Goal: Task Accomplishment & Management: Complete application form

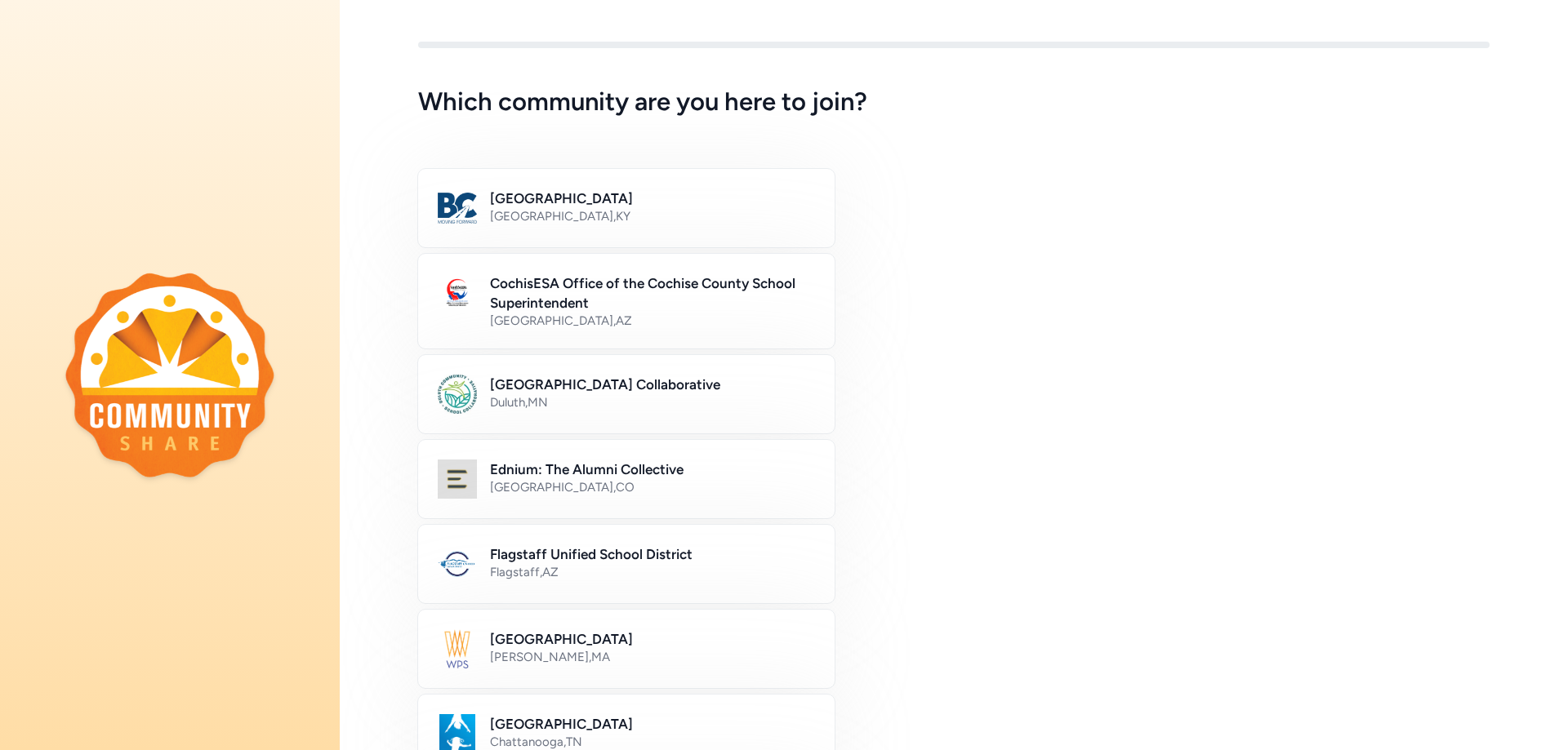
scroll to position [6, 0]
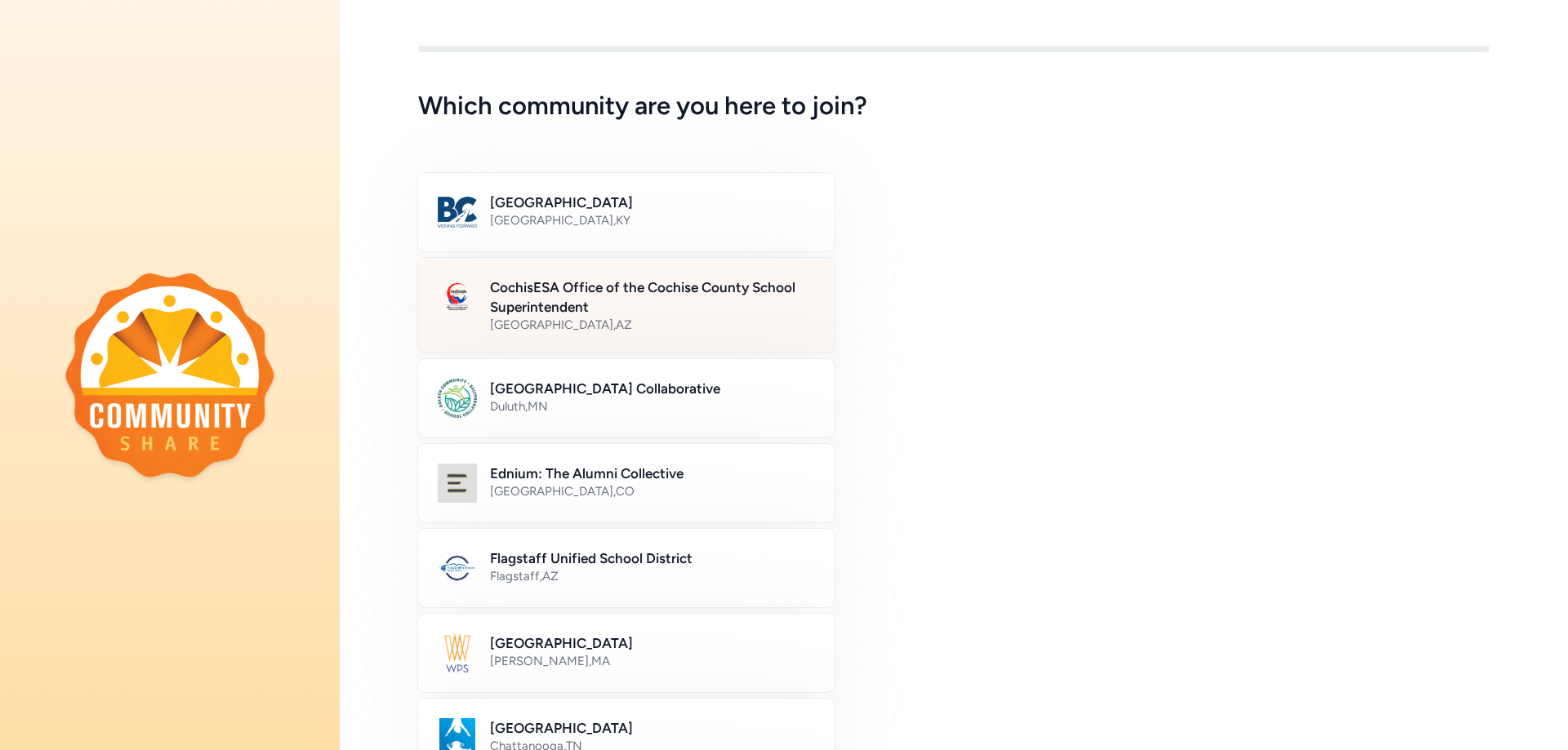
click at [609, 307] on h2 "CochisESA Office of the Cochise County School Superintendent" at bounding box center [653, 297] width 325 height 39
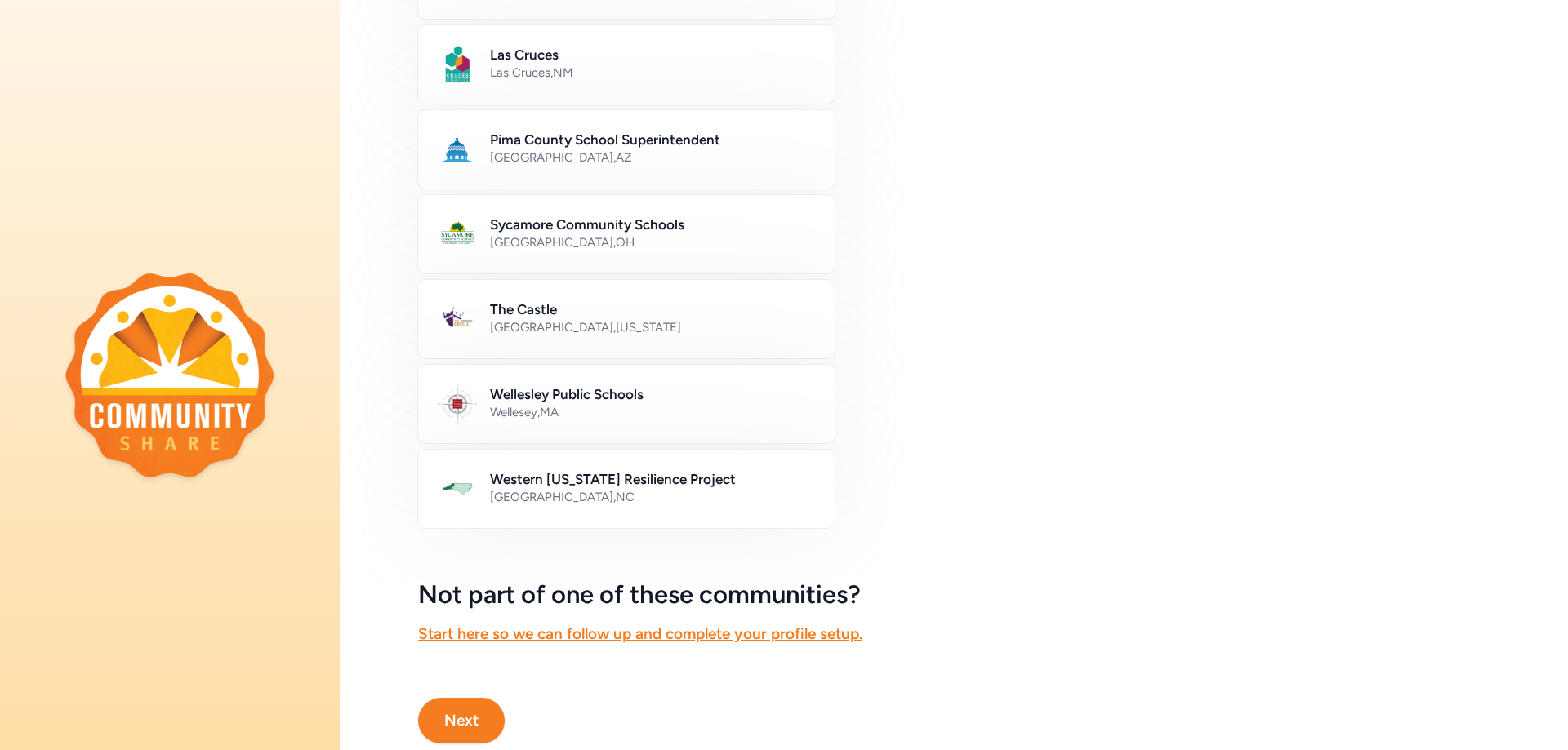
scroll to position [823, 0]
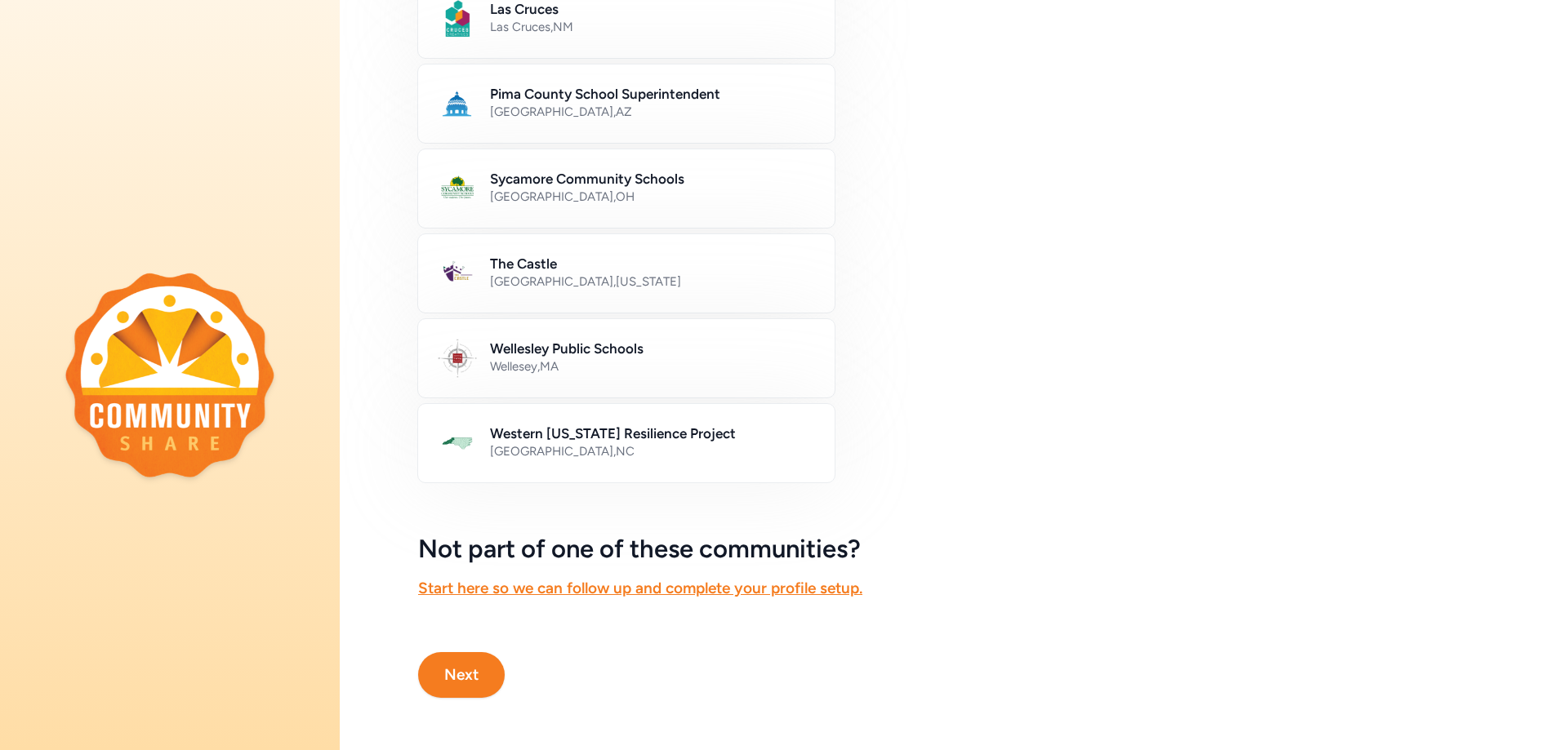
click at [466, 658] on button "Next" at bounding box center [461, 675] width 86 height 46
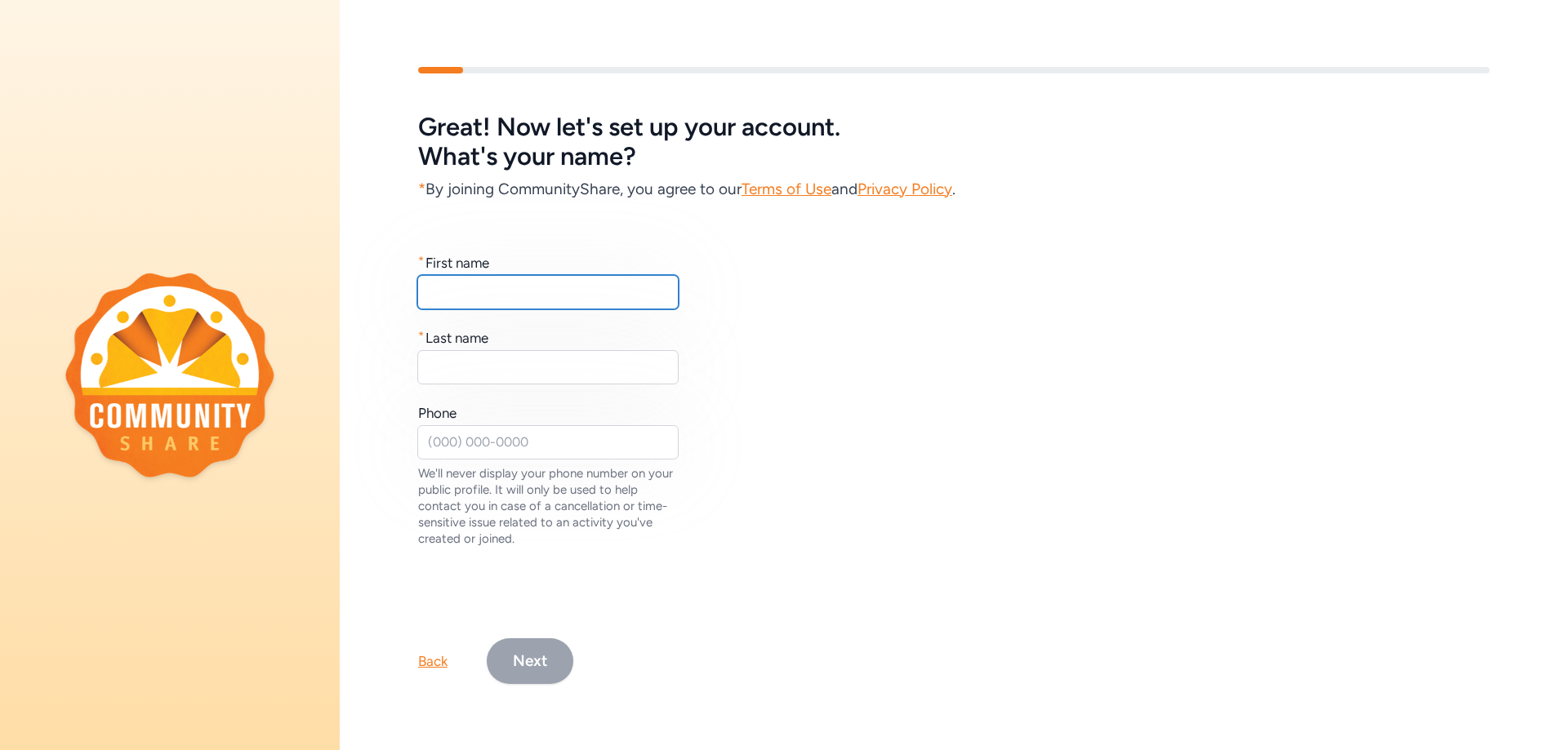
click at [503, 284] on input "text" at bounding box center [547, 292] width 261 height 34
type input "[PERSON_NAME]"
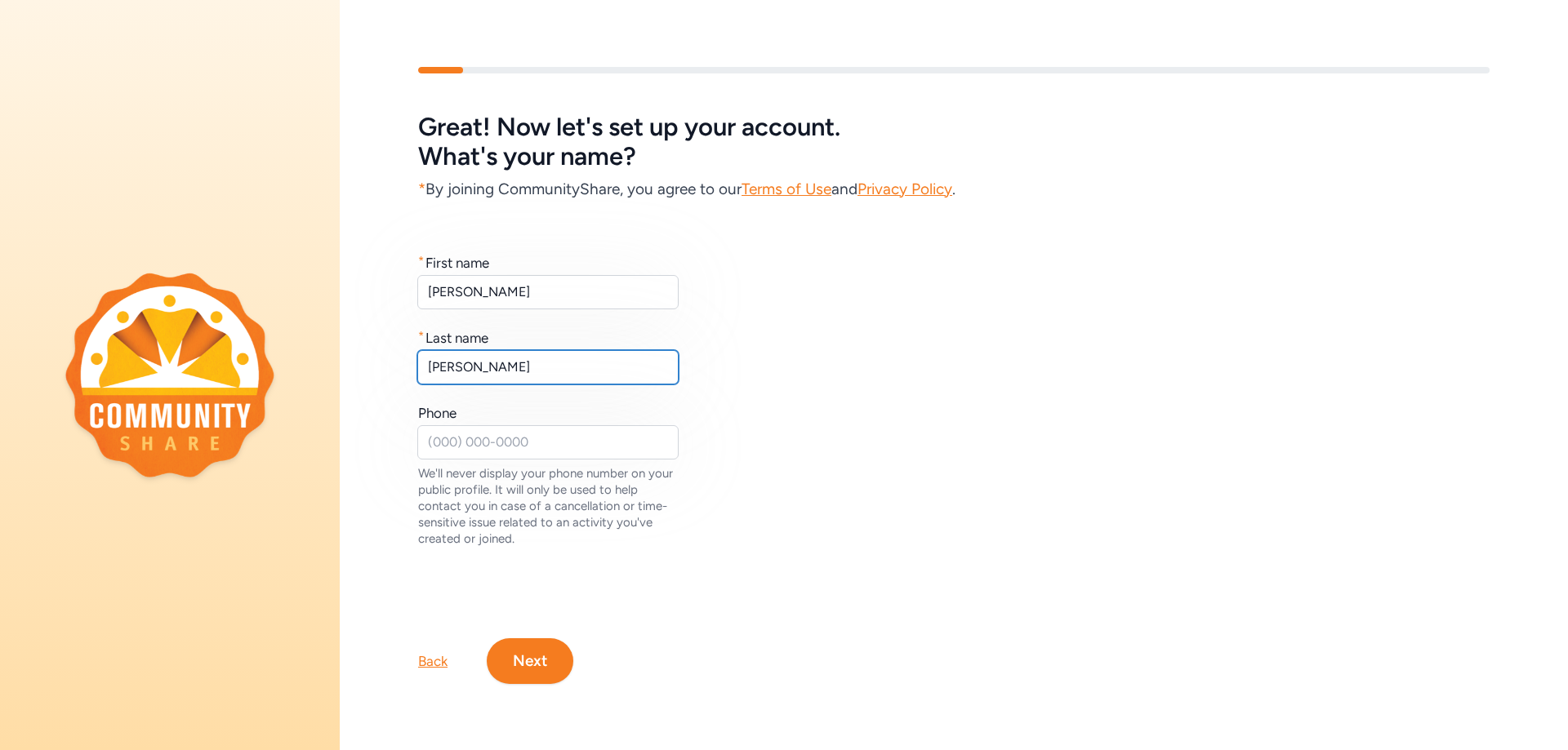
type input "[PERSON_NAME]"
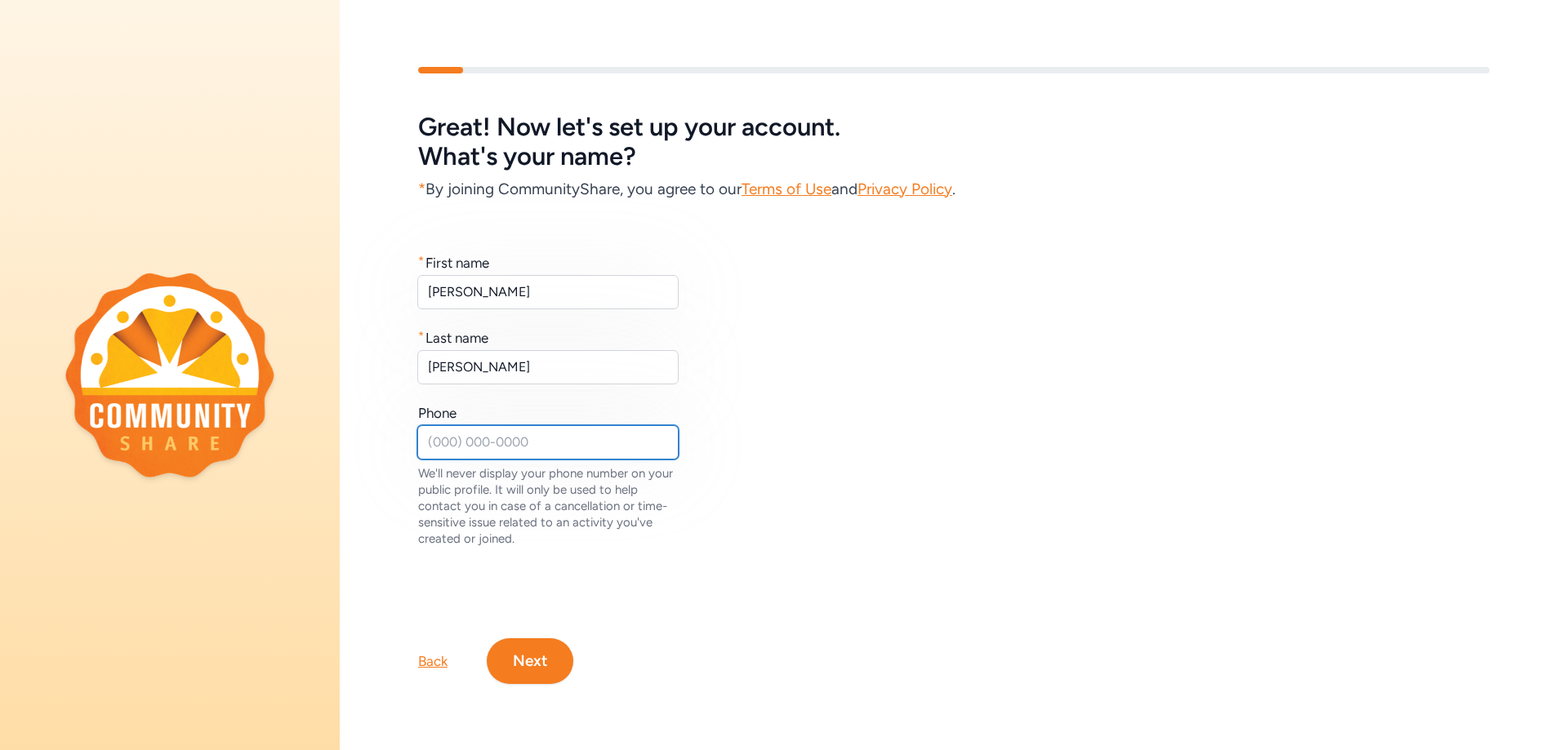
click at [502, 433] on input "text" at bounding box center [547, 442] width 261 height 34
type input "5202557501"
click at [538, 655] on button "Next" at bounding box center [530, 660] width 86 height 46
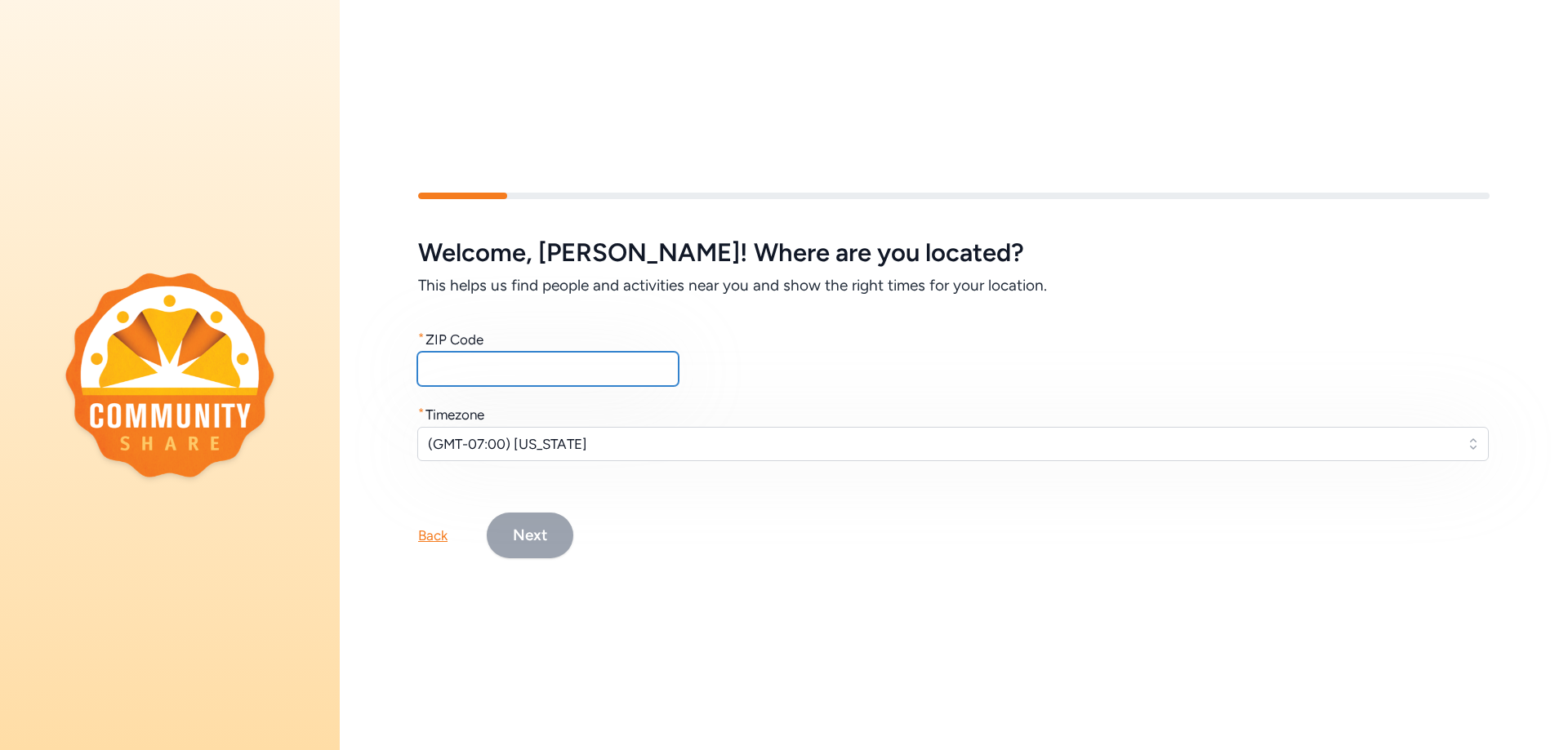
click at [523, 369] on input "text" at bounding box center [547, 369] width 261 height 34
type input "85635"
click at [527, 525] on button "Next" at bounding box center [530, 535] width 86 height 46
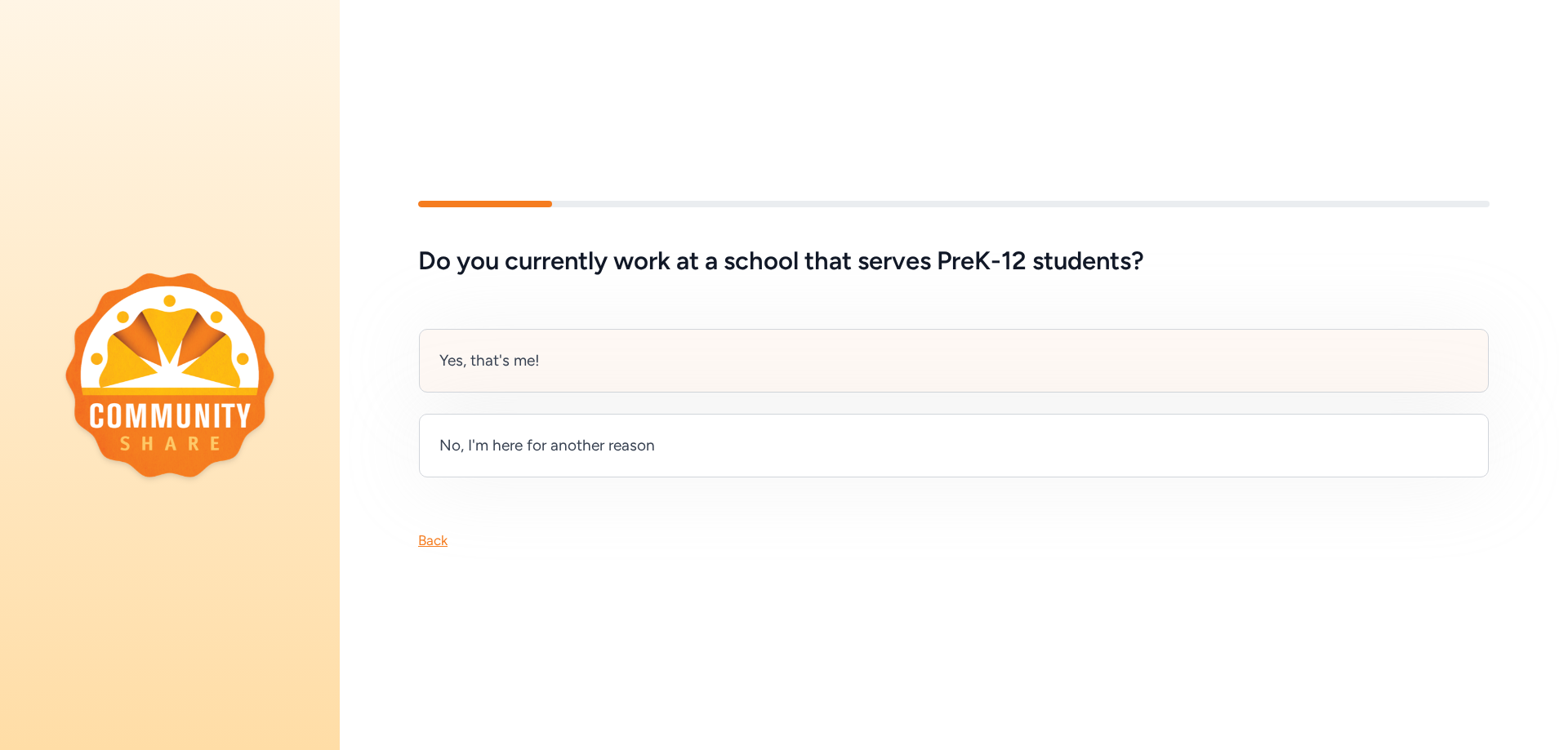
click at [653, 367] on div "Yes, that's me!" at bounding box center [954, 361] width 1070 height 64
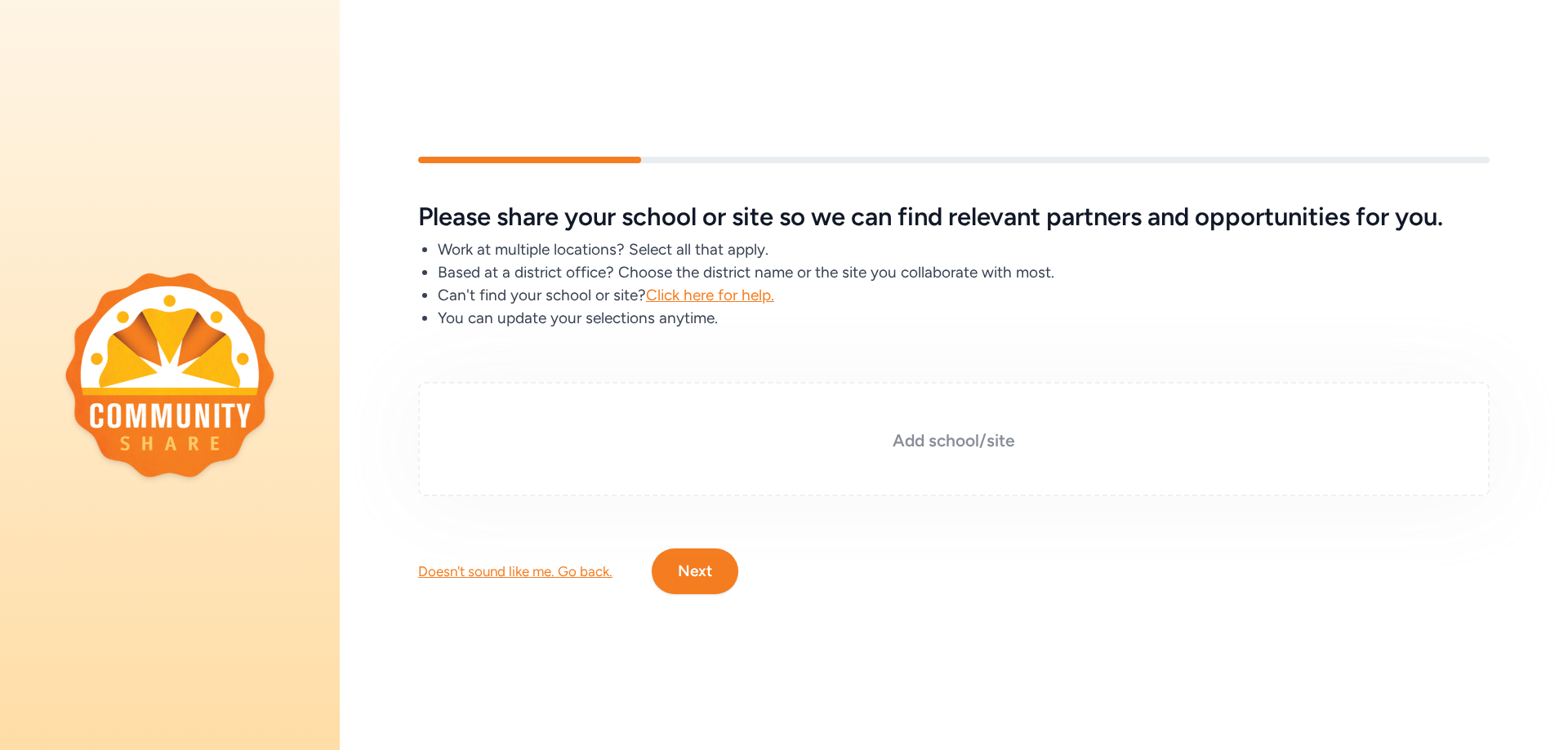
click at [889, 397] on div "Add school/site" at bounding box center [953, 439] width 1071 height 114
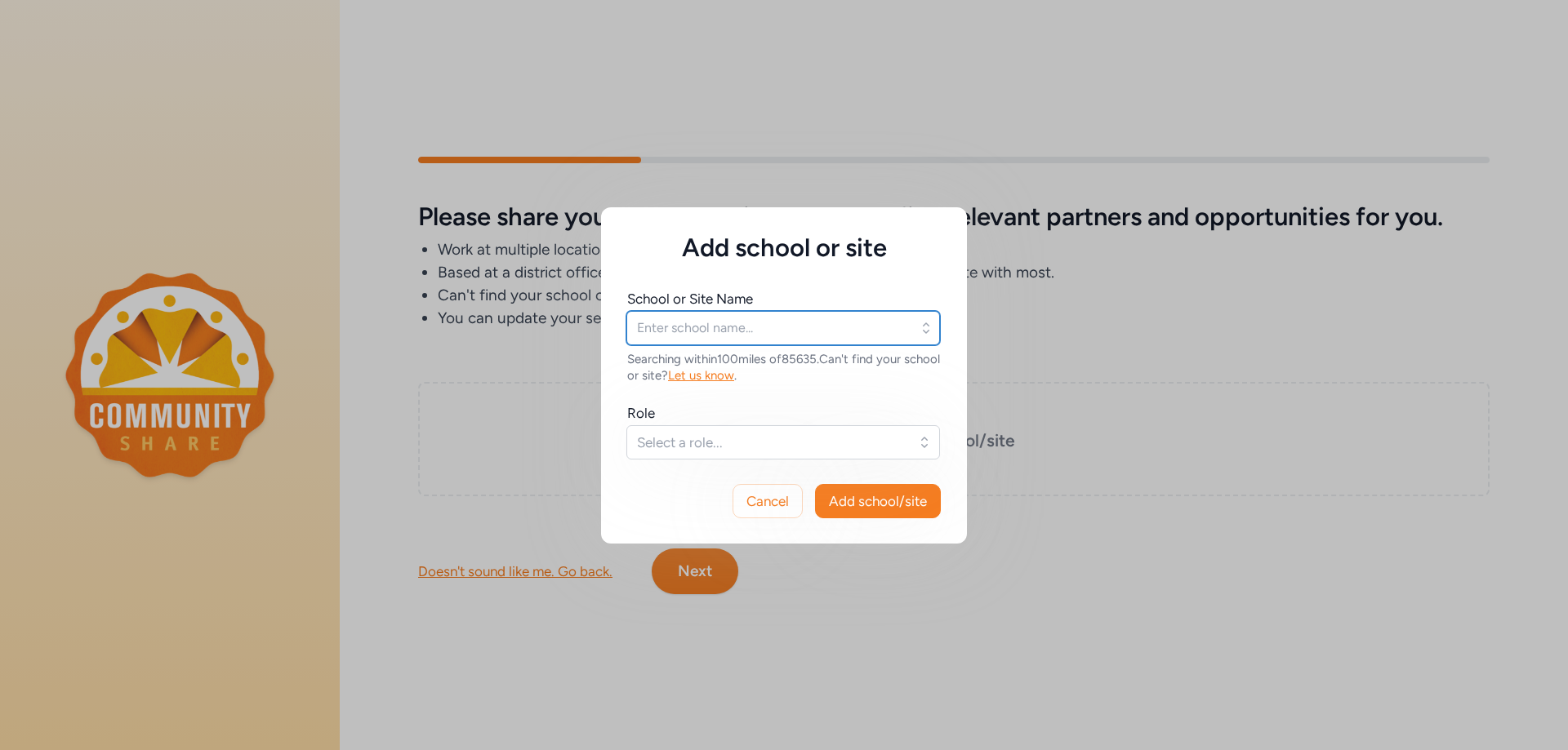
click at [880, 328] on input "text" at bounding box center [783, 328] width 313 height 34
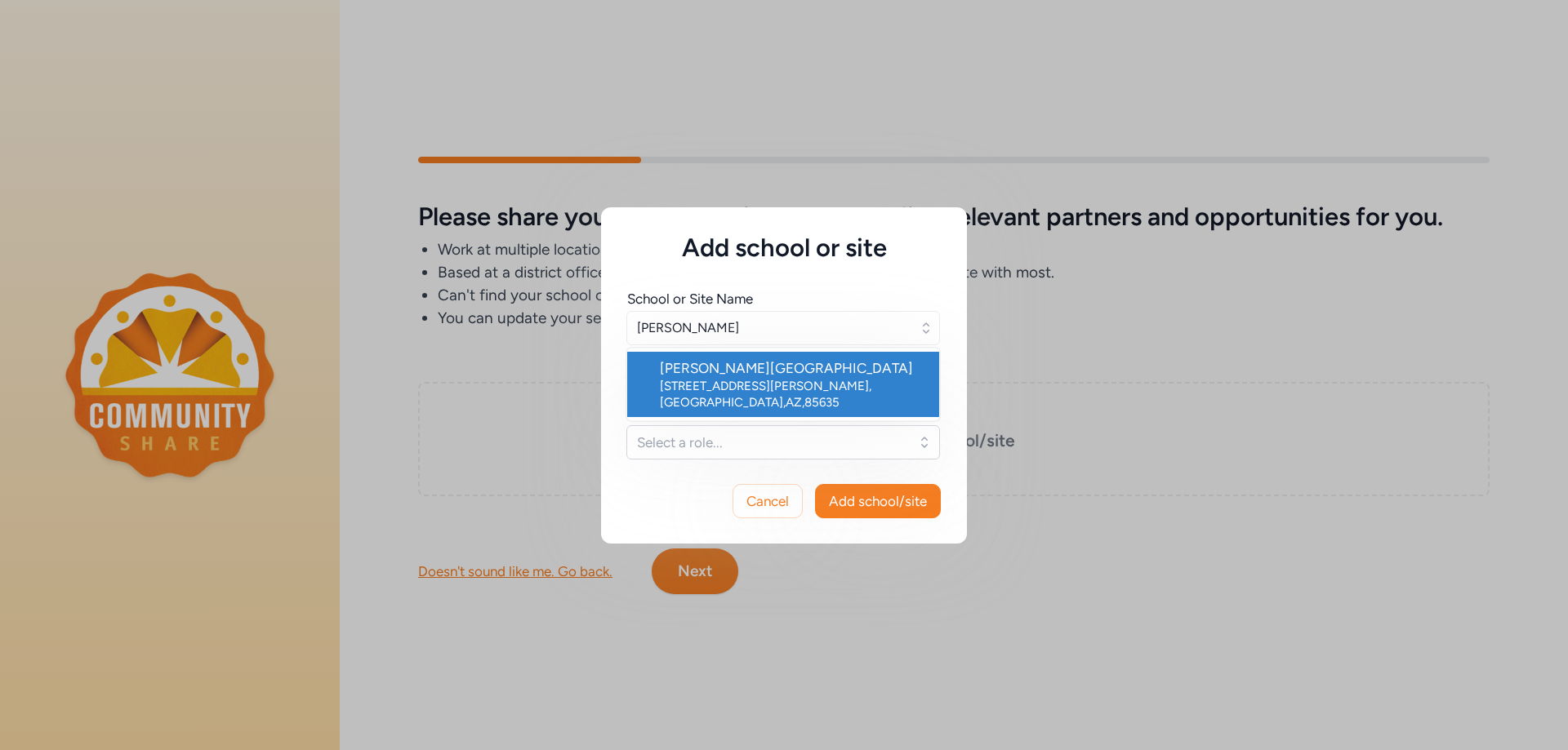
click at [855, 378] on div "[STREET_ADDRESS][PERSON_NAME]" at bounding box center [793, 394] width 267 height 32
type input "[PERSON_NAME][GEOGRAPHIC_DATA]"
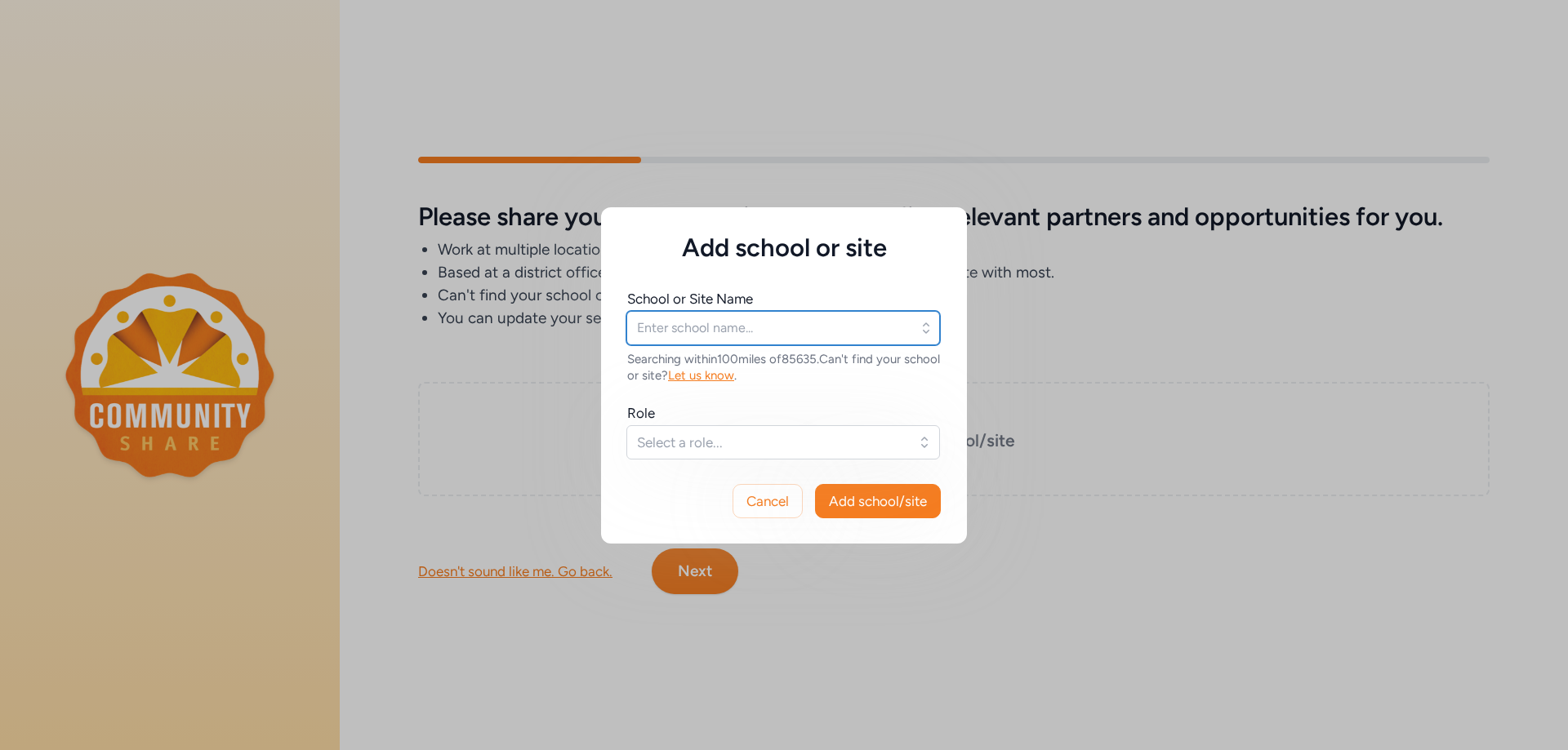
type input "[PERSON_NAME][GEOGRAPHIC_DATA]"
click at [817, 431] on button "Select a role..." at bounding box center [783, 442] width 313 height 34
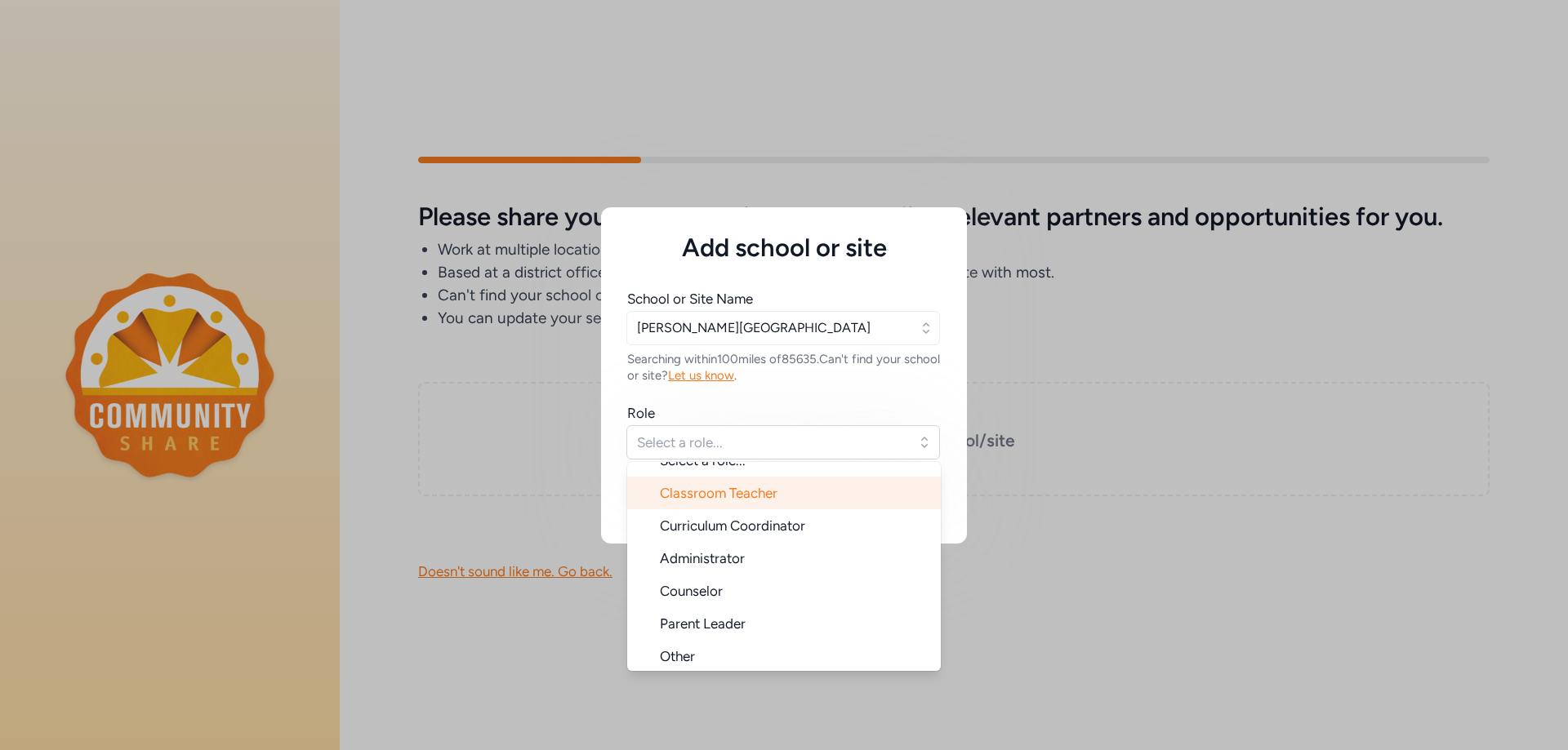
scroll to position [26, 0]
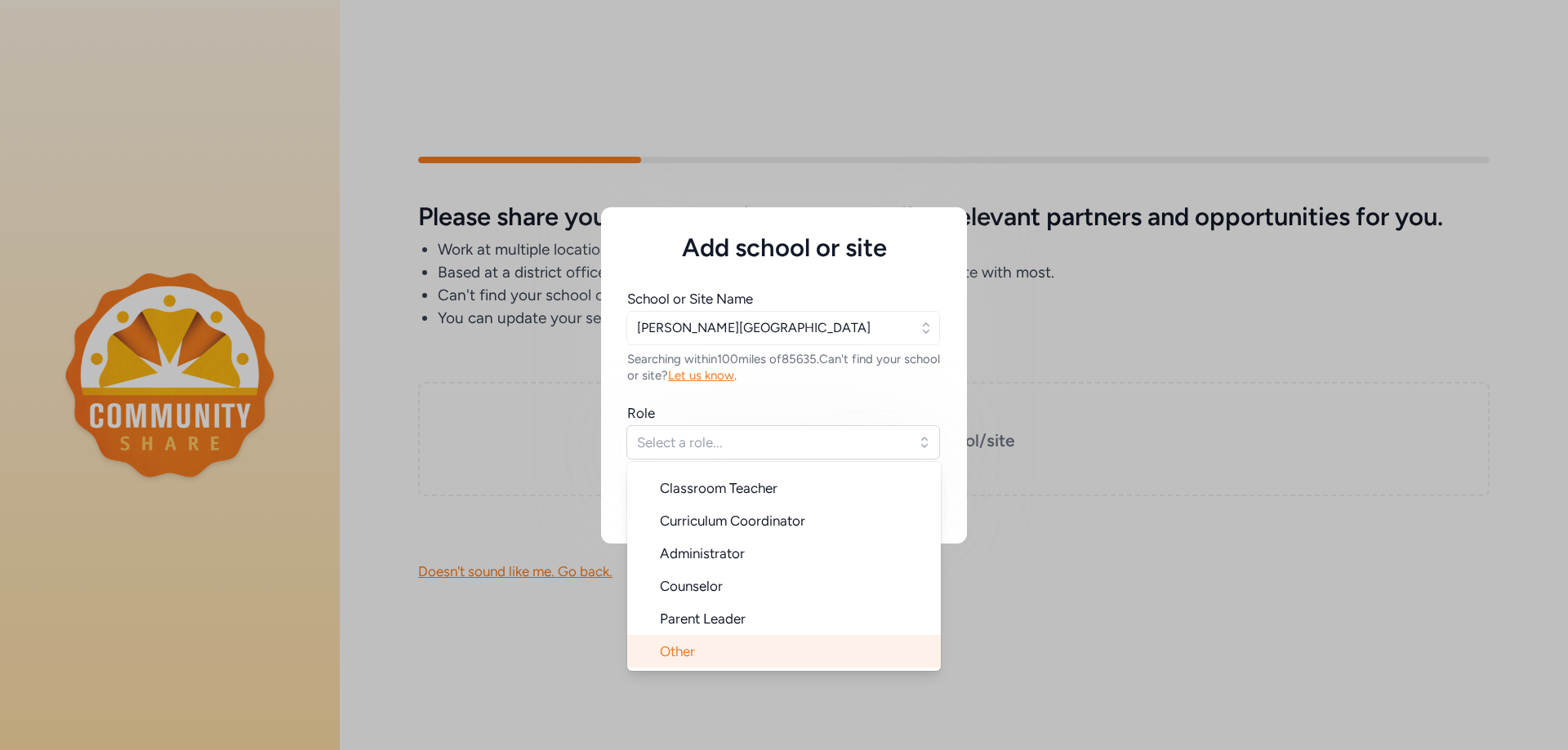
click at [683, 650] on span "Other" at bounding box center [677, 651] width 35 height 16
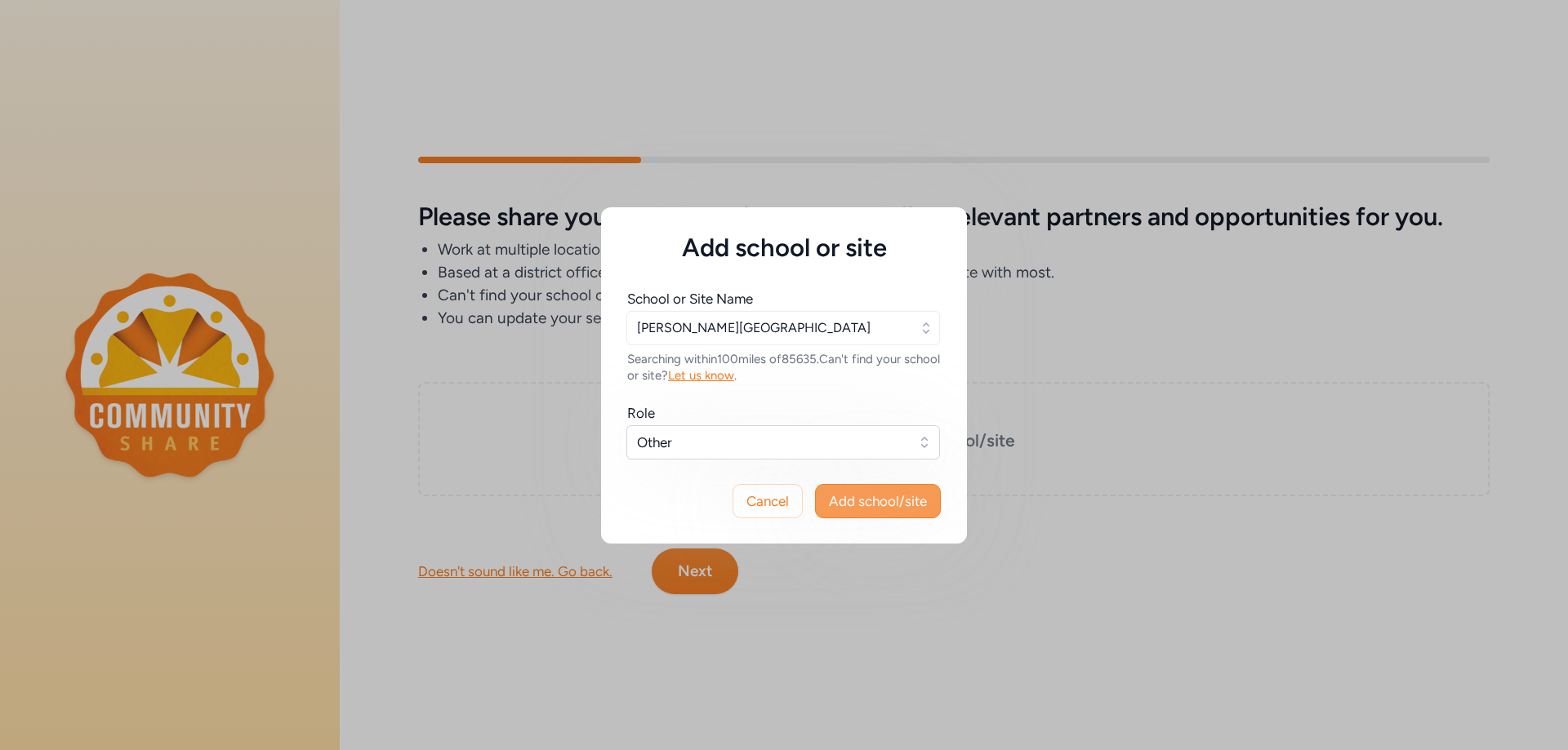
click at [845, 495] on span "Add school/site" at bounding box center [877, 501] width 98 height 20
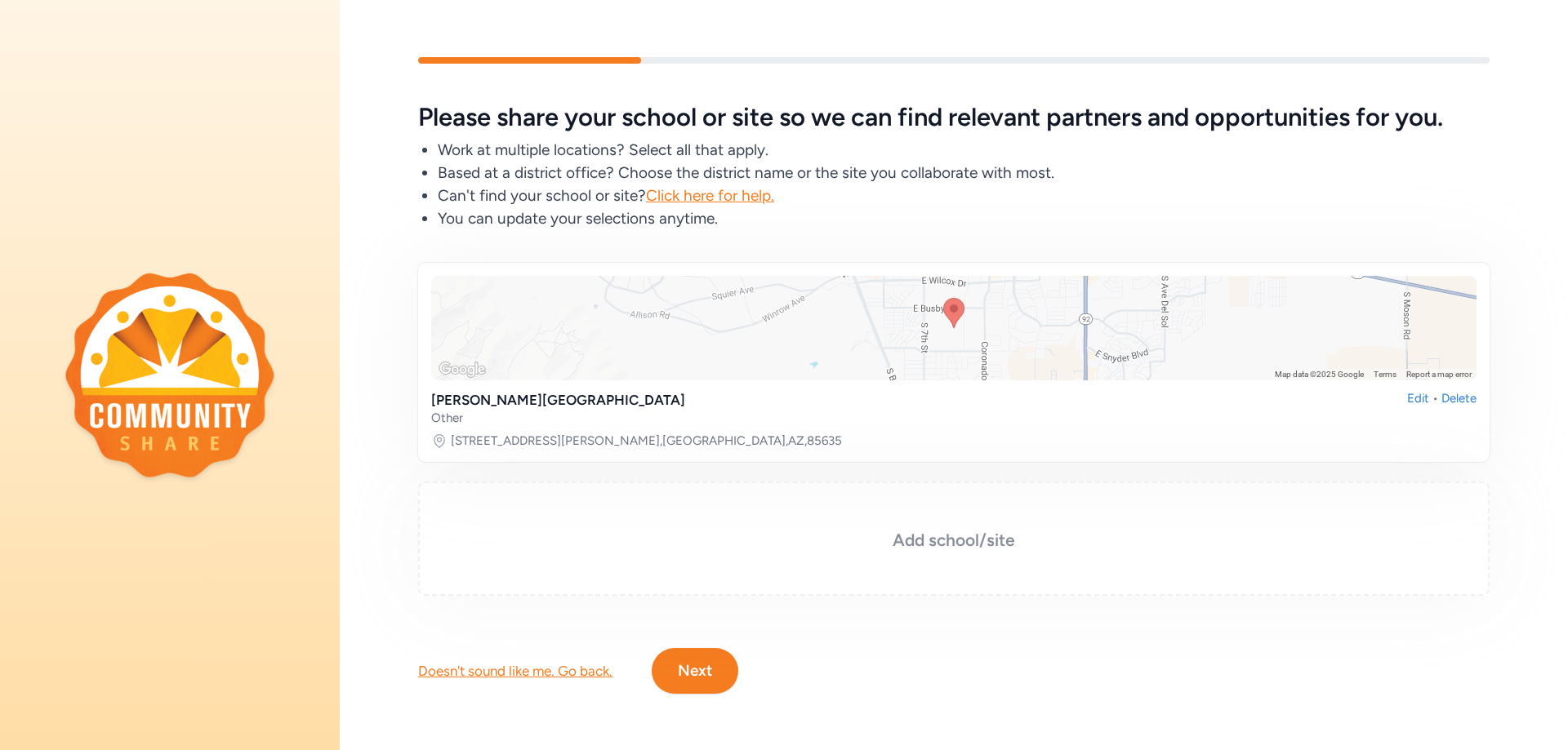
click at [951, 543] on h3 "Add school/site" at bounding box center [953, 539] width 990 height 22
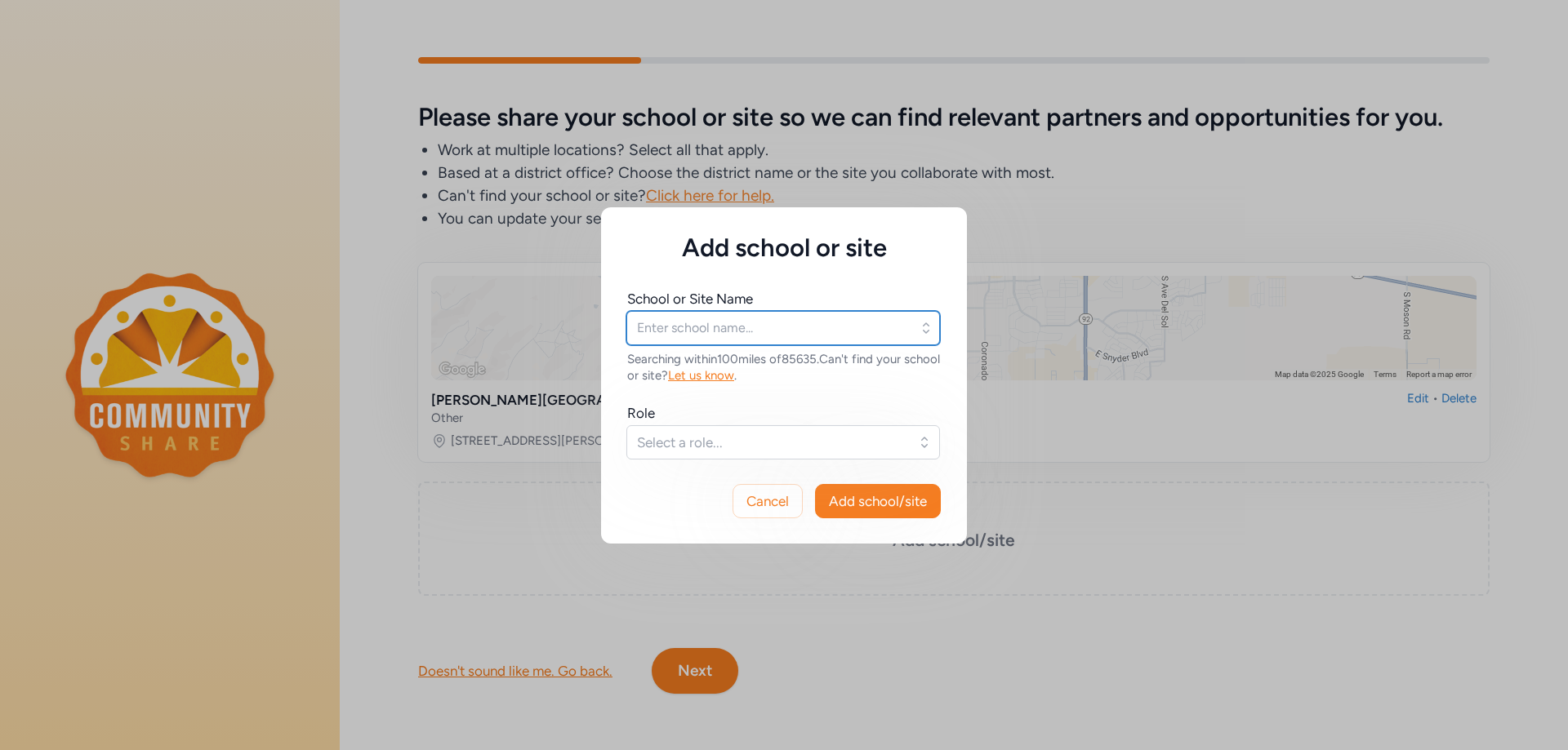
click at [705, 333] on input "text" at bounding box center [783, 328] width 313 height 34
type input "sierra vista unified school district"
click at [791, 517] on button "Cancel" at bounding box center [767, 501] width 70 height 34
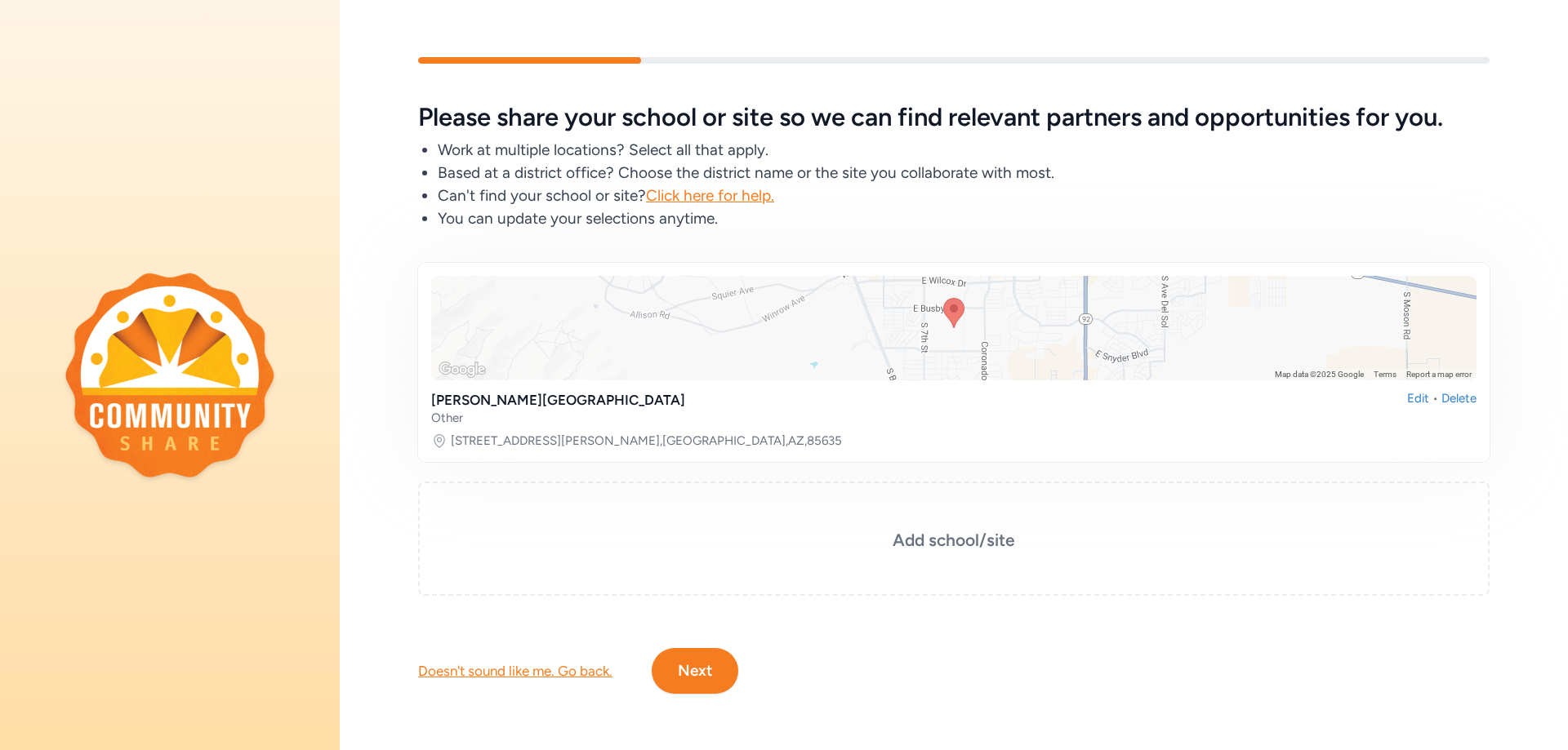
click at [693, 668] on button "Next" at bounding box center [695, 670] width 86 height 46
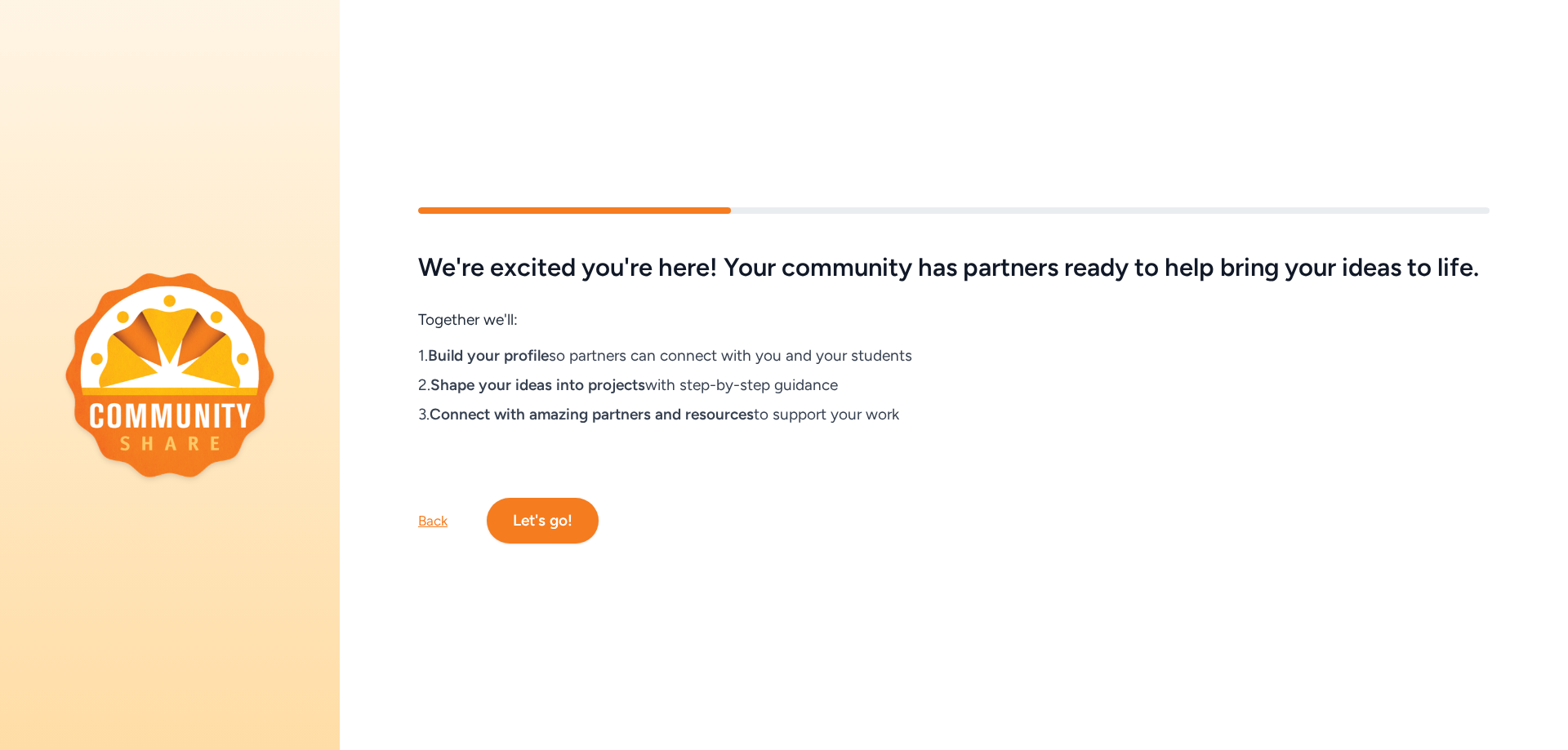
click at [538, 518] on button "Let's go!" at bounding box center [542, 520] width 112 height 46
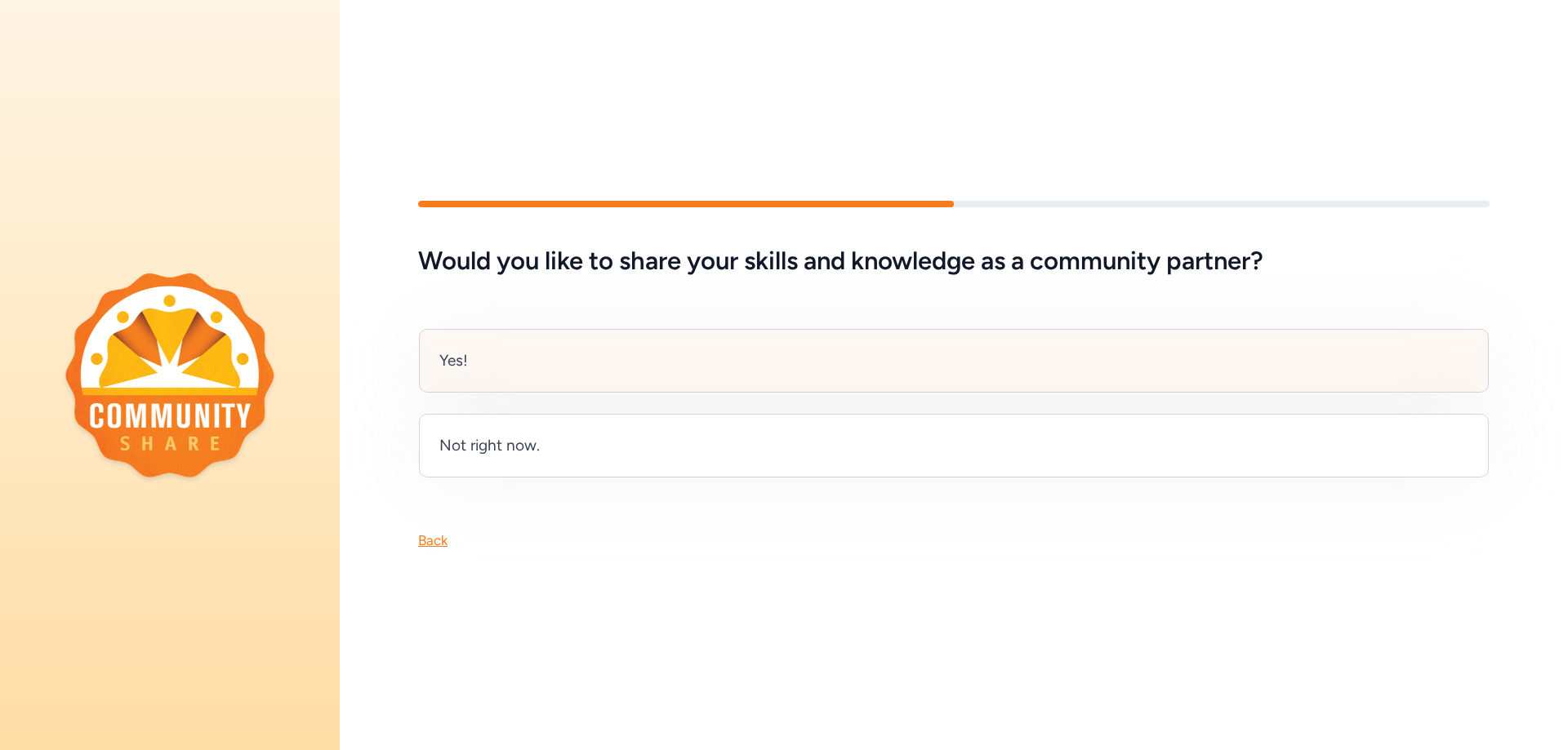
click at [610, 373] on div "Yes!" at bounding box center [954, 361] width 1070 height 64
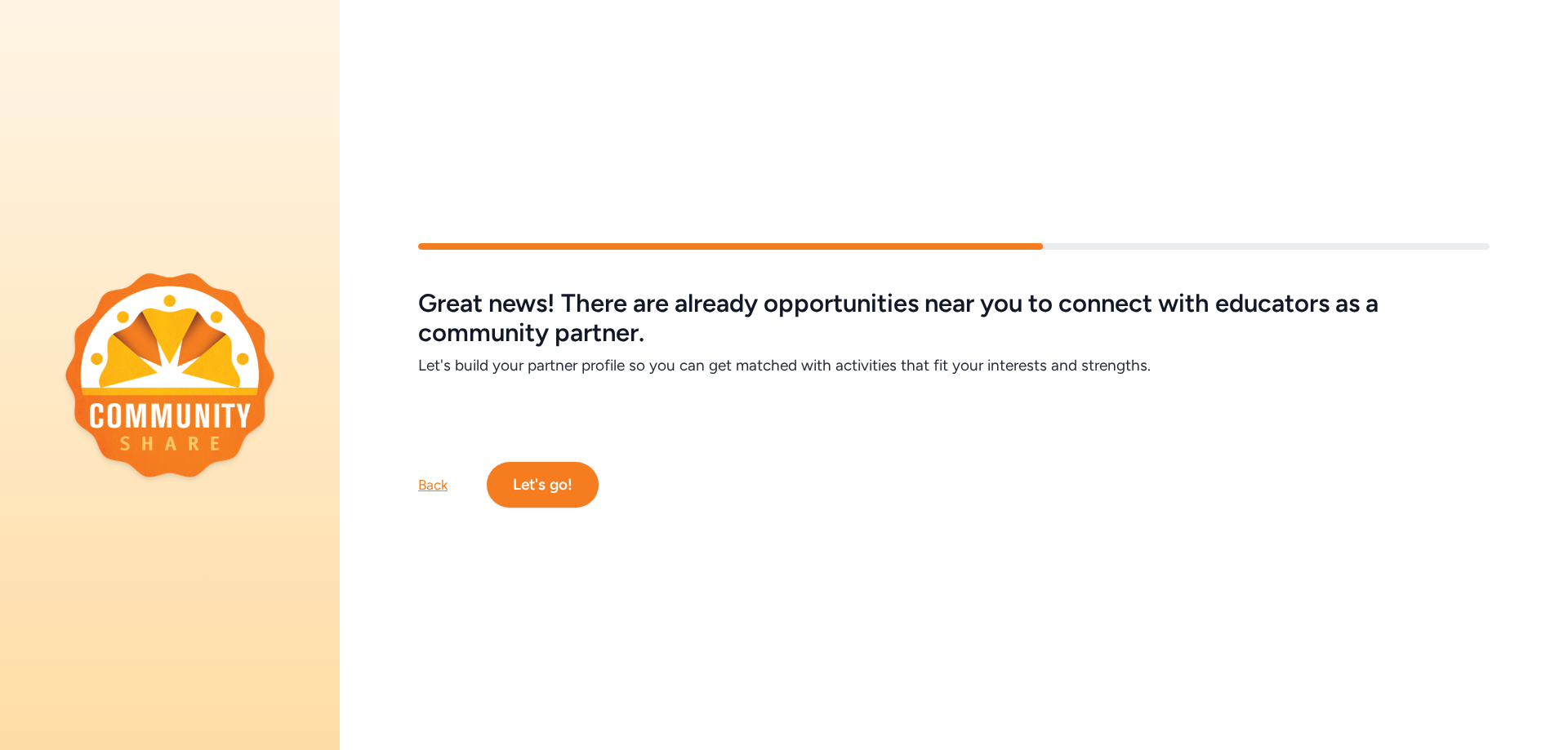
click at [550, 477] on button "Let's go!" at bounding box center [542, 484] width 112 height 46
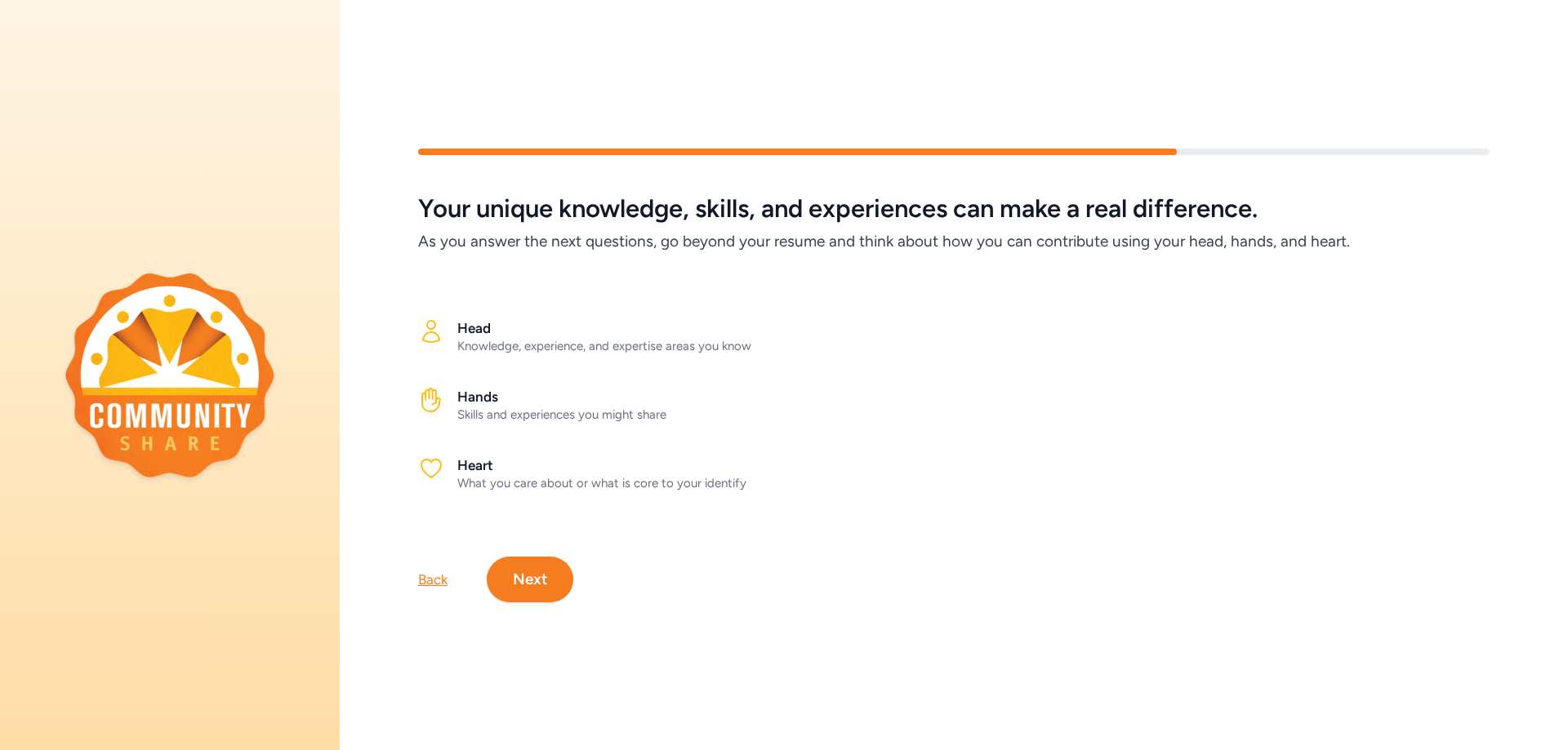
click at [530, 579] on button "Next" at bounding box center [530, 579] width 86 height 46
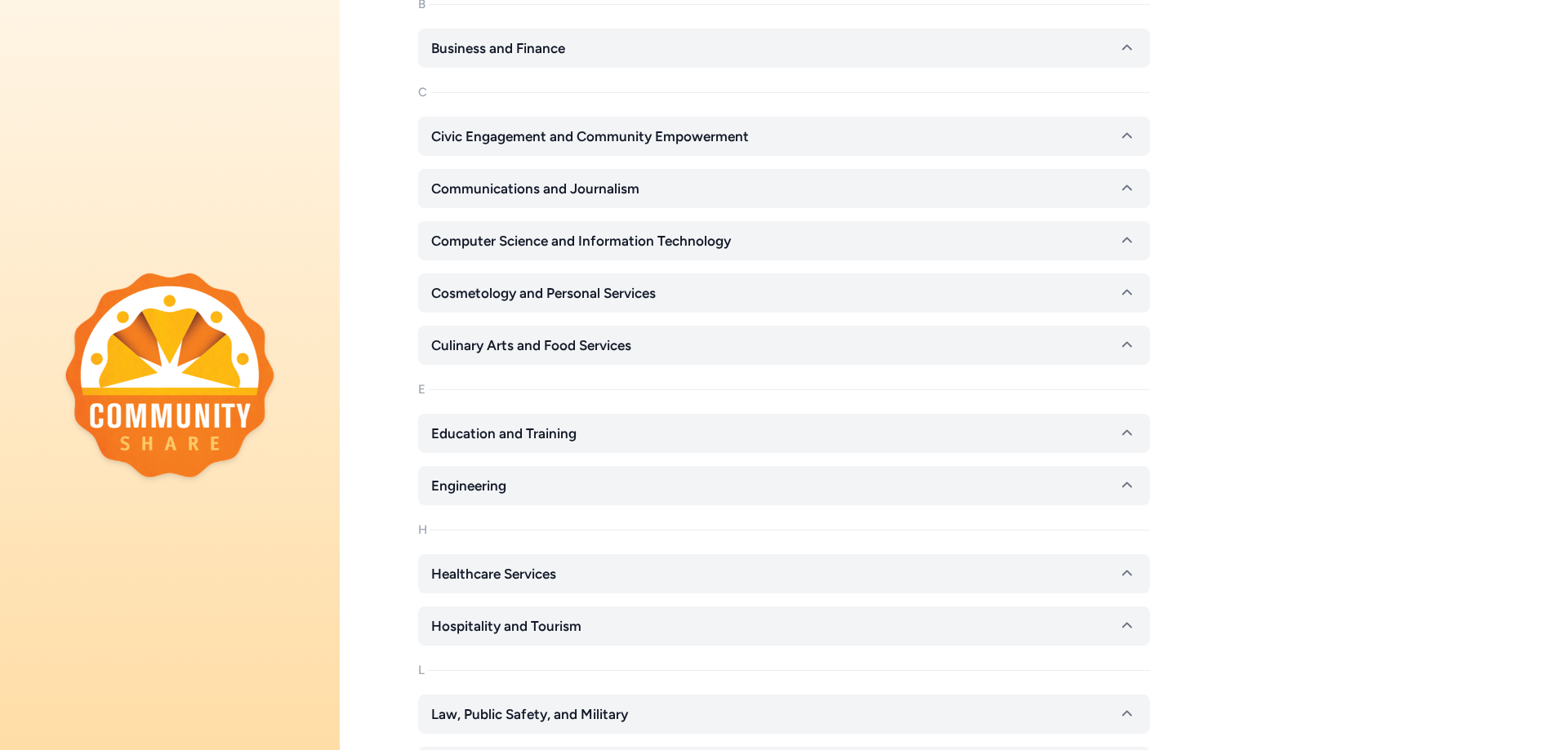
scroll to position [490, 0]
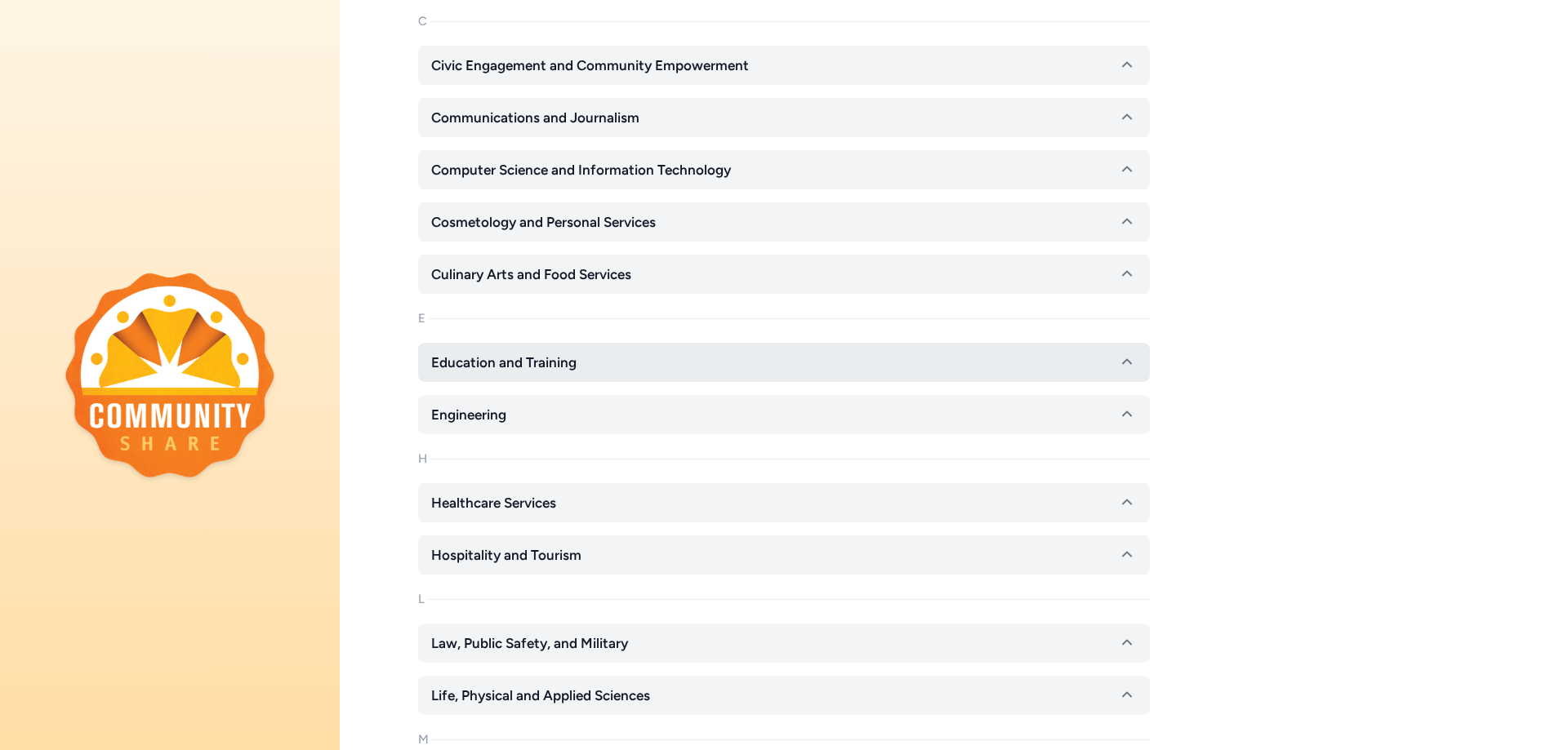
click at [1126, 370] on icon "button" at bounding box center [1126, 362] width 20 height 20
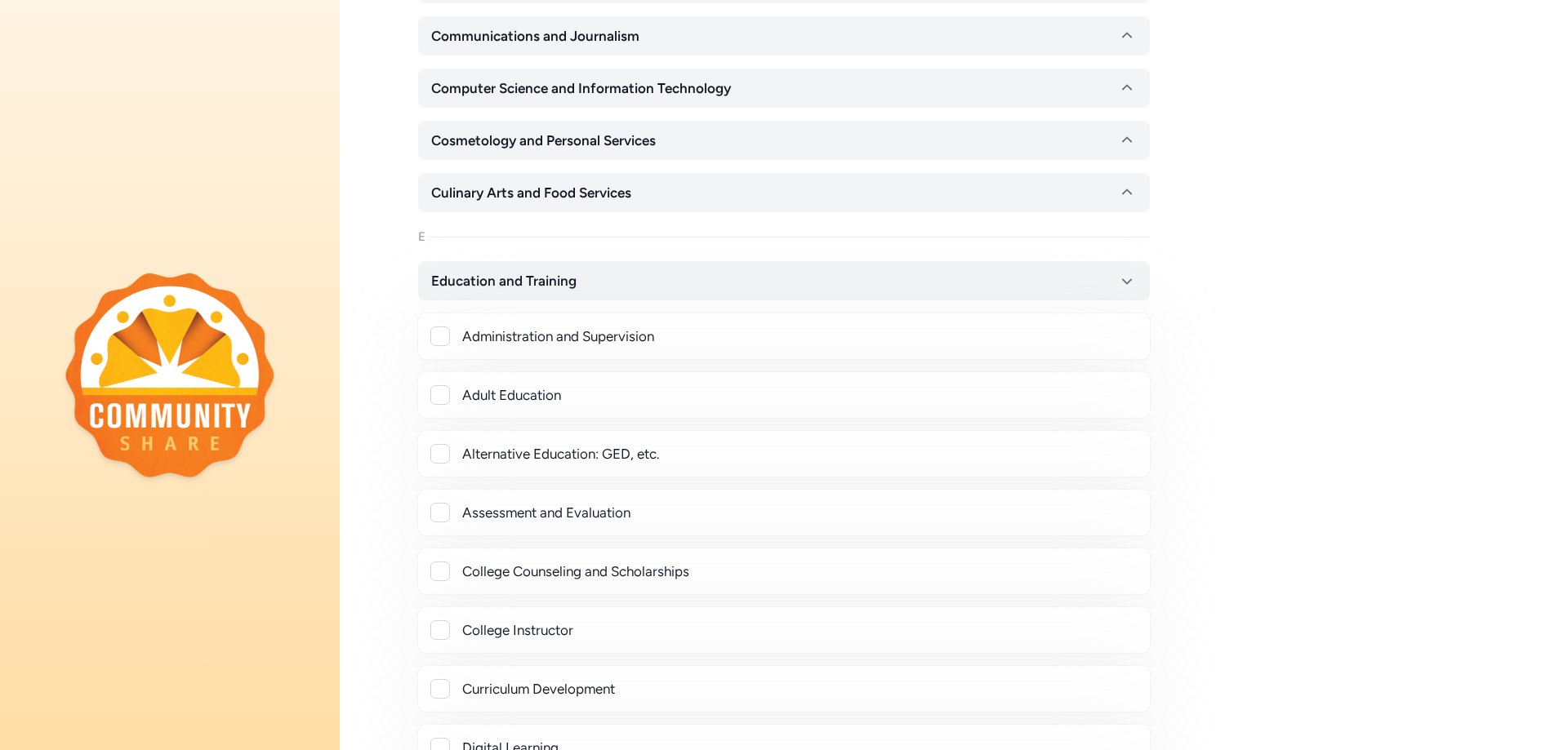
scroll to position [653, 0]
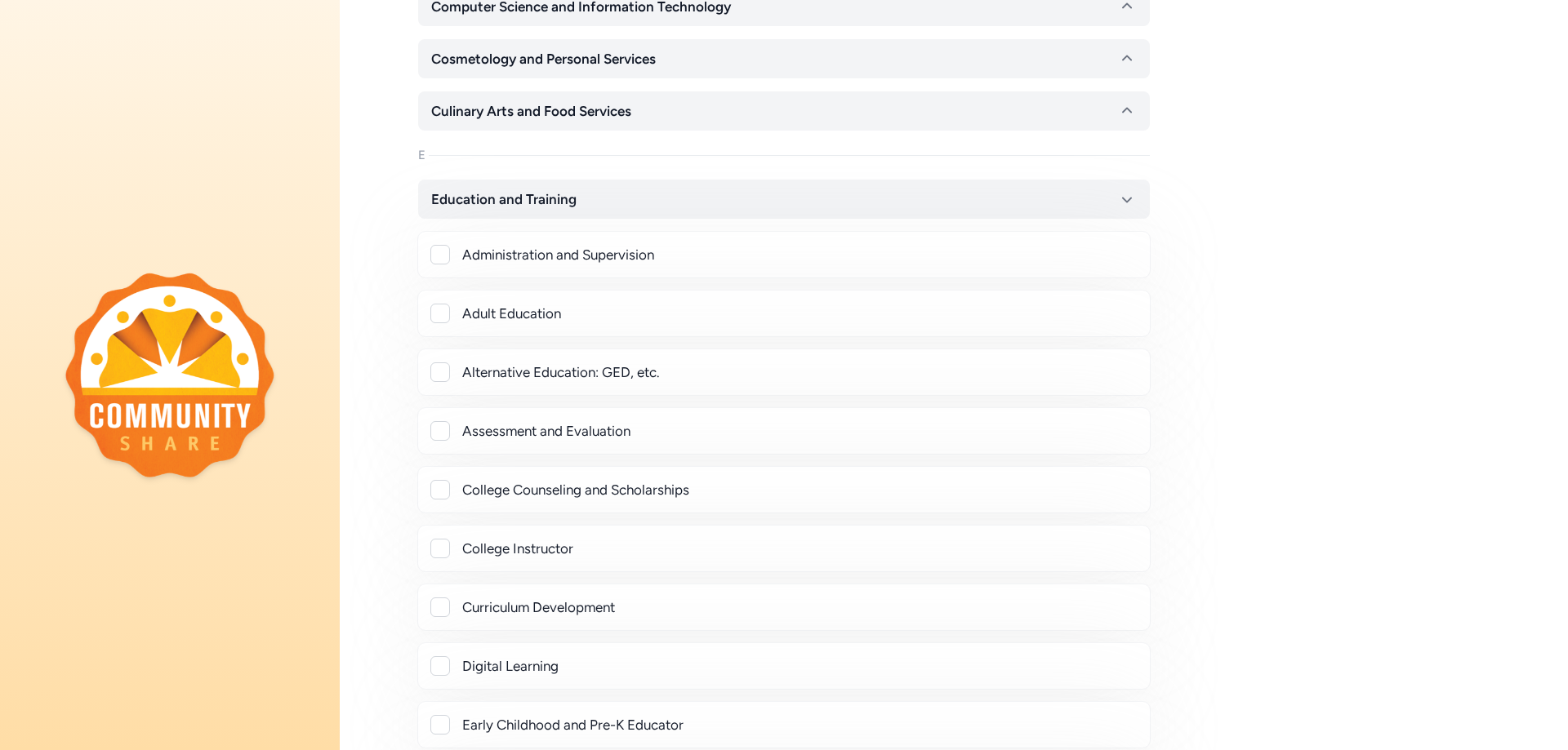
click at [436, 437] on div at bounding box center [440, 431] width 20 height 20
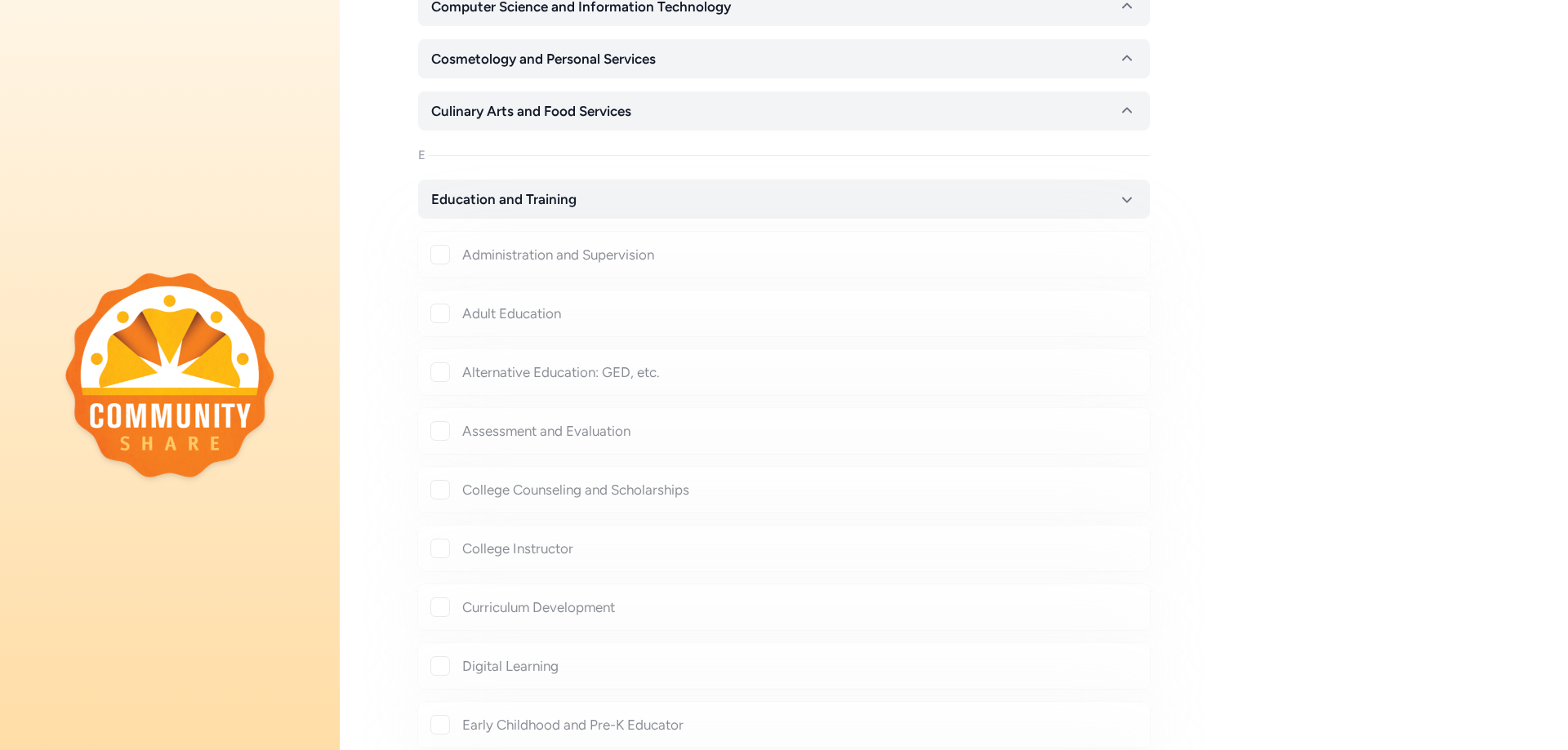
checkbox input "true"
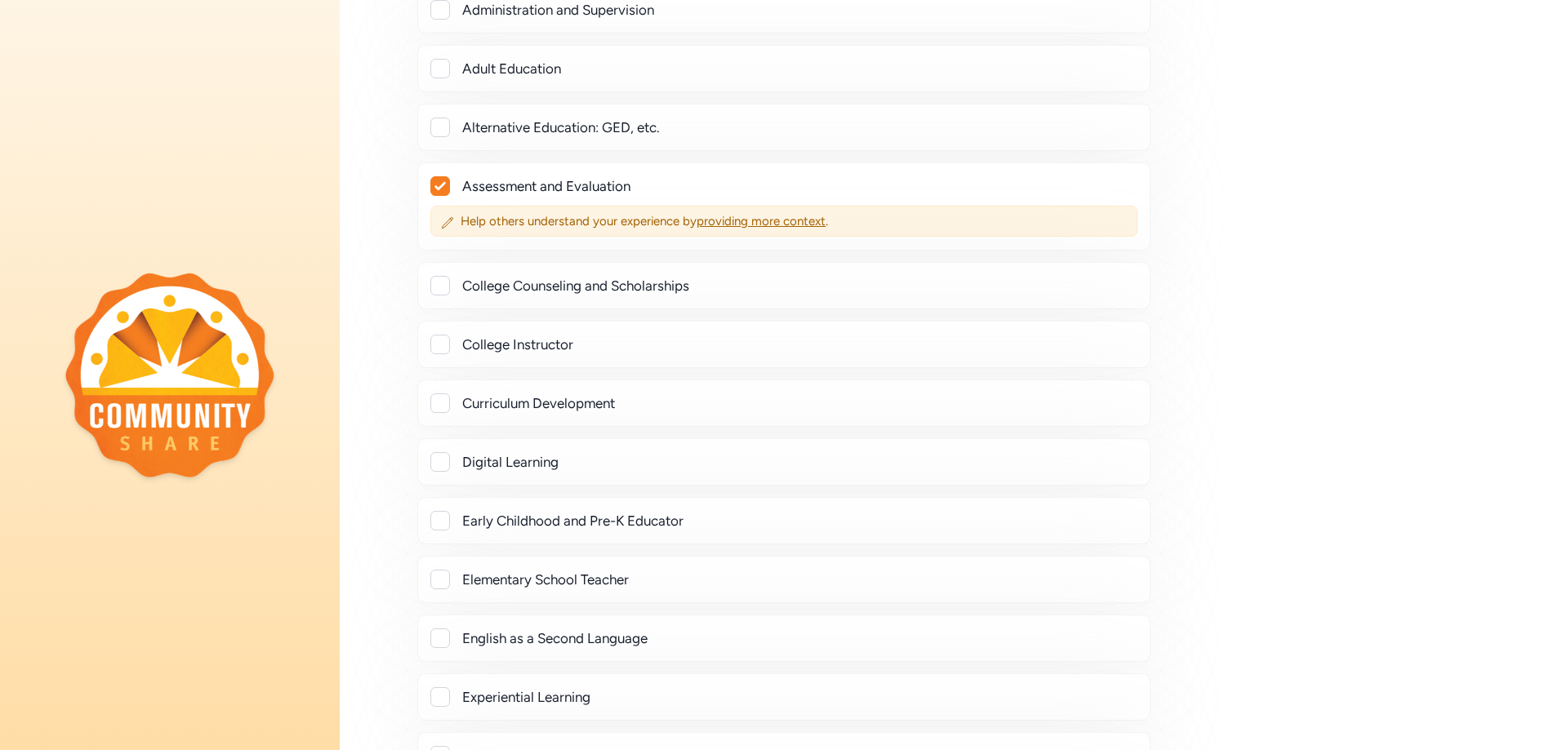
scroll to position [980, 0]
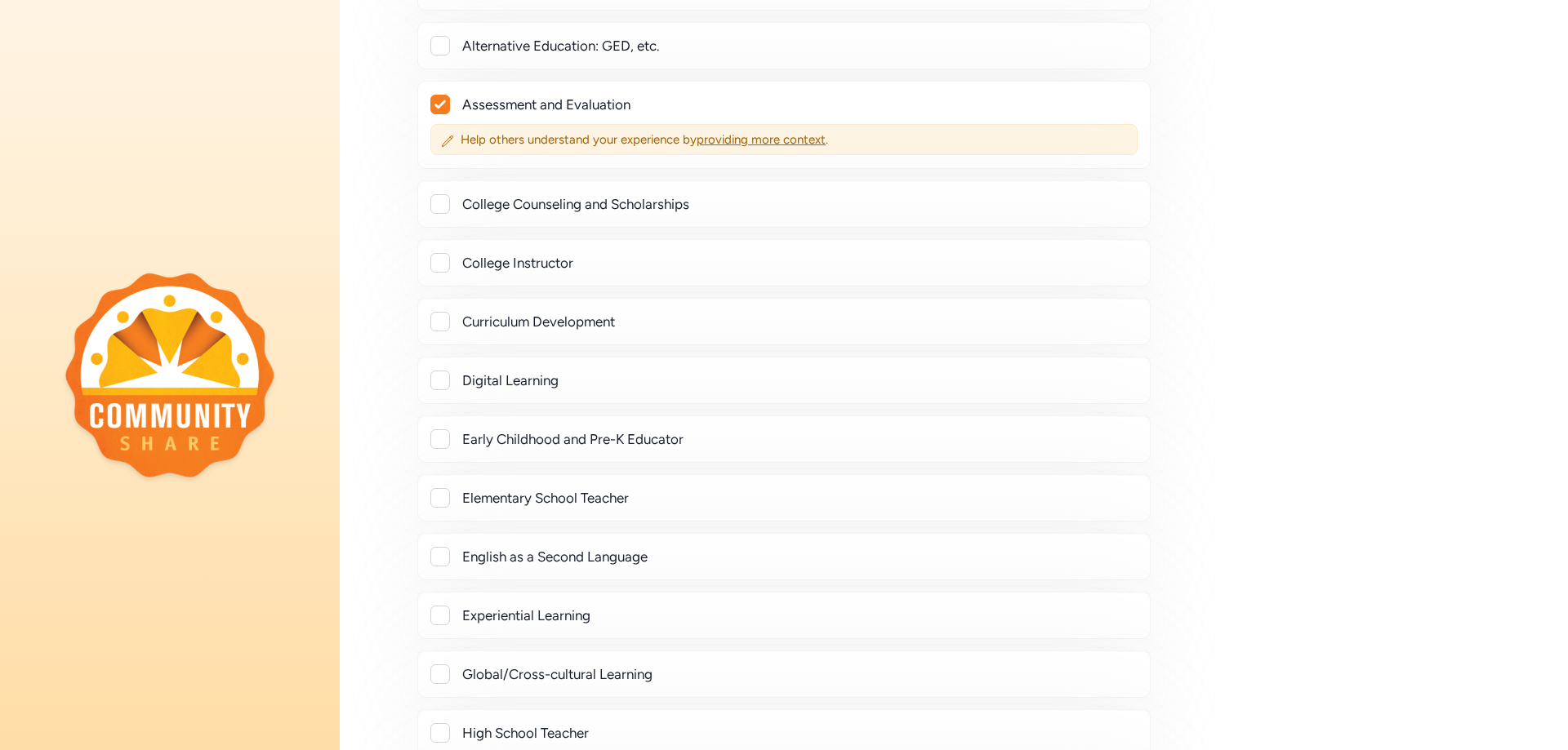
click at [442, 504] on div at bounding box center [440, 498] width 20 height 20
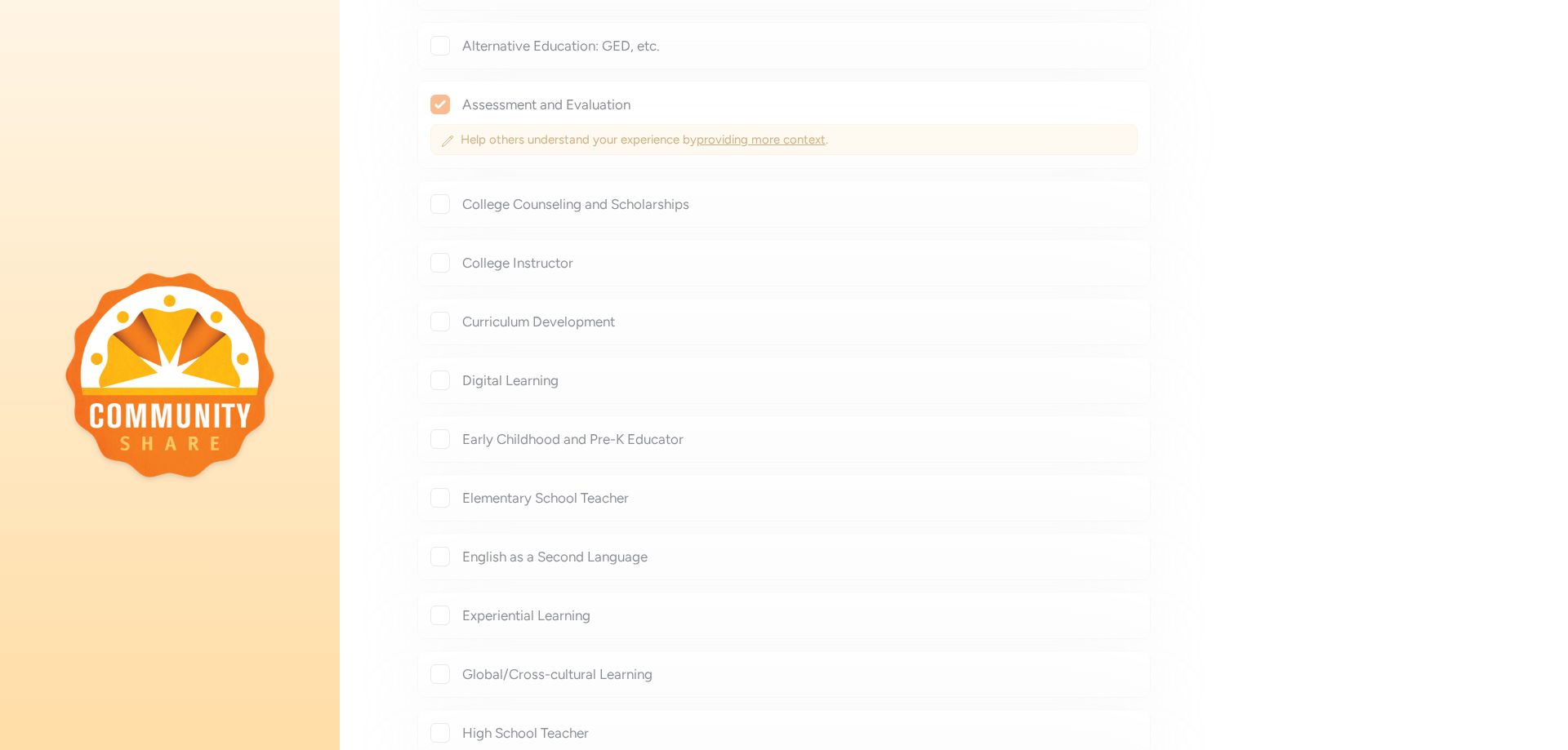
checkbox input "true"
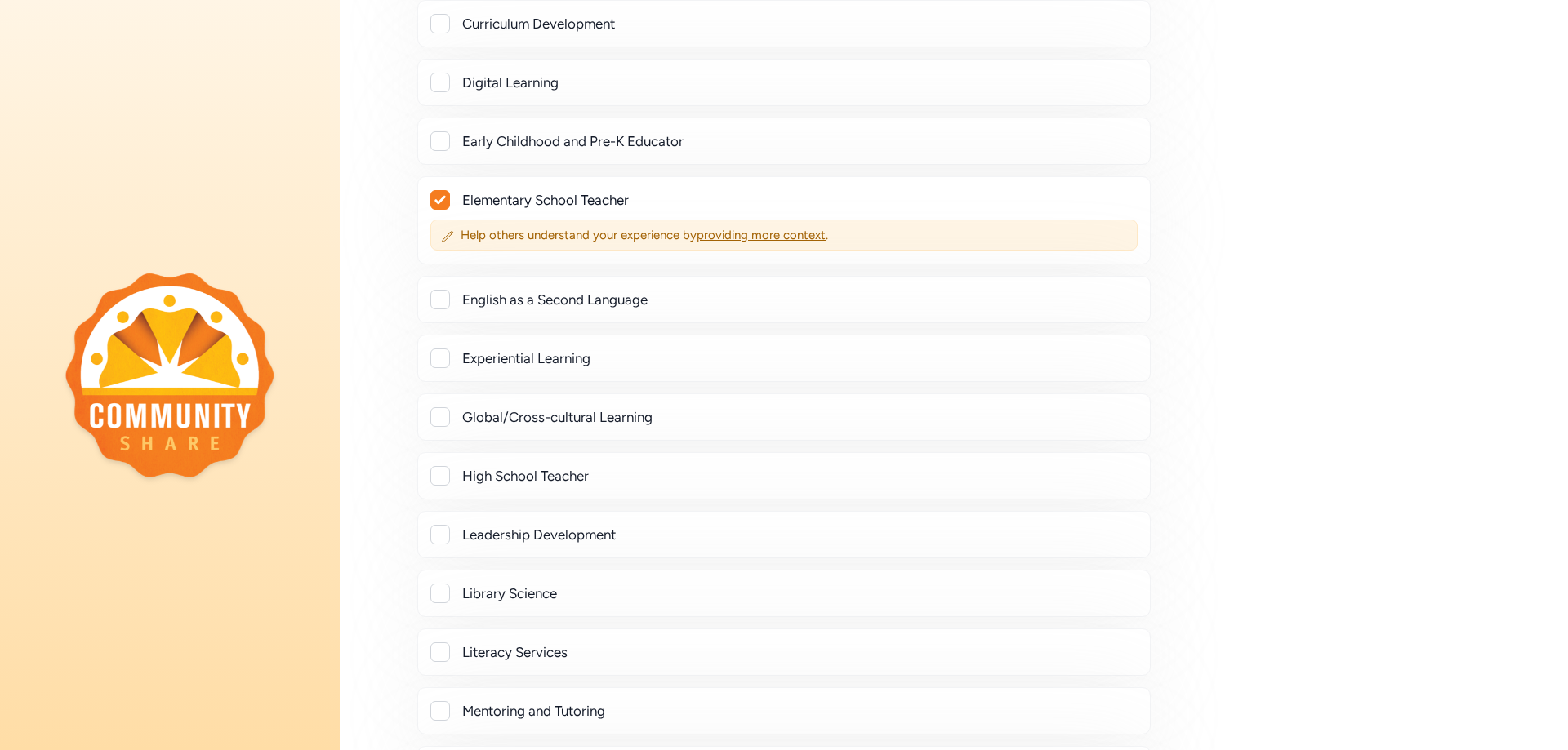
scroll to position [1305, 0]
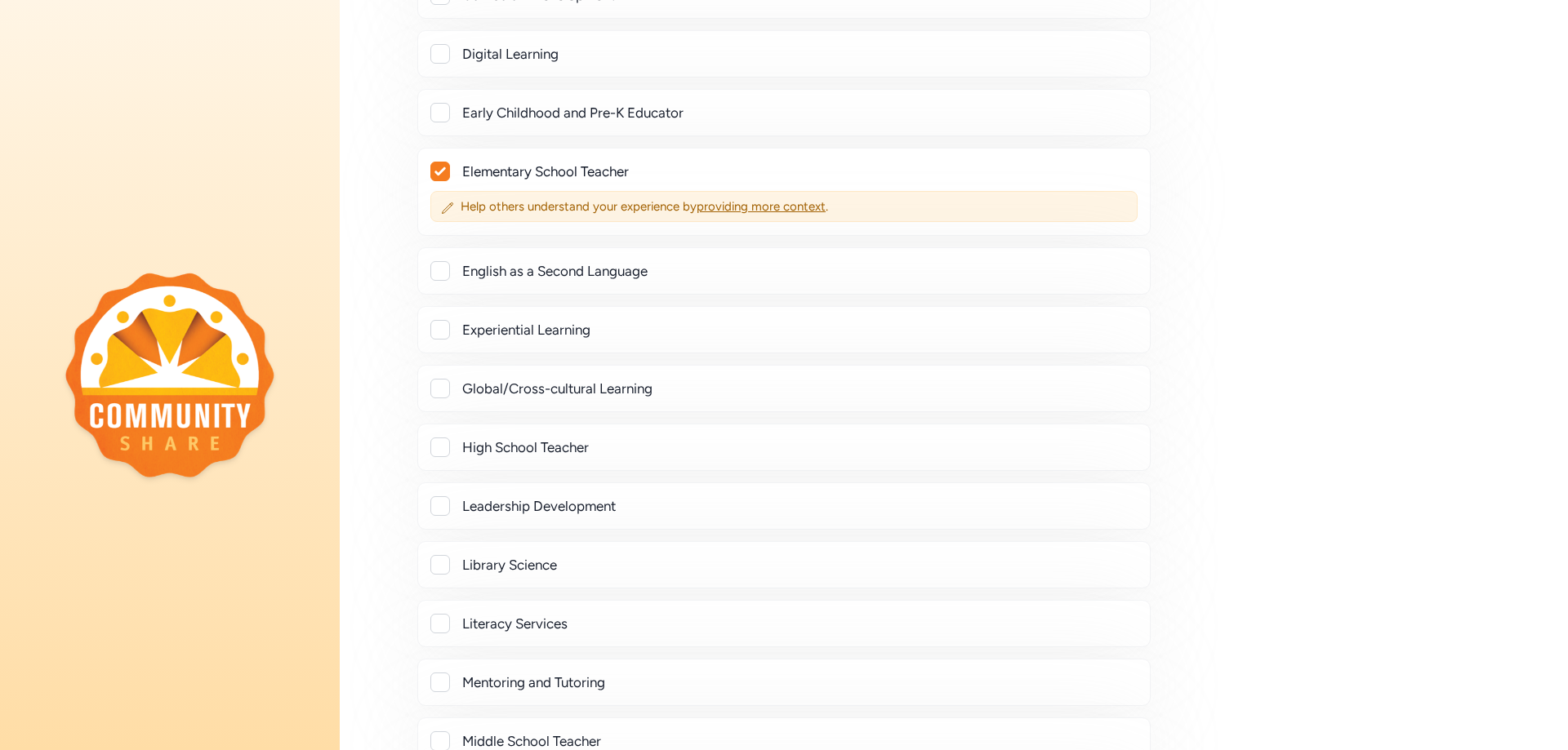
click at [437, 505] on div at bounding box center [440, 506] width 20 height 20
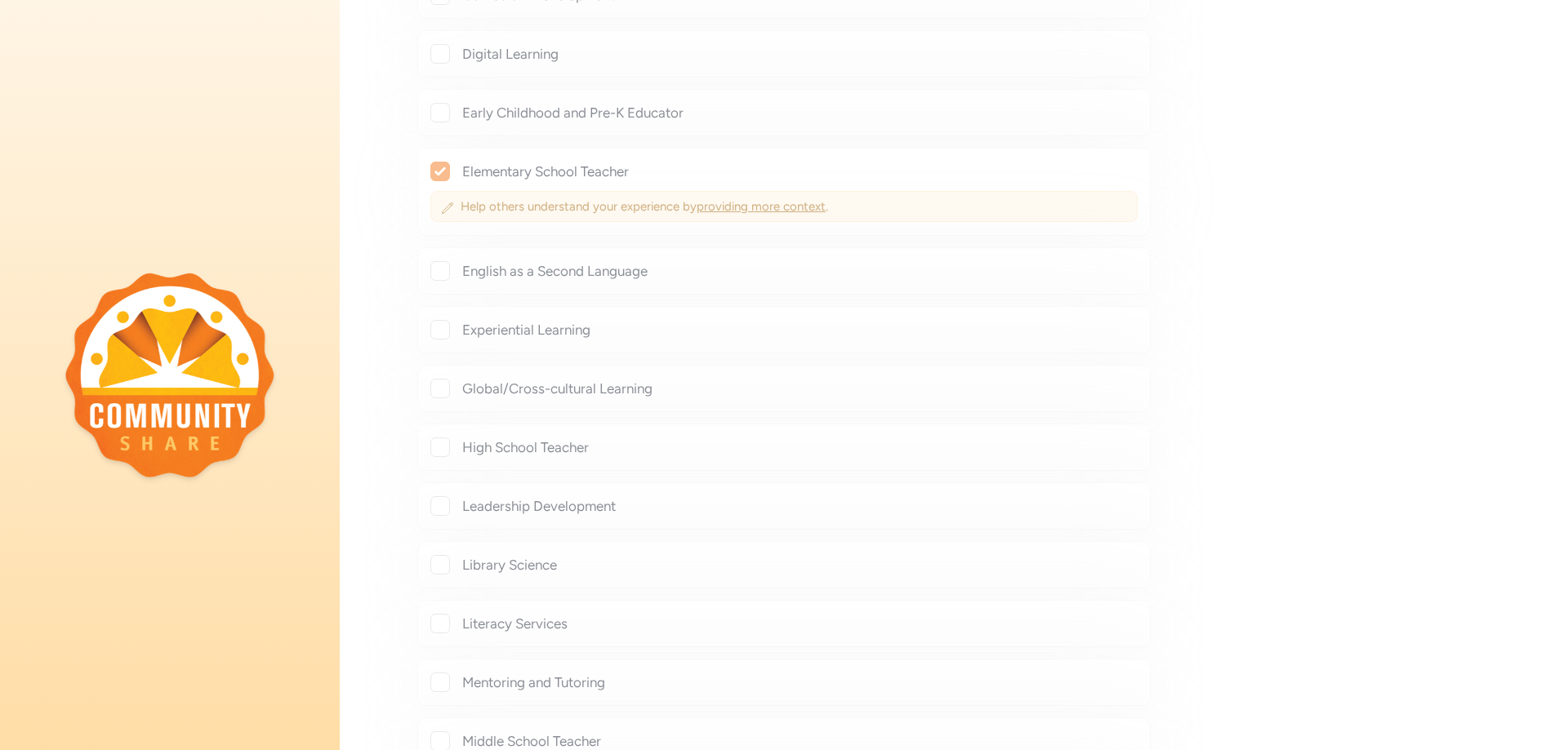
checkbox input "true"
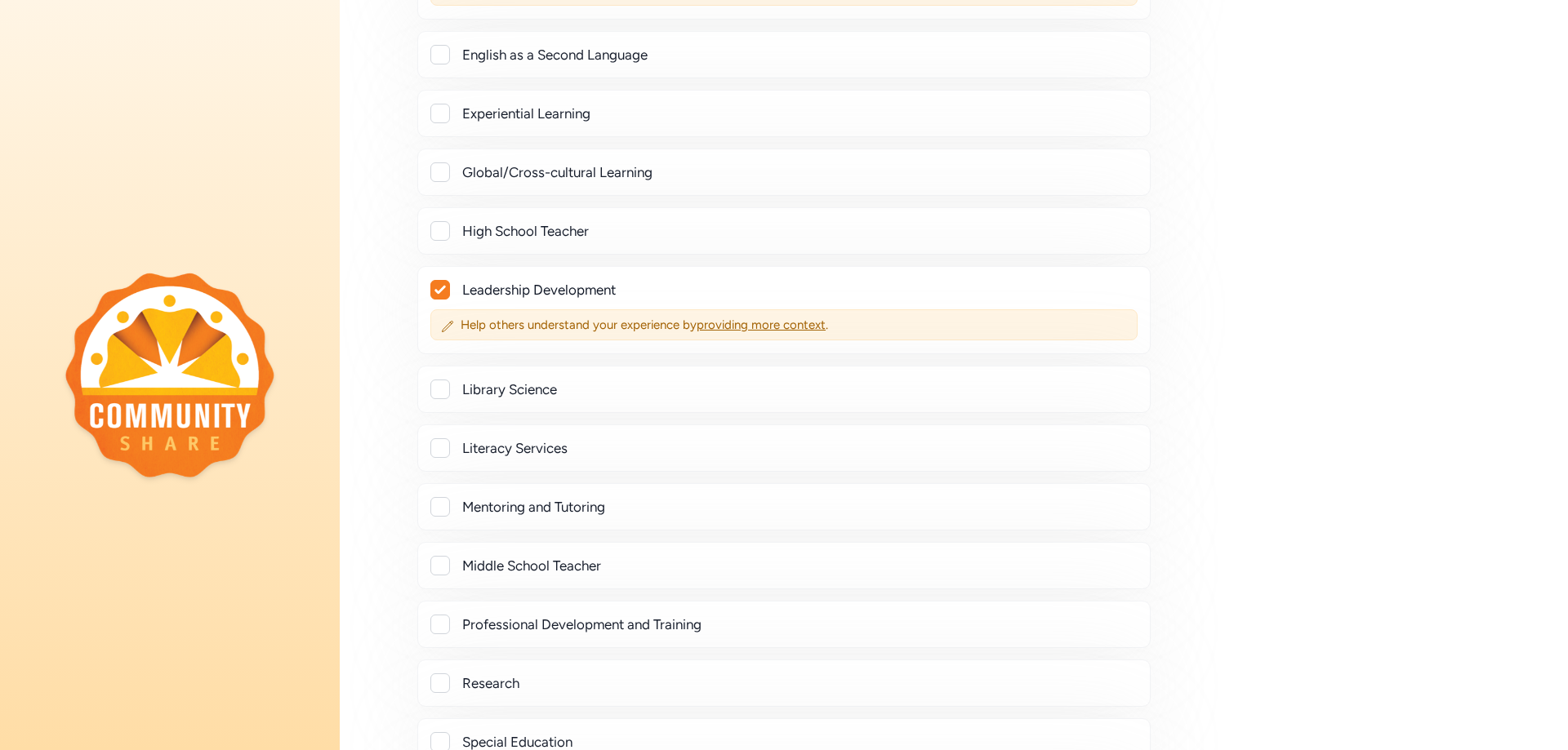
scroll to position [1550, 0]
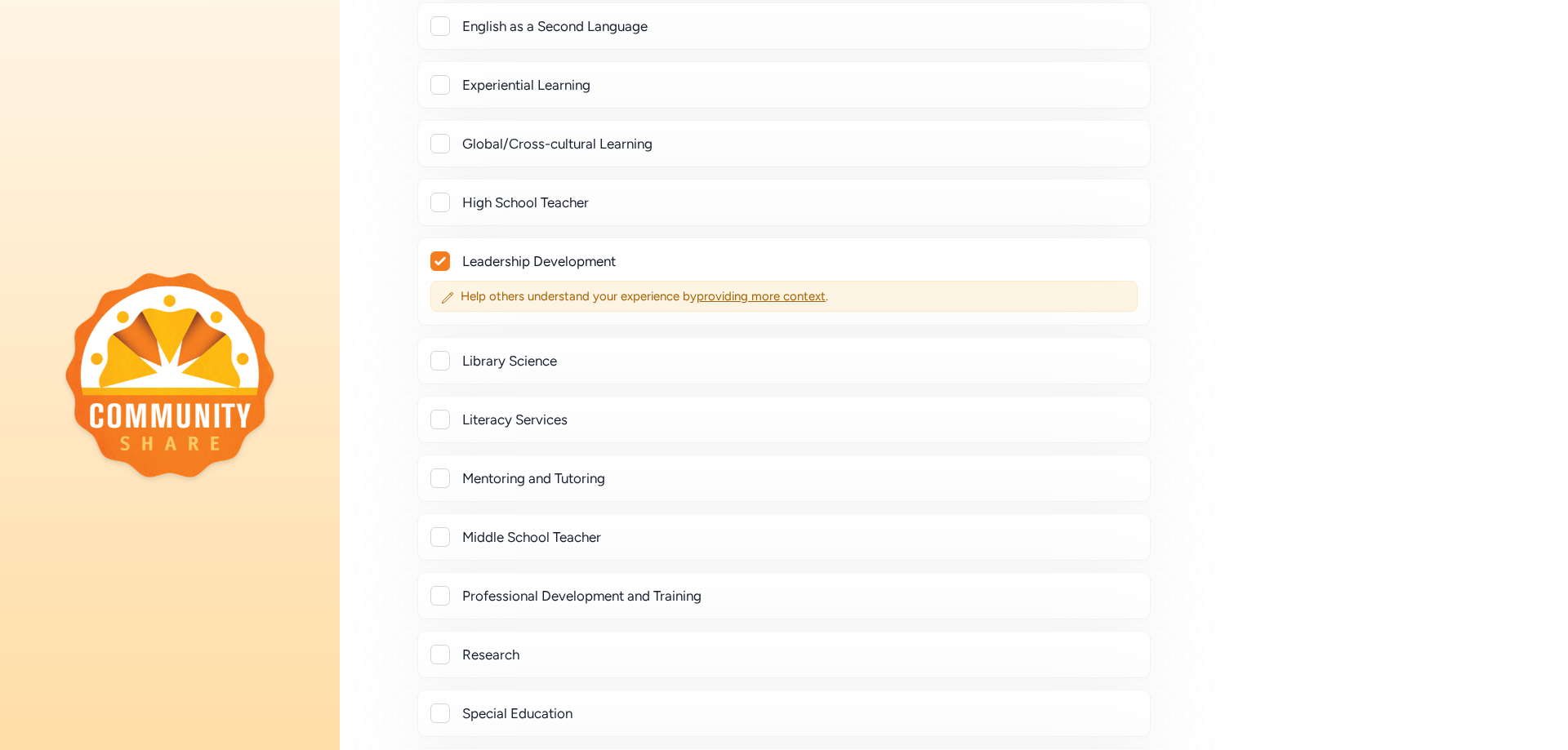
click at [442, 468] on div at bounding box center [440, 478] width 20 height 20
checkbox input "true"
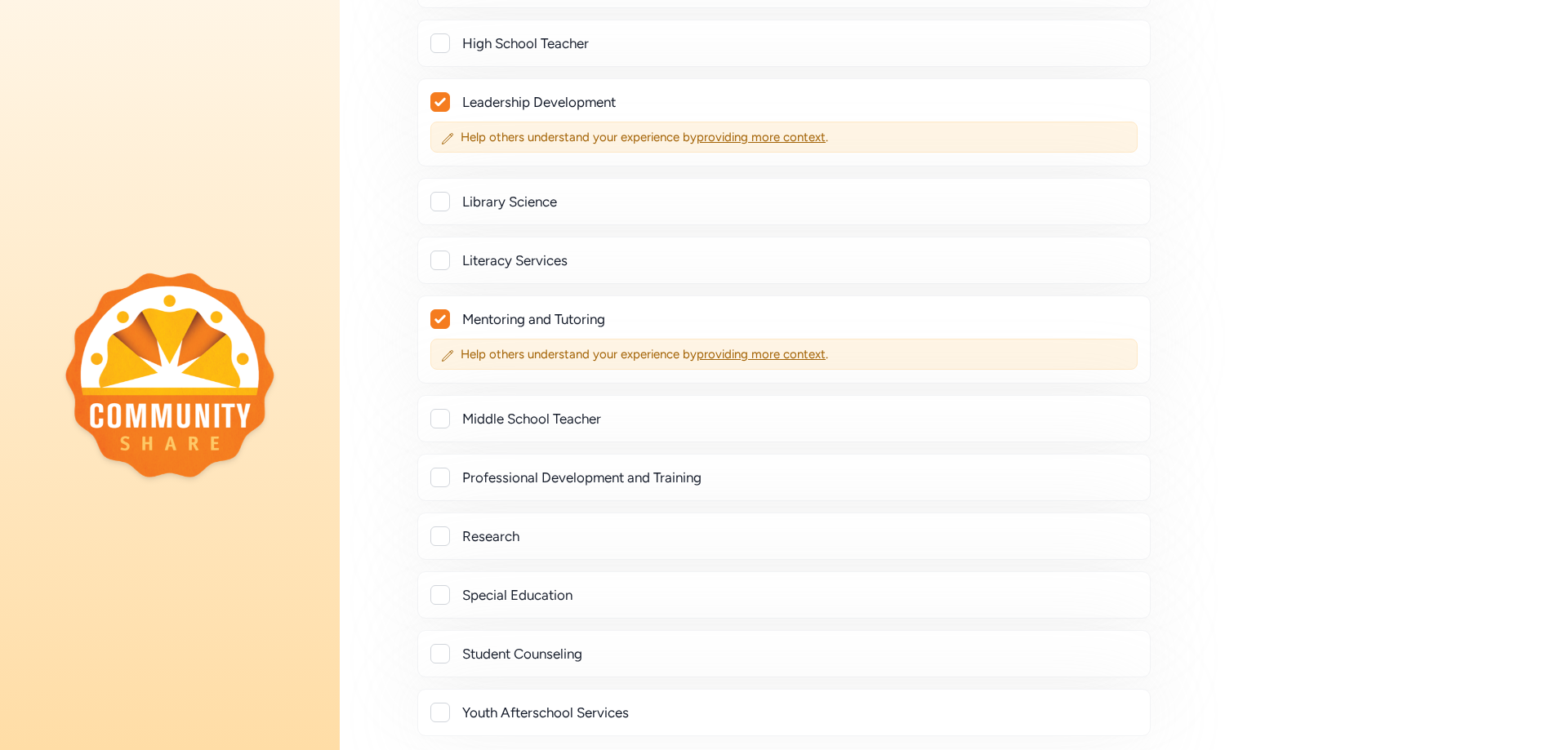
scroll to position [1714, 0]
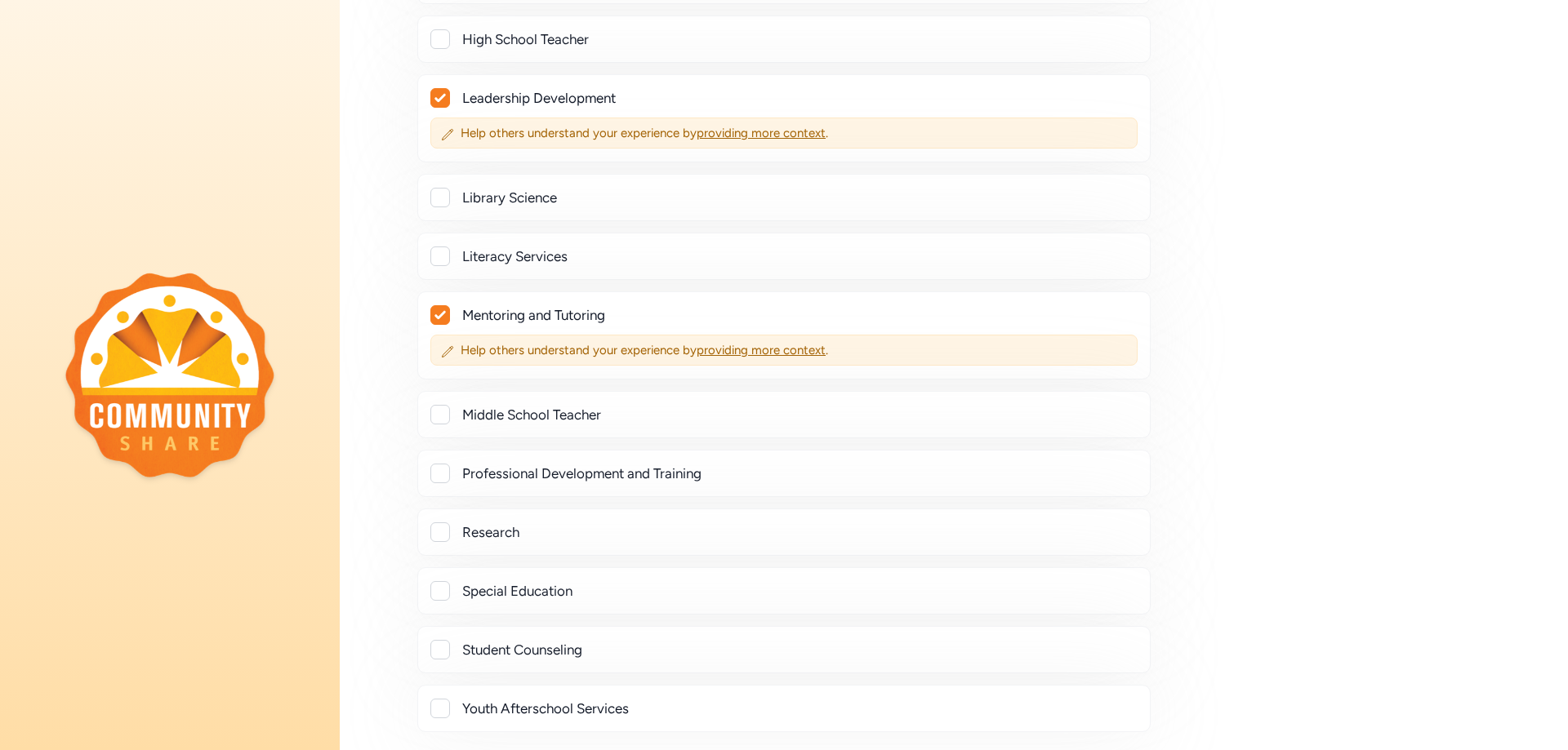
click at [448, 475] on div at bounding box center [440, 474] width 20 height 20
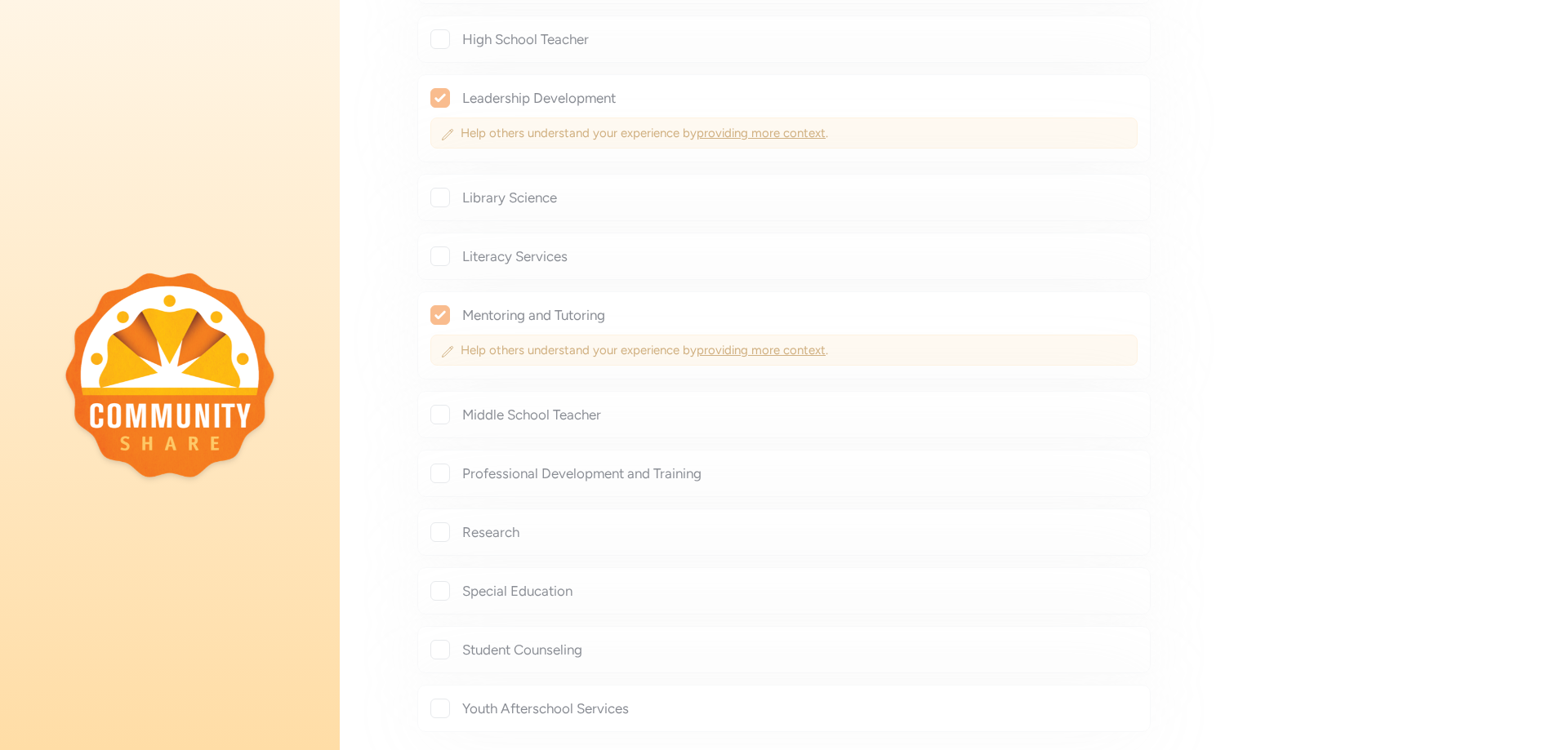
checkbox input "true"
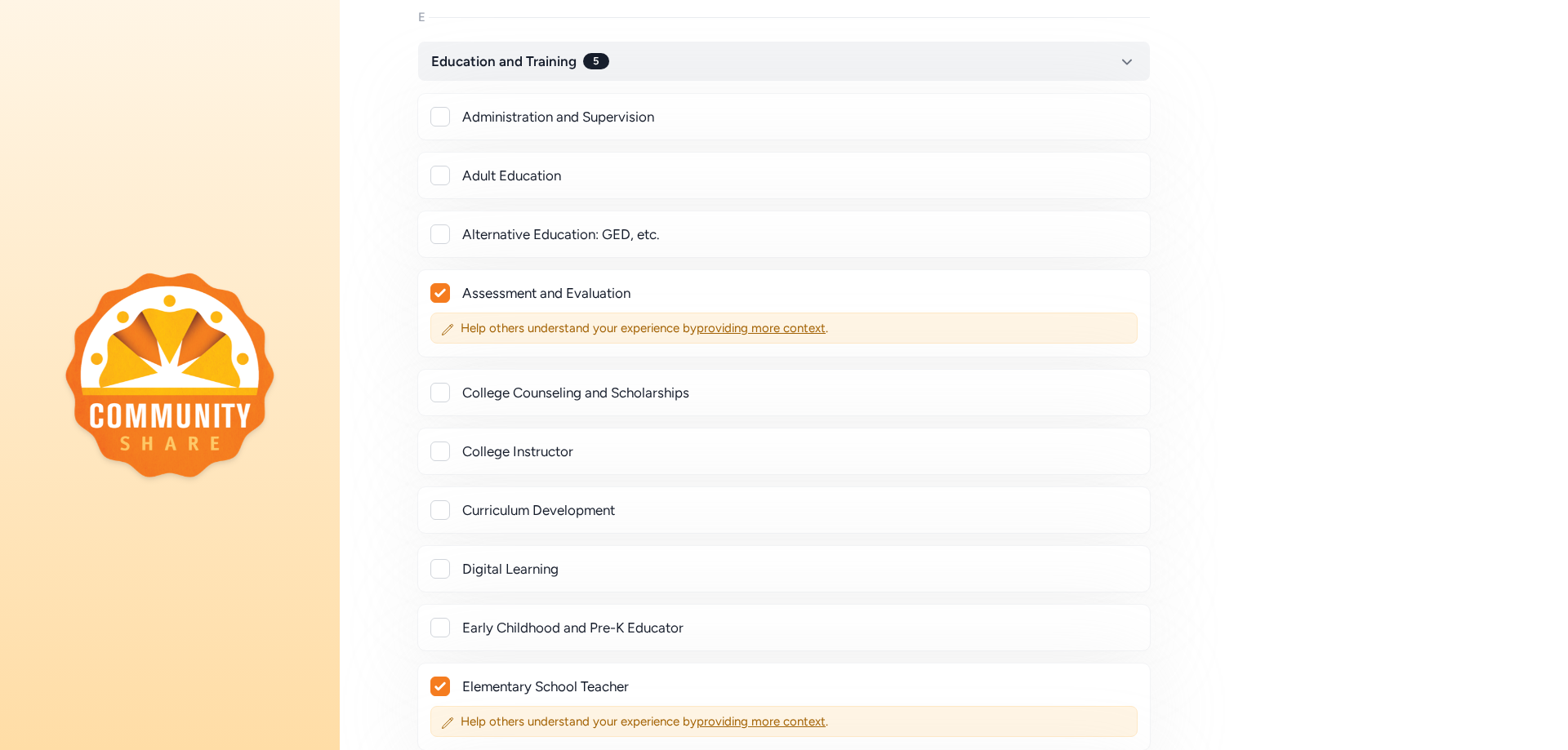
scroll to position [816, 0]
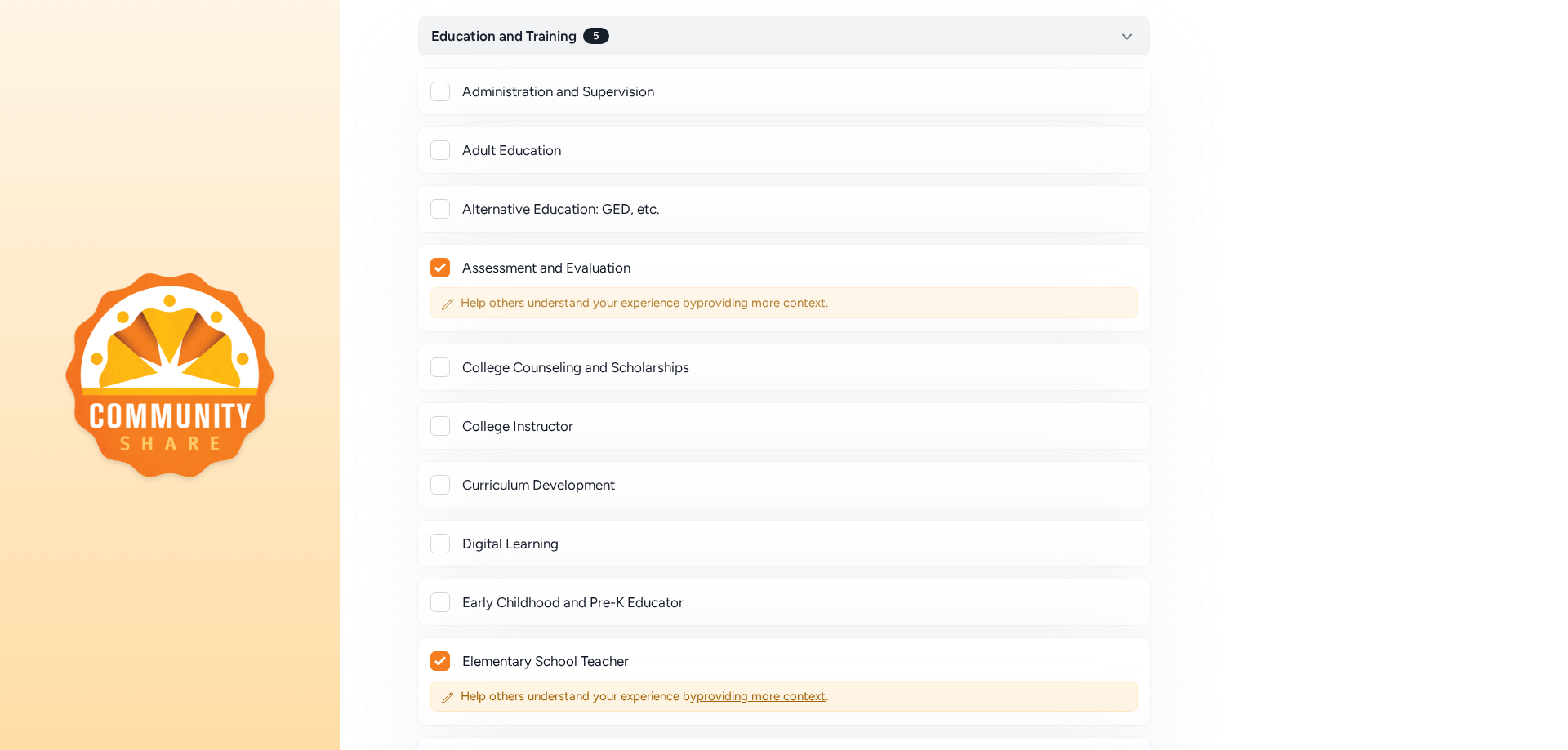
click at [772, 303] on span "providing more context" at bounding box center [761, 302] width 129 height 14
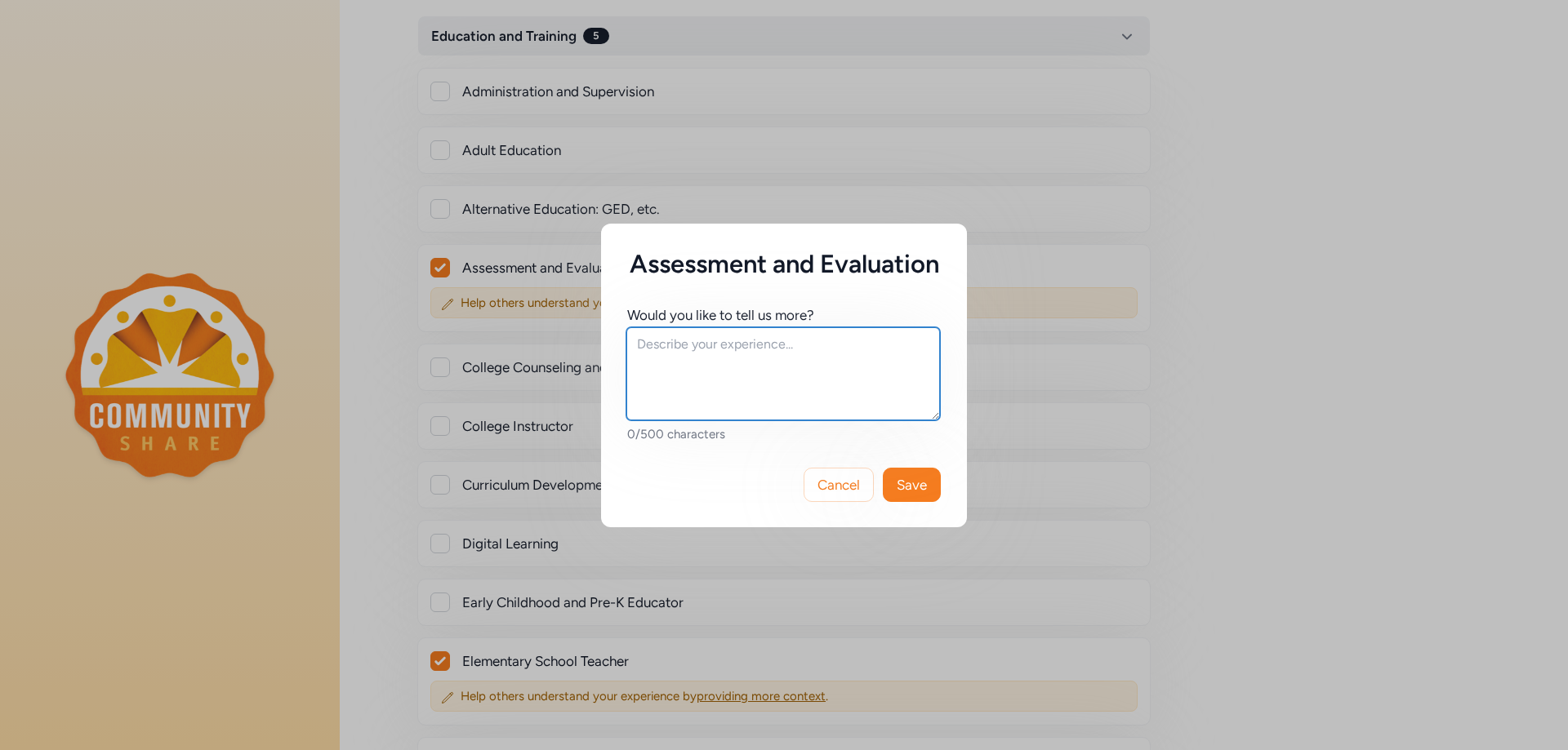
click at [748, 368] on textarea at bounding box center [783, 374] width 313 height 93
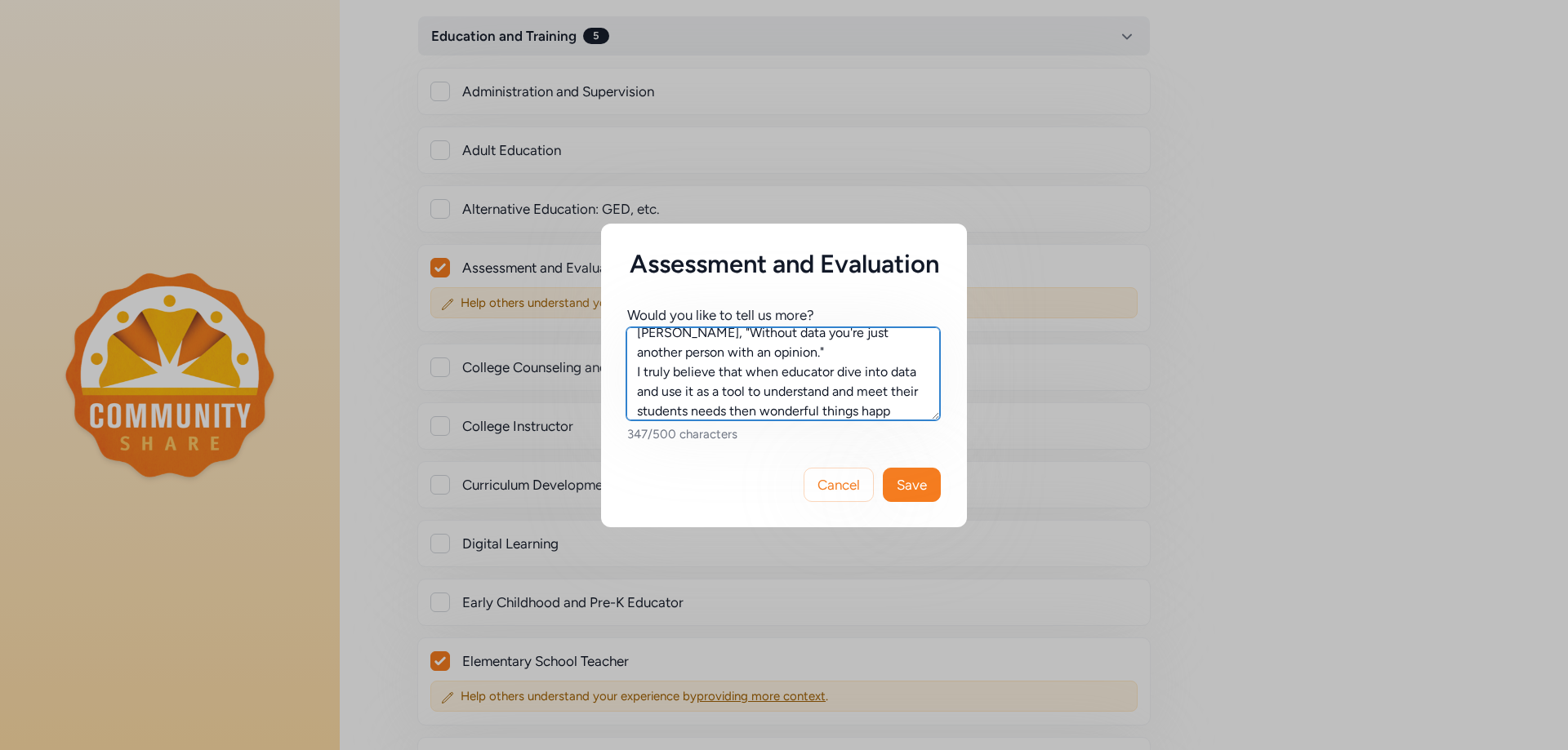
scroll to position [90, 0]
type textarea "As an Instructional Coach for my school district, I live and breathe assessment…"
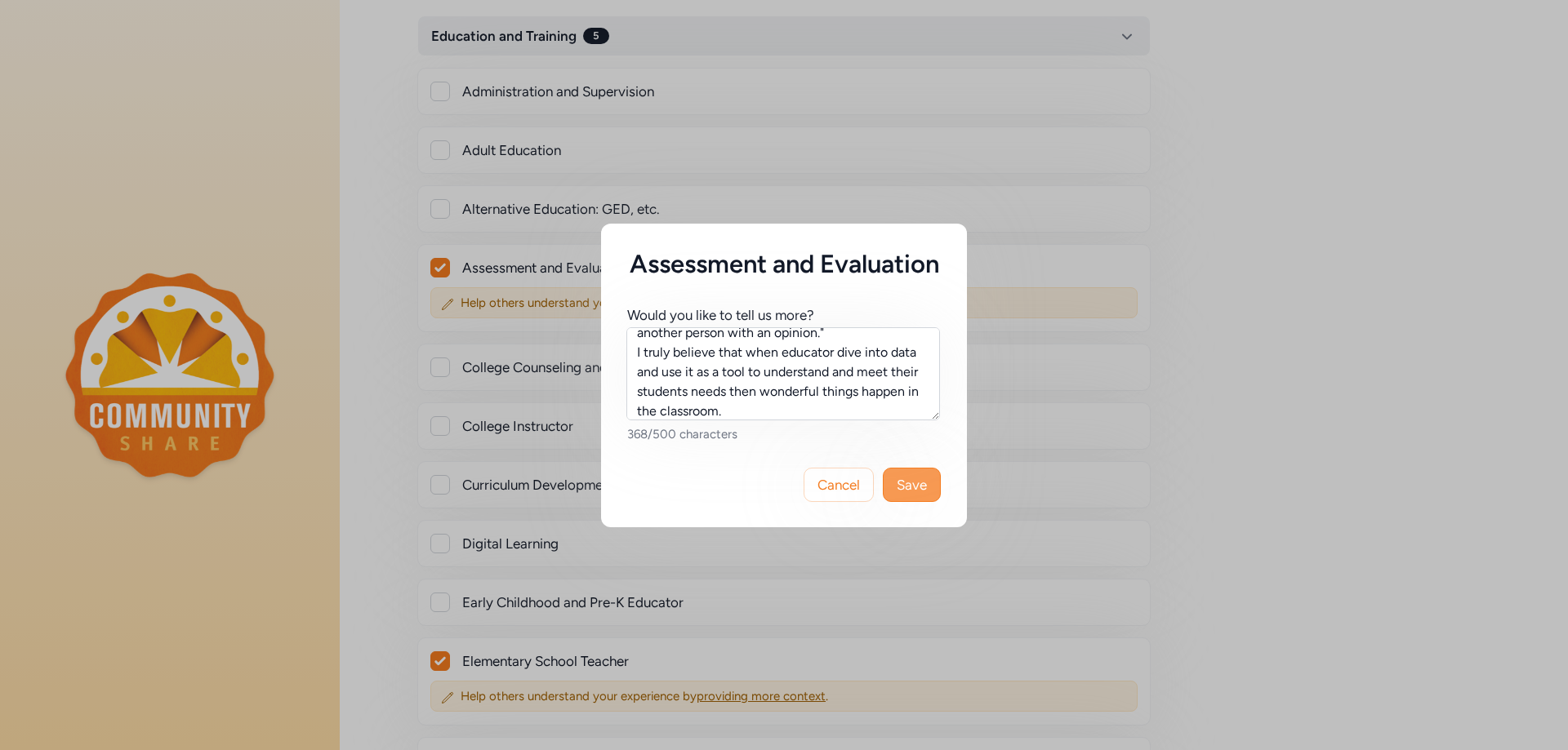
click at [908, 492] on span "Save" at bounding box center [912, 484] width 31 height 20
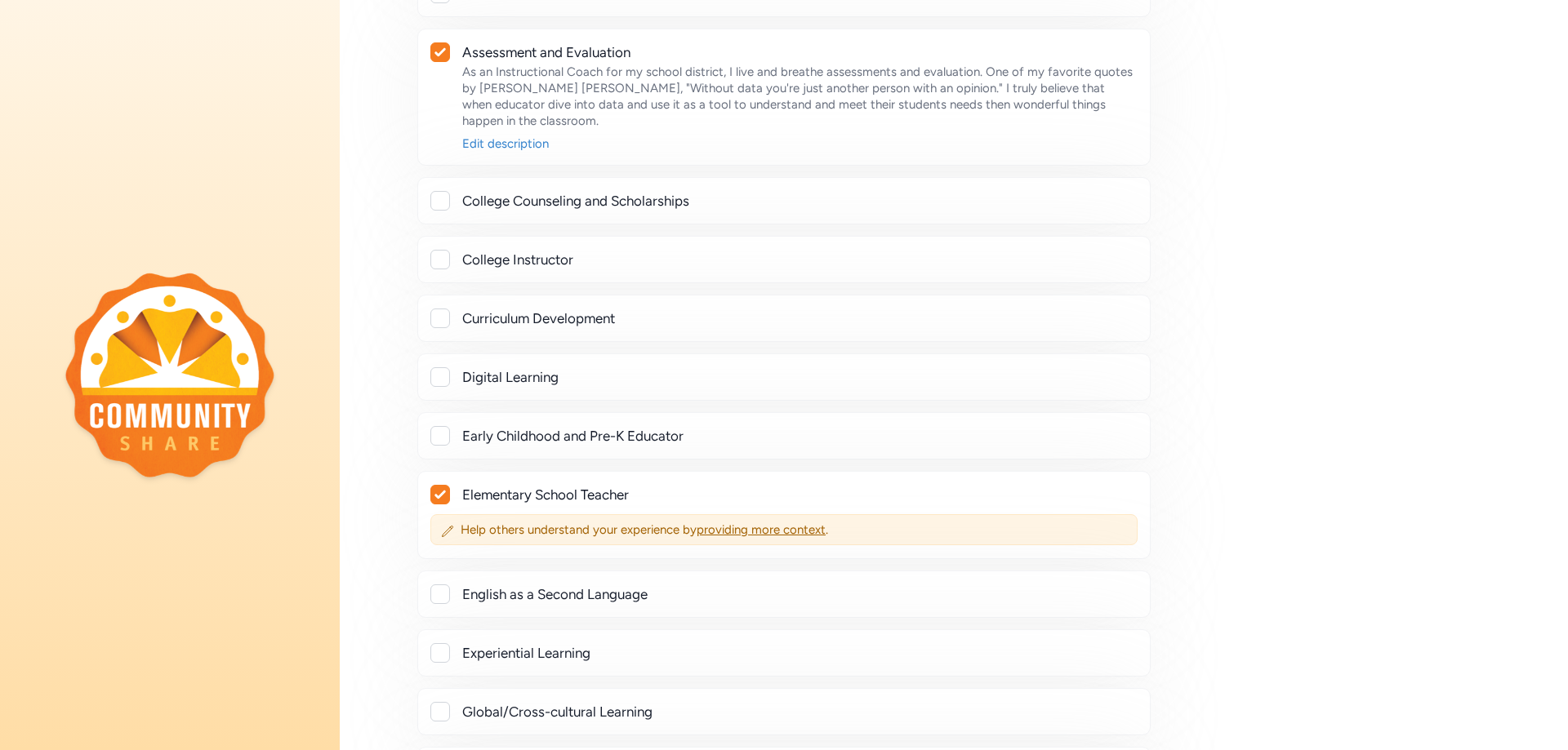
scroll to position [1061, 0]
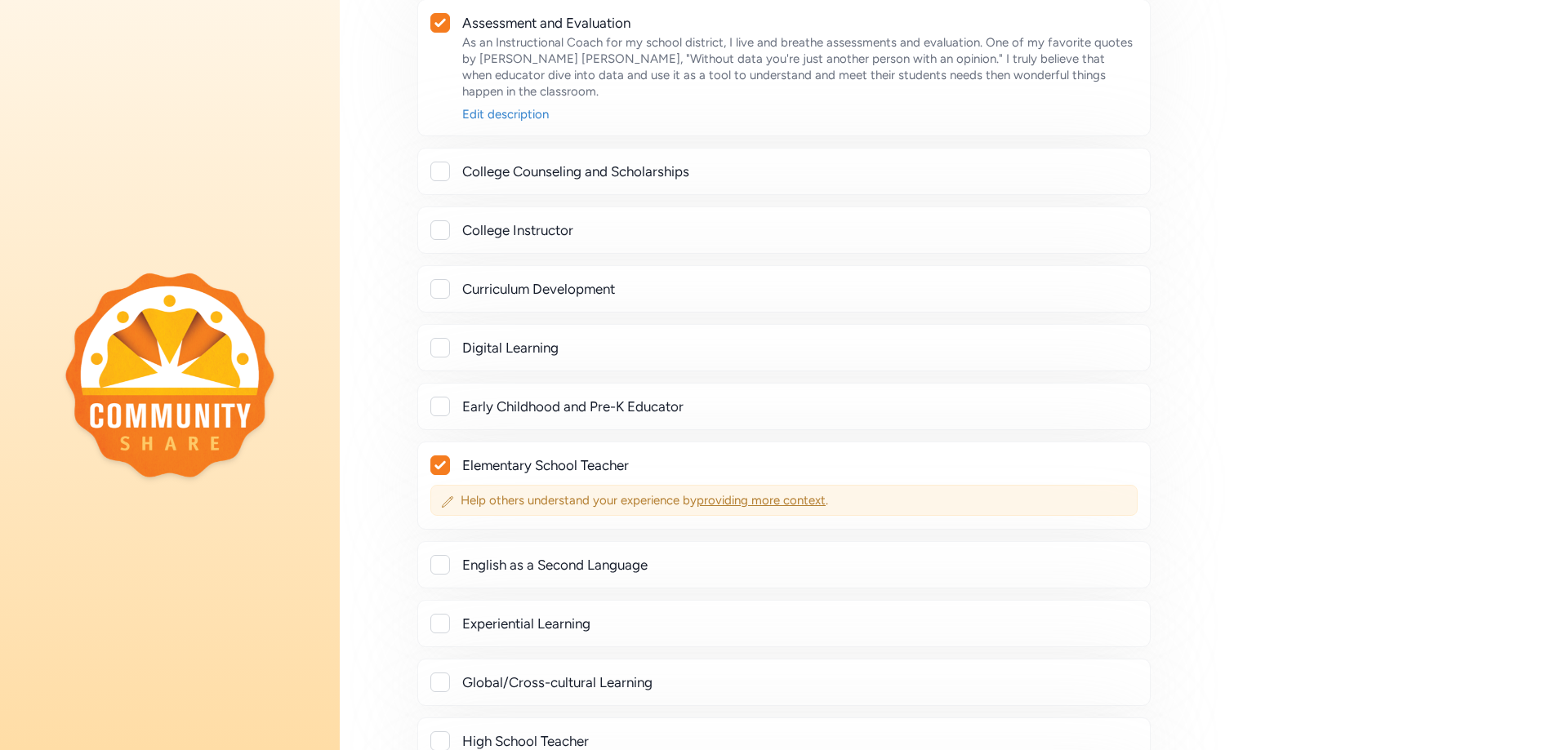
click at [730, 493] on span "providing more context" at bounding box center [761, 500] width 129 height 14
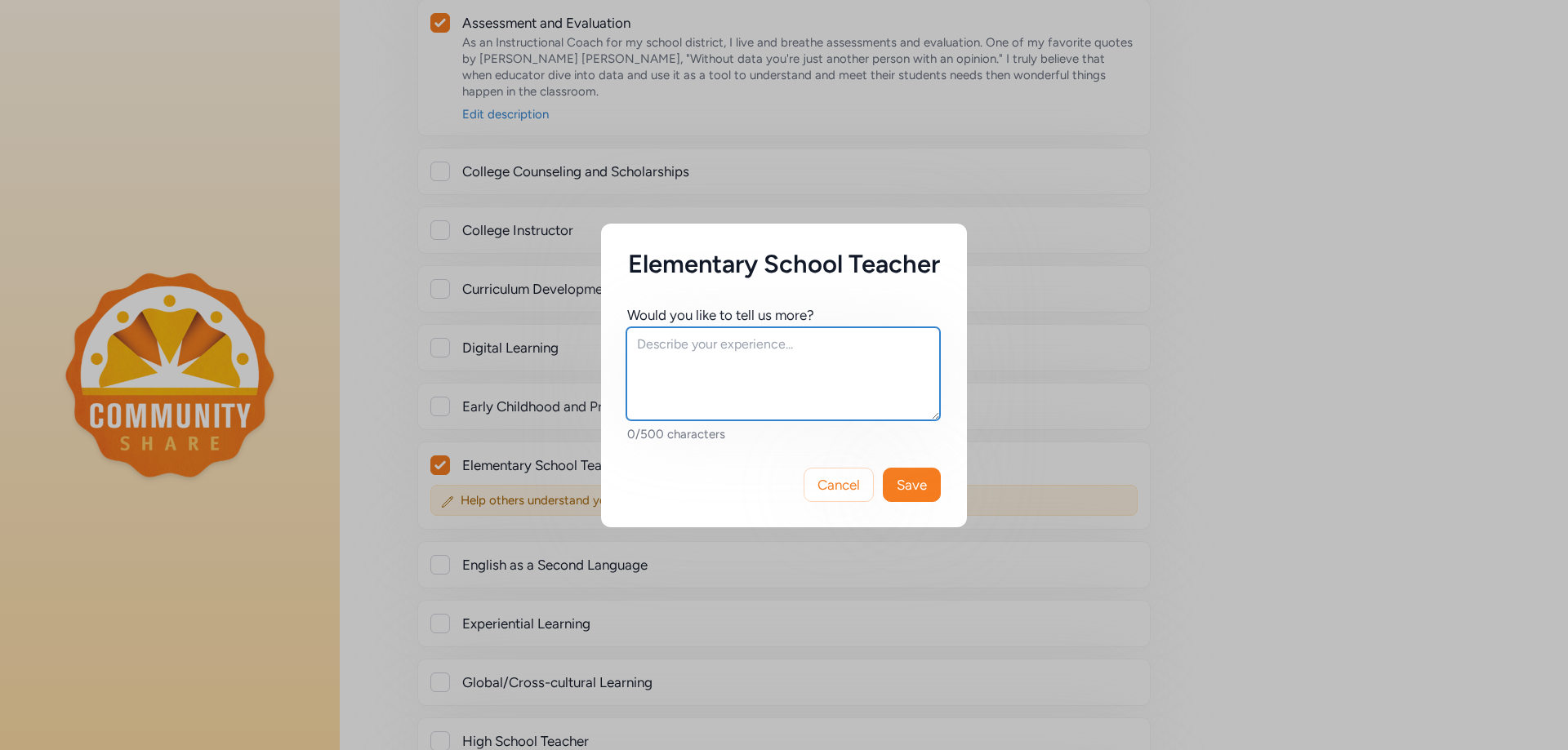
click at [695, 366] on textarea at bounding box center [783, 374] width 313 height 93
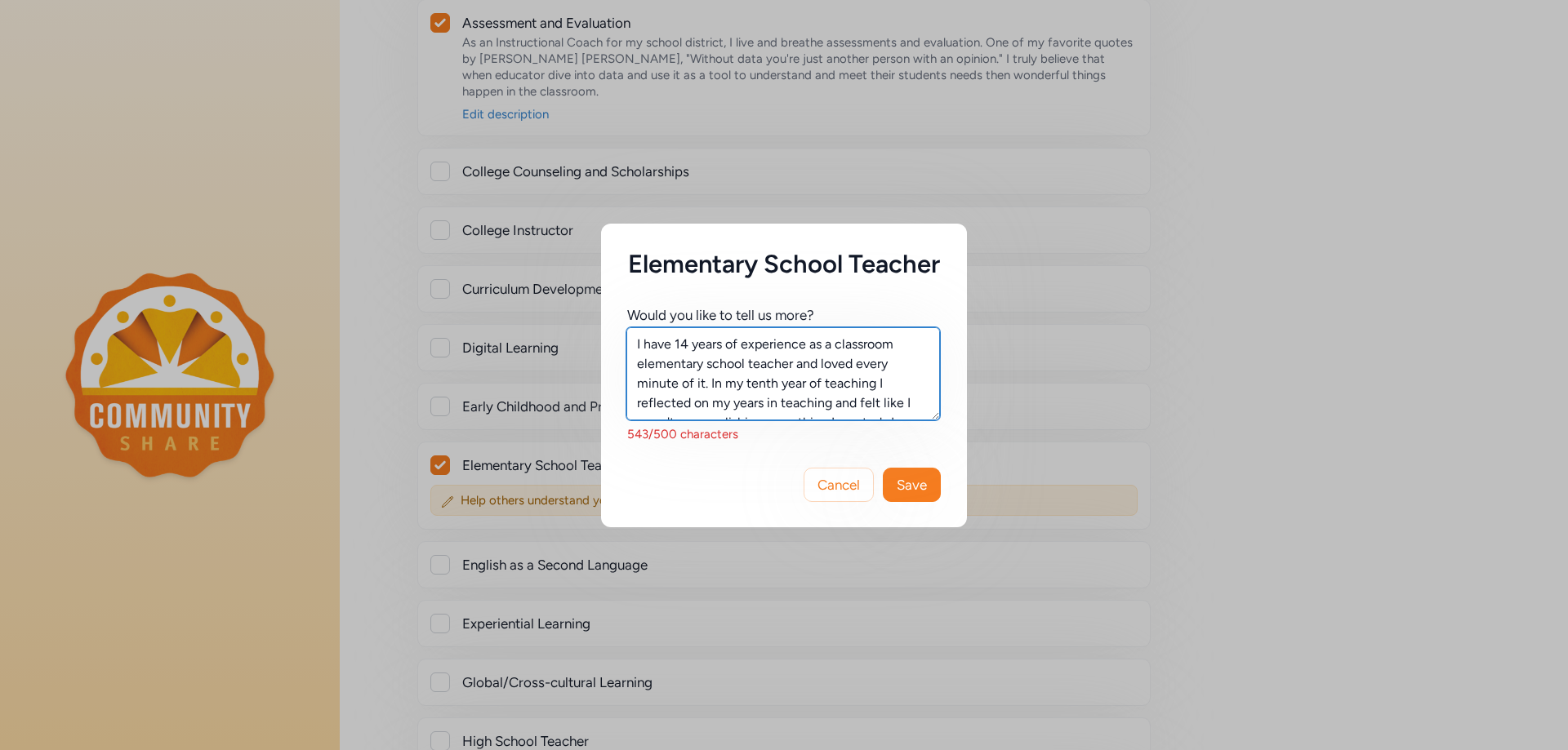
click at [696, 359] on textarea "I have 14 years of experience as a classroom elementary school teacher and love…" at bounding box center [783, 374] width 313 height 93
click at [788, 395] on textarea "I have 14 yrs of experience as a classroom elementary school teacher and loved …" at bounding box center [783, 374] width 313 height 93
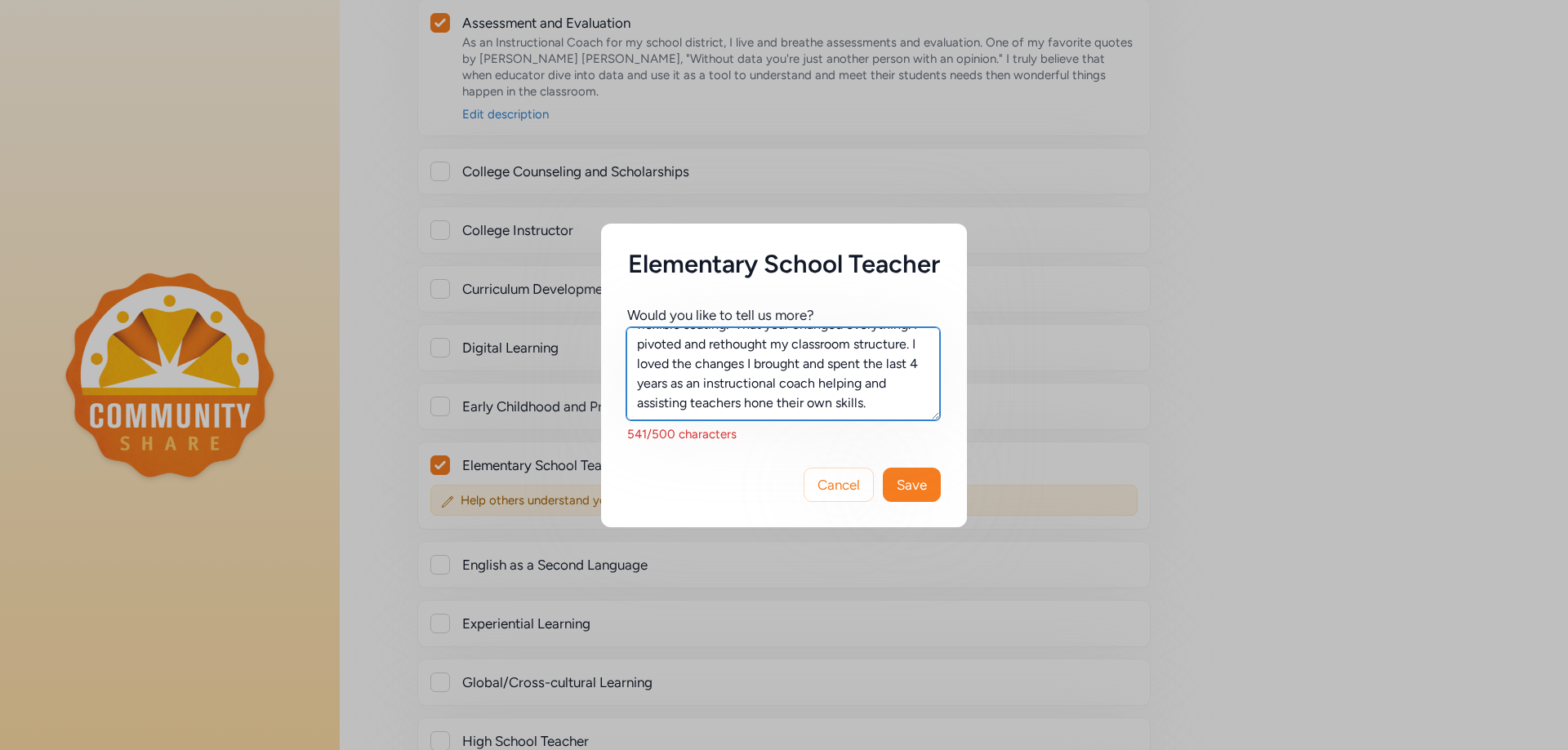
click at [670, 398] on textarea "I have 14 yrs of experience as a classroom elementary school teacher and loved …" at bounding box center [783, 374] width 313 height 93
type textarea "I have 14 yrs of experience as a classroom elementary school teacher and loved …"
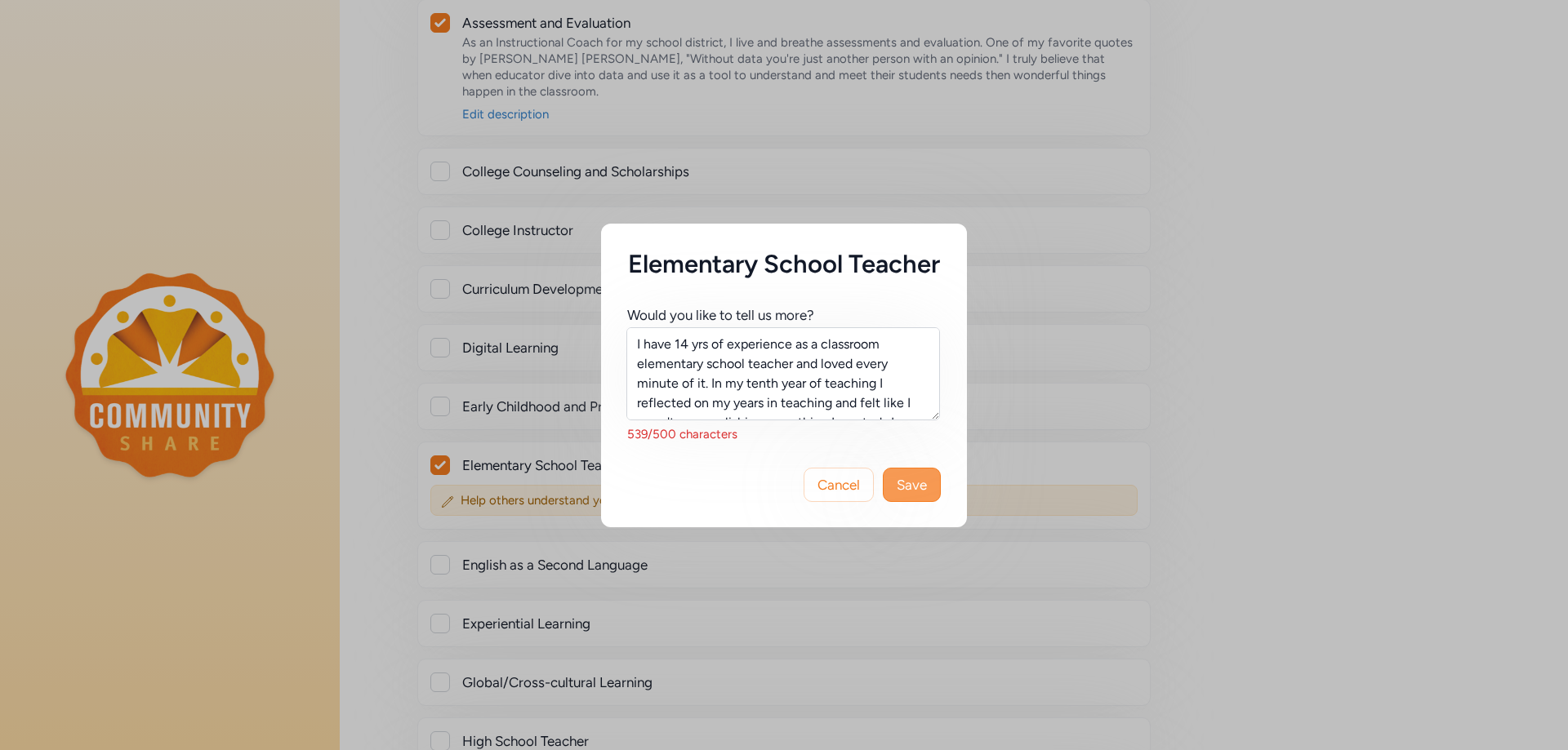
click at [901, 494] on span "Save" at bounding box center [912, 484] width 31 height 20
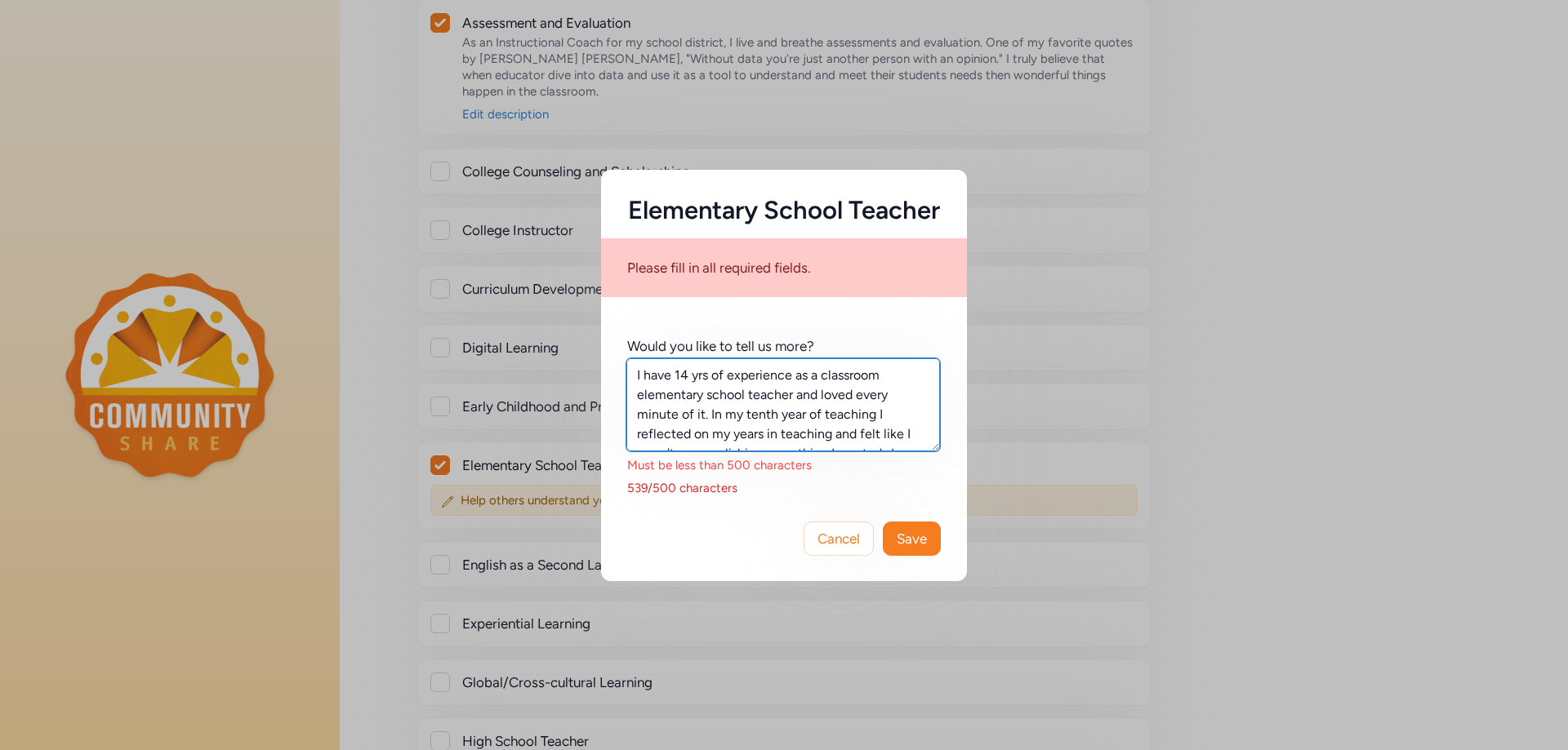
drag, startPoint x: 819, startPoint y: 390, endPoint x: 880, endPoint y: 387, distance: 61.1
click at [880, 387] on textarea "I have 14 yrs of experience as a classroom elementary school teacher and loved …" at bounding box center [783, 405] width 313 height 93
click at [863, 412] on textarea "I have 14 yrs of experience as an elementary school teacher and loved every min…" at bounding box center [783, 405] width 313 height 93
click at [644, 426] on textarea "I have 14 yrs of experience as an elementary school teacher and loved every min…" at bounding box center [783, 405] width 313 height 93
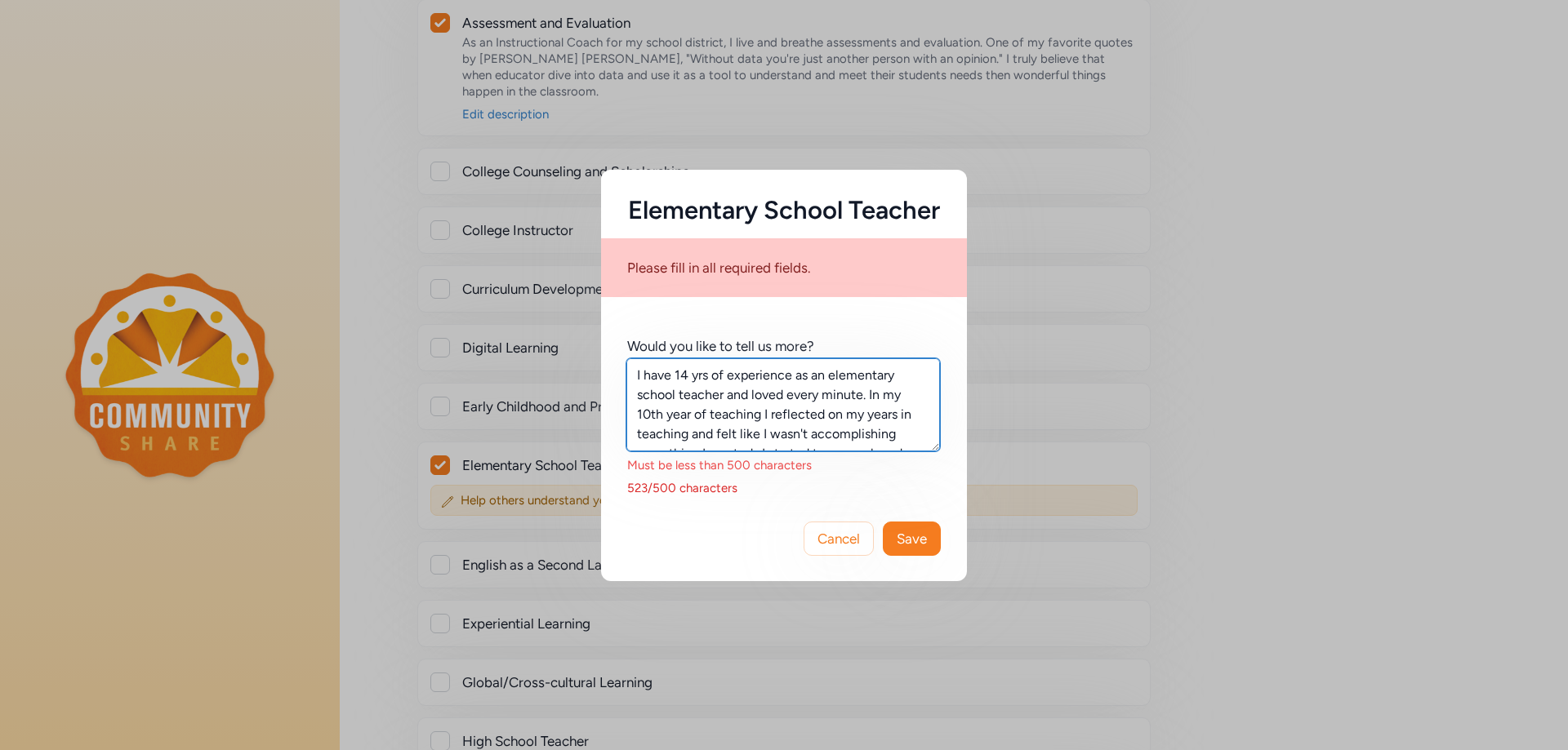
click at [688, 432] on textarea "I have 14 yrs of experience as an elementary school teacher and loved every min…" at bounding box center [783, 405] width 313 height 93
click at [688, 432] on textarea "I have 14 yrs of experience as an elementary school teacher and loved every min…" at bounding box center [783, 405] width 313 height 93
click at [740, 425] on textarea "I have 14 yrs of experience as an elementary school teacher and loved every min…" at bounding box center [783, 405] width 313 height 93
click at [741, 423] on textarea "I have 14 yrs of experience as an elementary school teacher and loved every min…" at bounding box center [783, 405] width 313 height 93
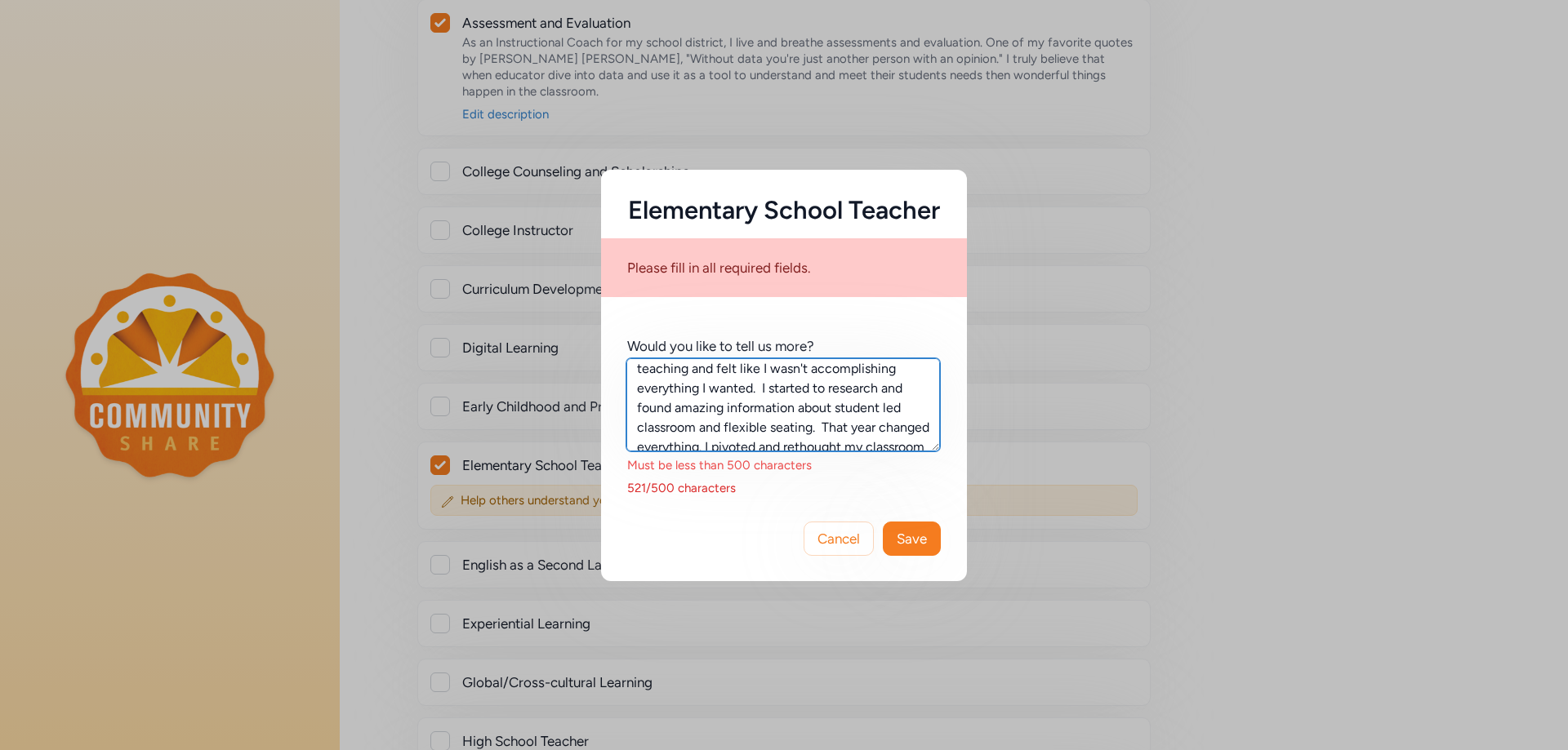
click at [744, 423] on textarea "I have 14 yrs of experience as an elementary school teacher and loved every min…" at bounding box center [783, 405] width 313 height 93
click at [934, 451] on textarea "I have 14 yrs of experience as an elementary school teacher and loved every min…" at bounding box center [783, 405] width 313 height 93
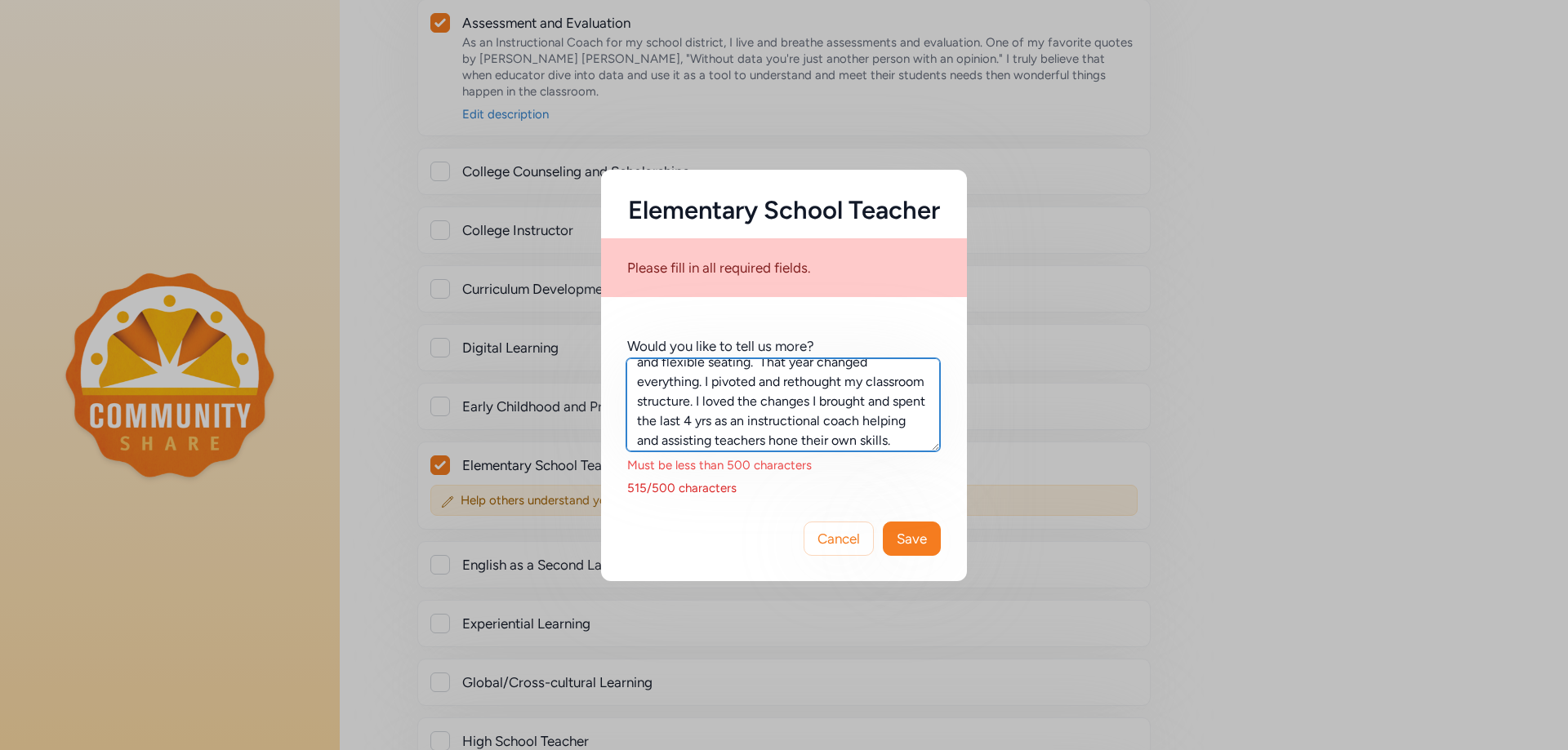
click at [858, 397] on textarea "I have 14 yrs of experience as an elementary school teacher and loved every min…" at bounding box center [783, 405] width 313 height 93
drag, startPoint x: 723, startPoint y: 408, endPoint x: 862, endPoint y: 406, distance: 139.0
click at [862, 406] on textarea "I have 14 yrs of experience as an elementary school teacher and loved every min…" at bounding box center [783, 405] width 313 height 93
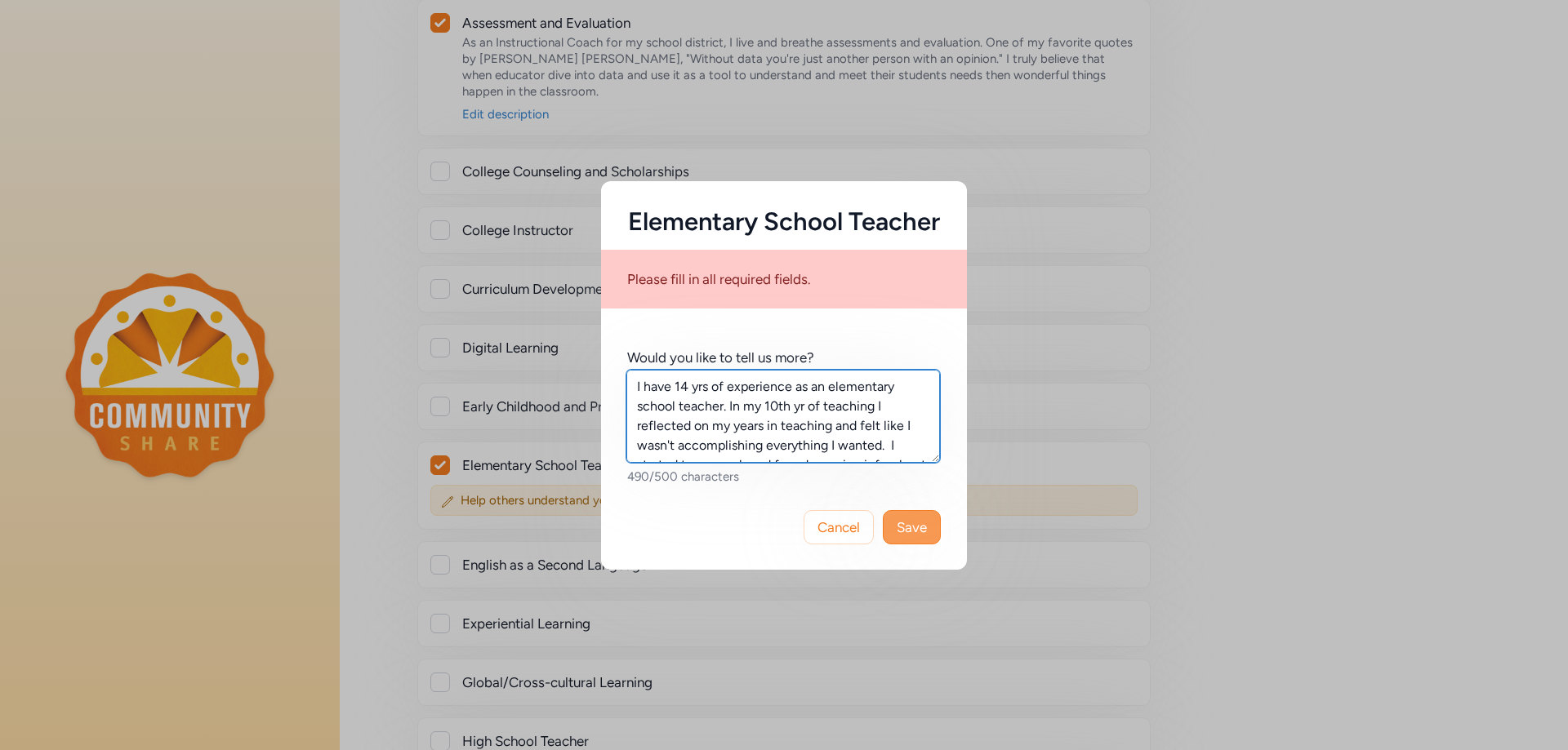
type textarea "I have 14 yrs of experience as an elementary school teacher. In my 10th yr of t…"
click at [918, 537] on span "Save" at bounding box center [912, 528] width 31 height 20
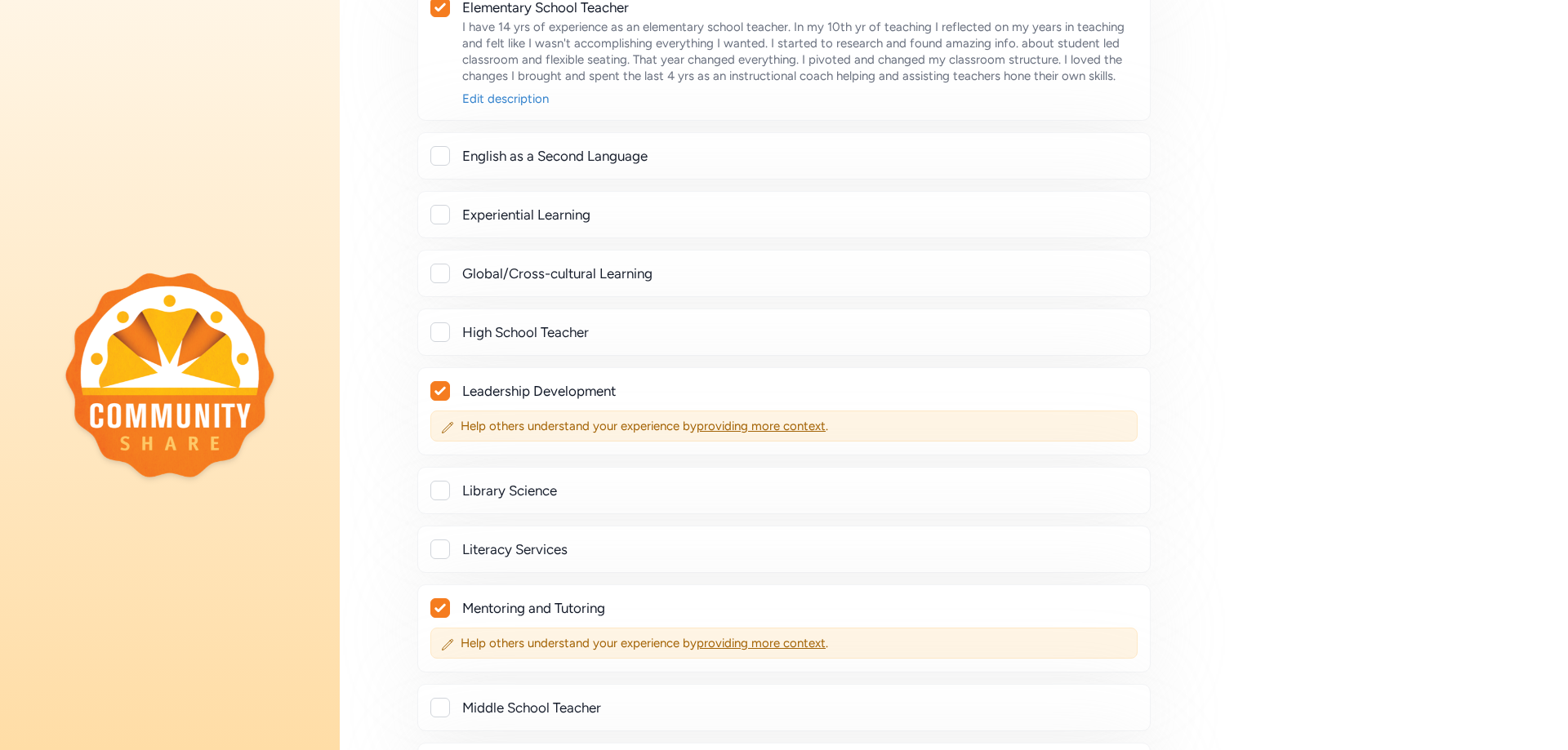
scroll to position [1550, 0]
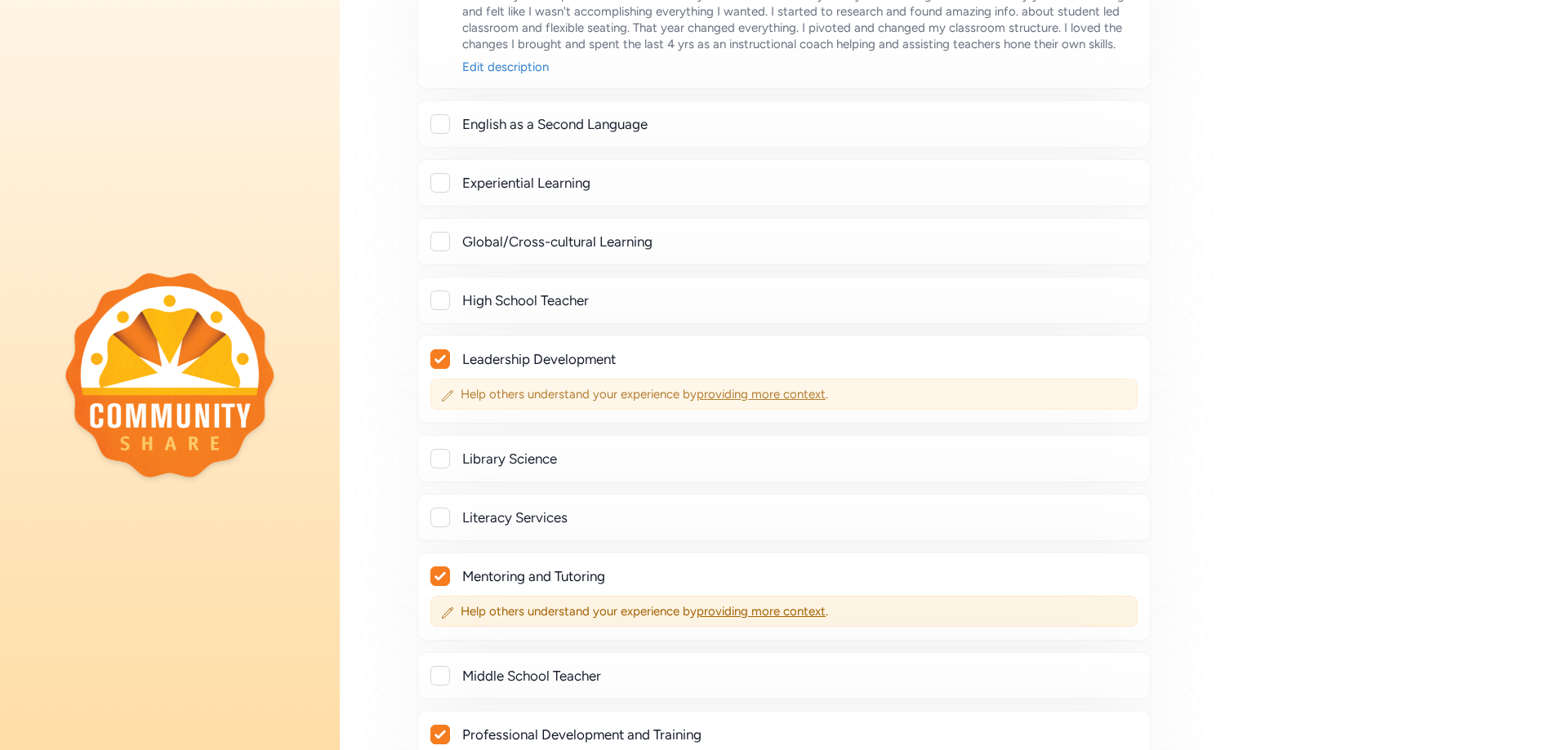
click at [741, 387] on span "providing more context" at bounding box center [761, 394] width 129 height 14
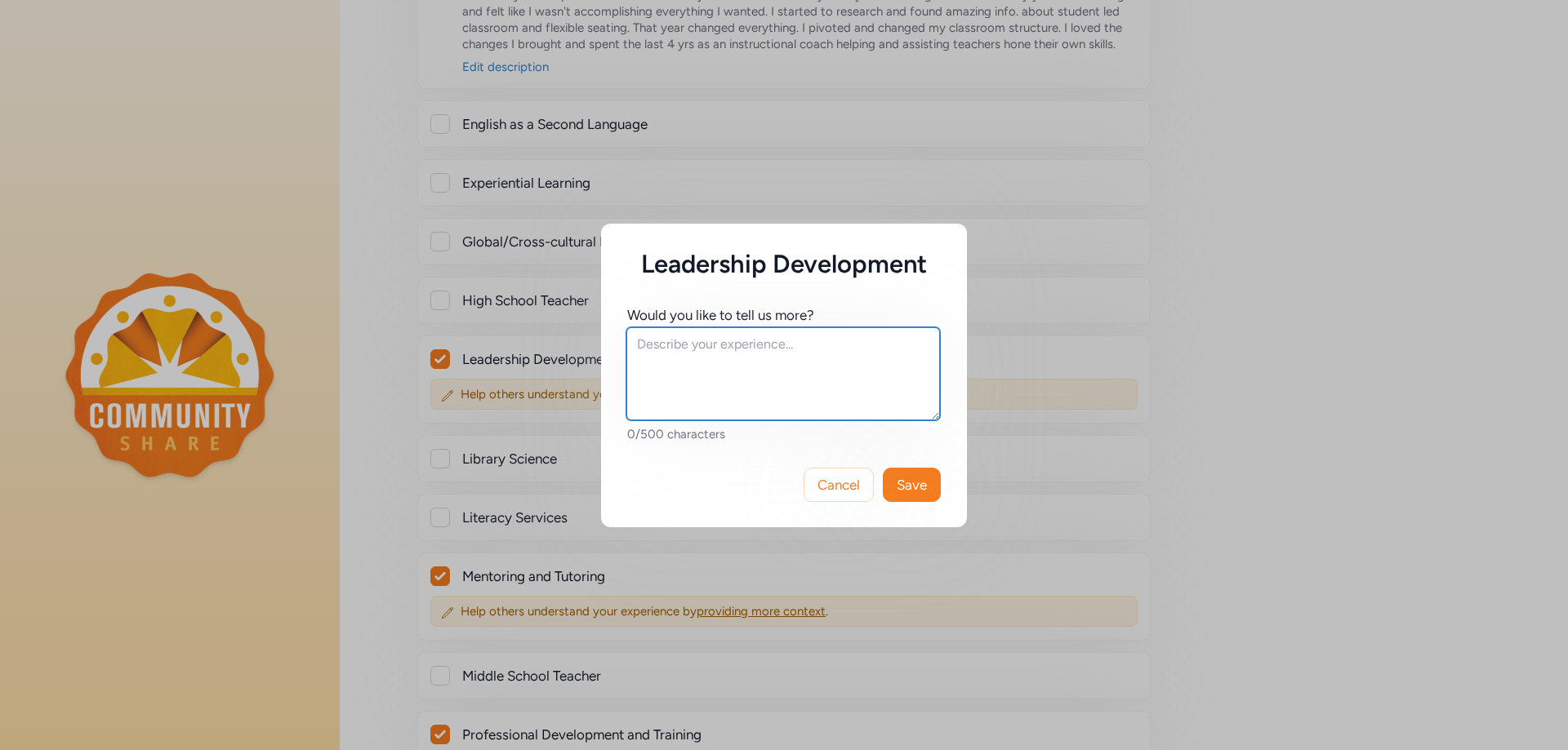
click at [705, 355] on textarea at bounding box center [783, 374] width 313 height 93
type textarea "A"
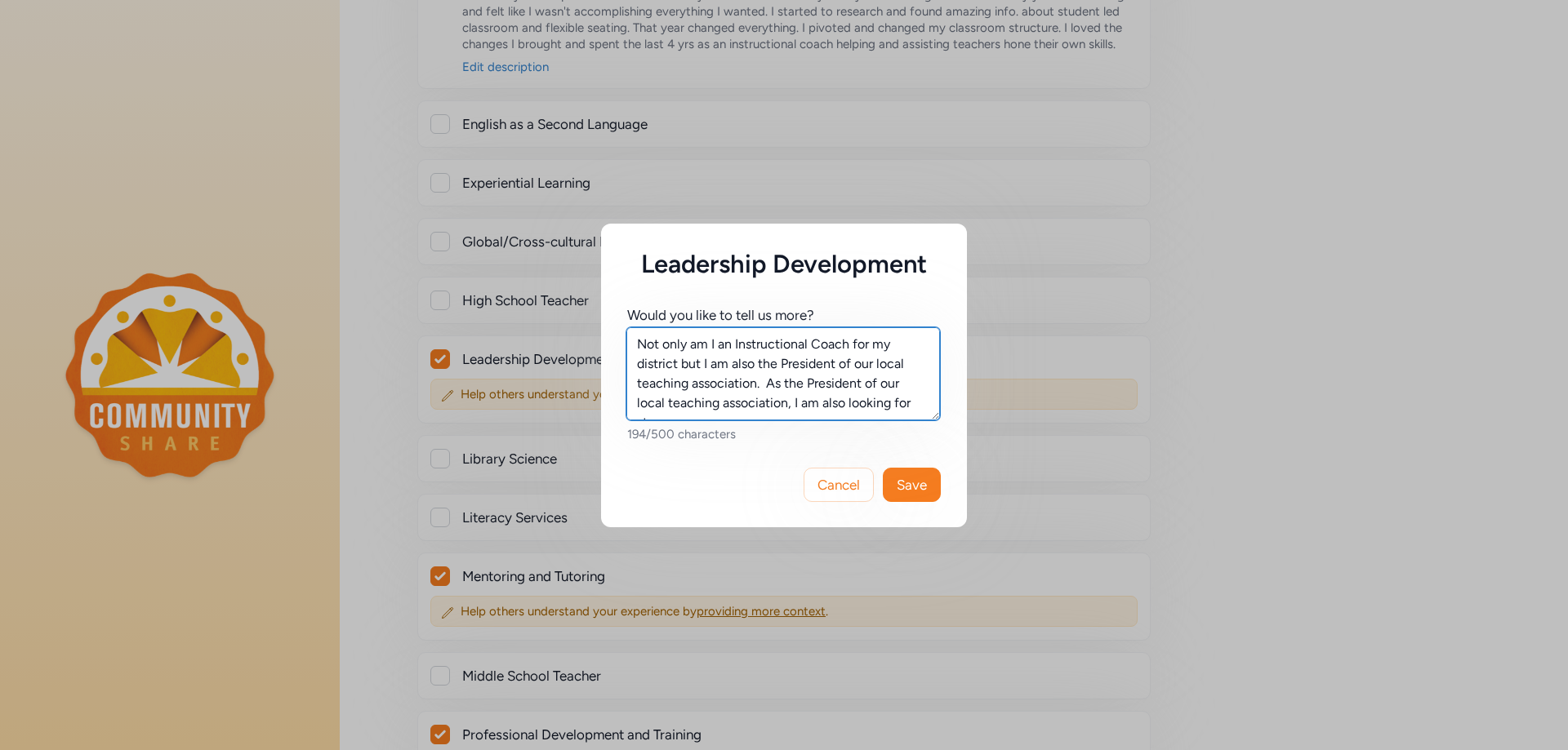
scroll to position [12, 0]
type textarea "Not only am I an Instructional Coach for my district but I am also the Presiden…"
click at [828, 480] on span "Cancel" at bounding box center [838, 484] width 42 height 20
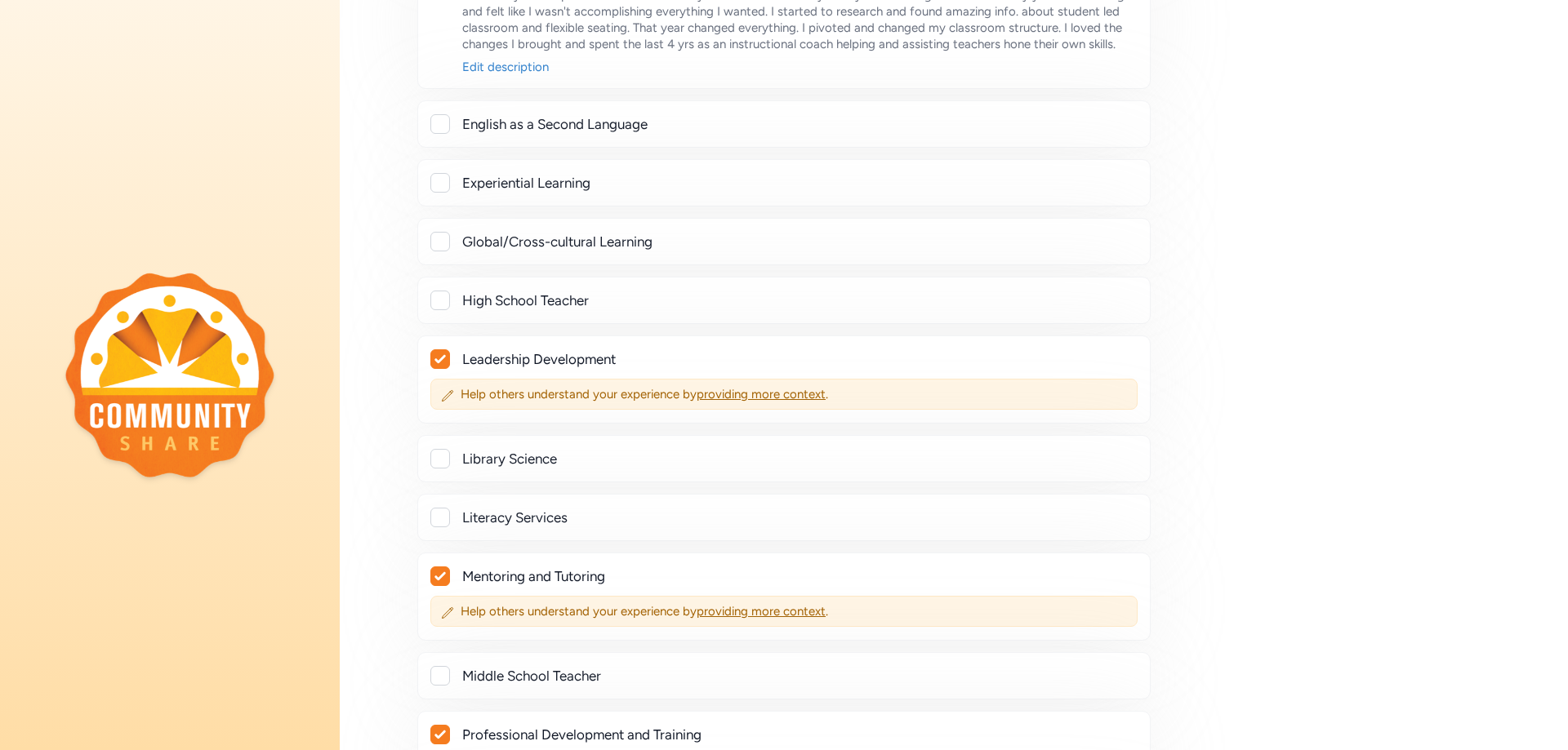
click at [437, 350] on div at bounding box center [440, 359] width 18 height 18
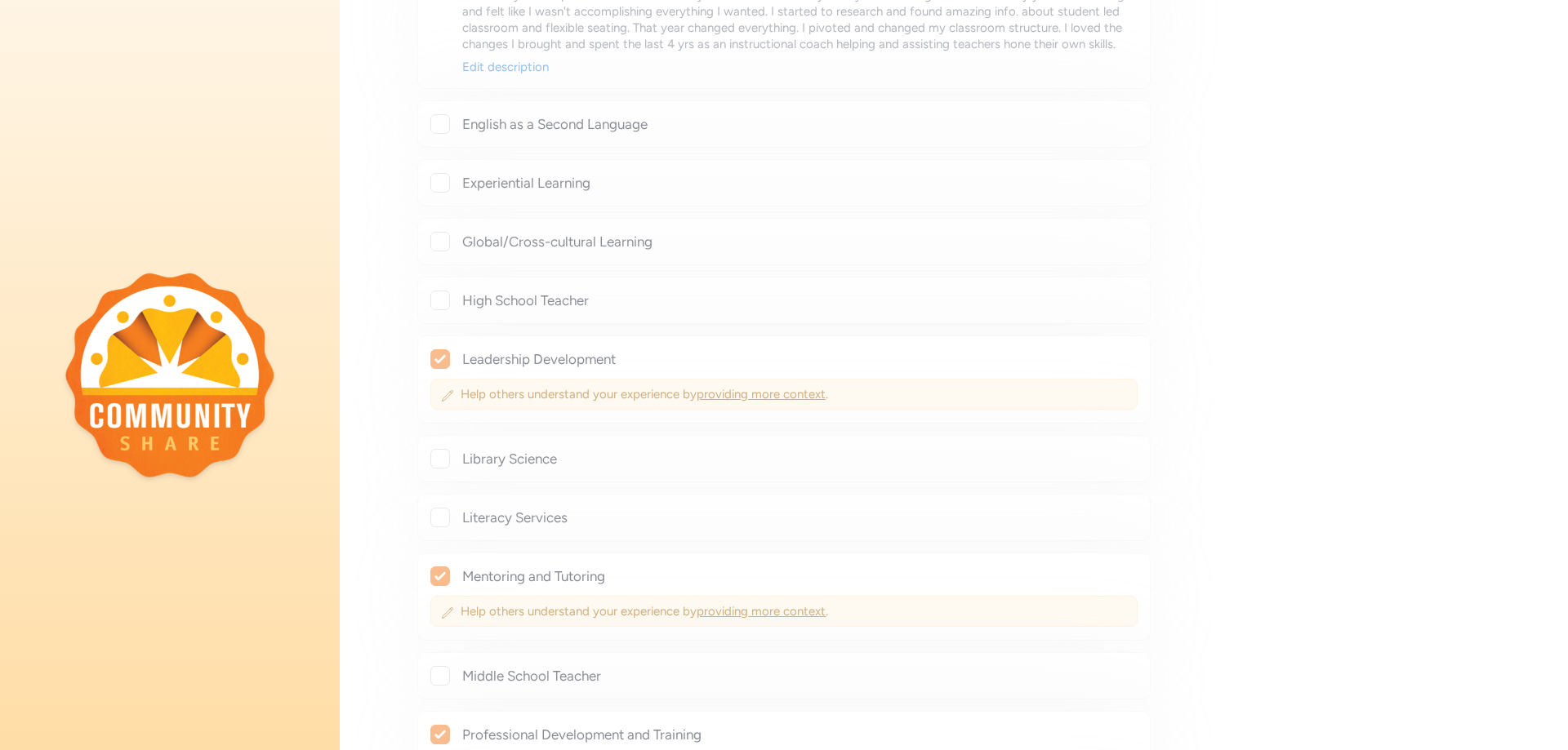
checkbox input "false"
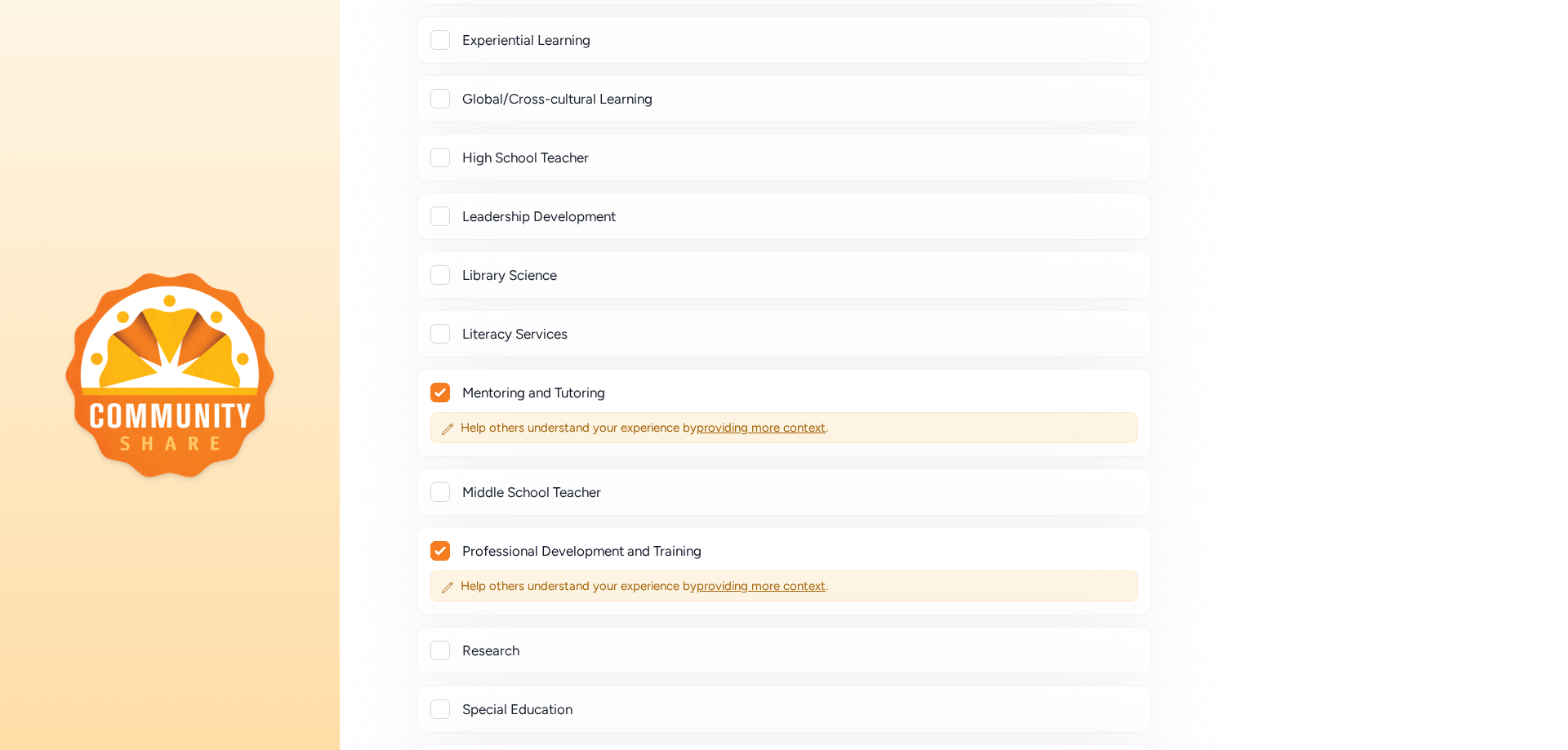
scroll to position [1714, 0]
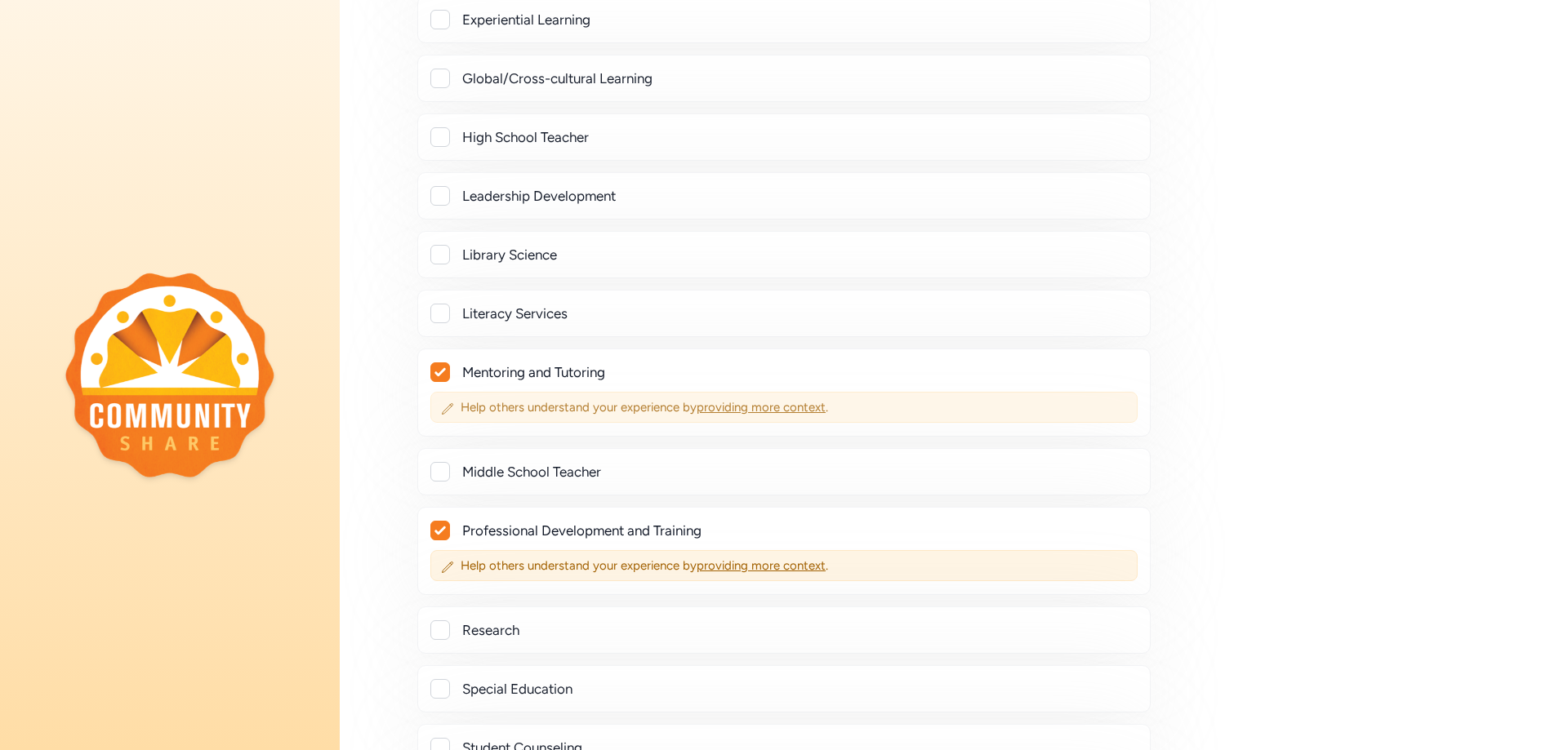
click at [722, 400] on span "providing more context" at bounding box center [761, 407] width 129 height 14
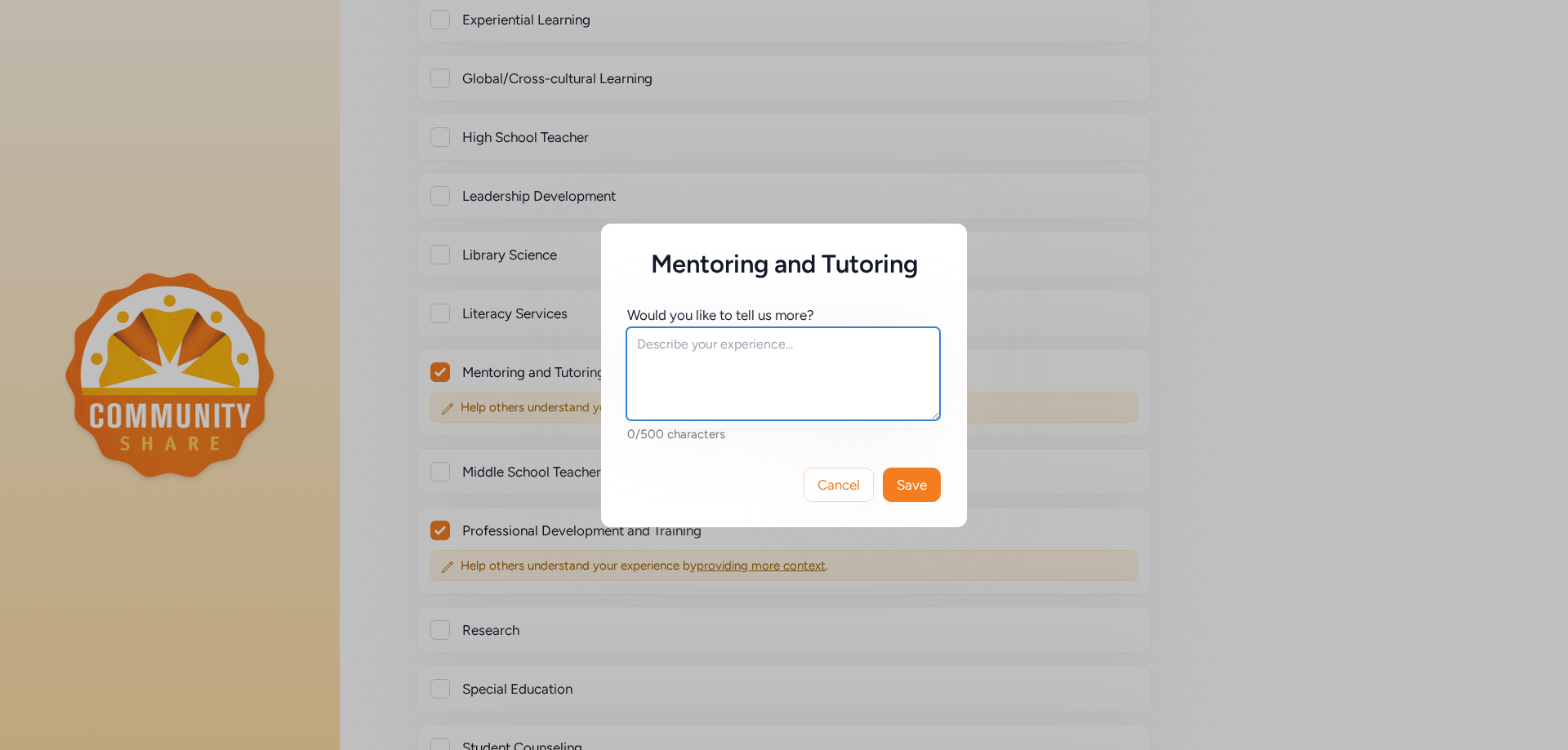
click at [730, 360] on textarea at bounding box center [783, 374] width 313 height 93
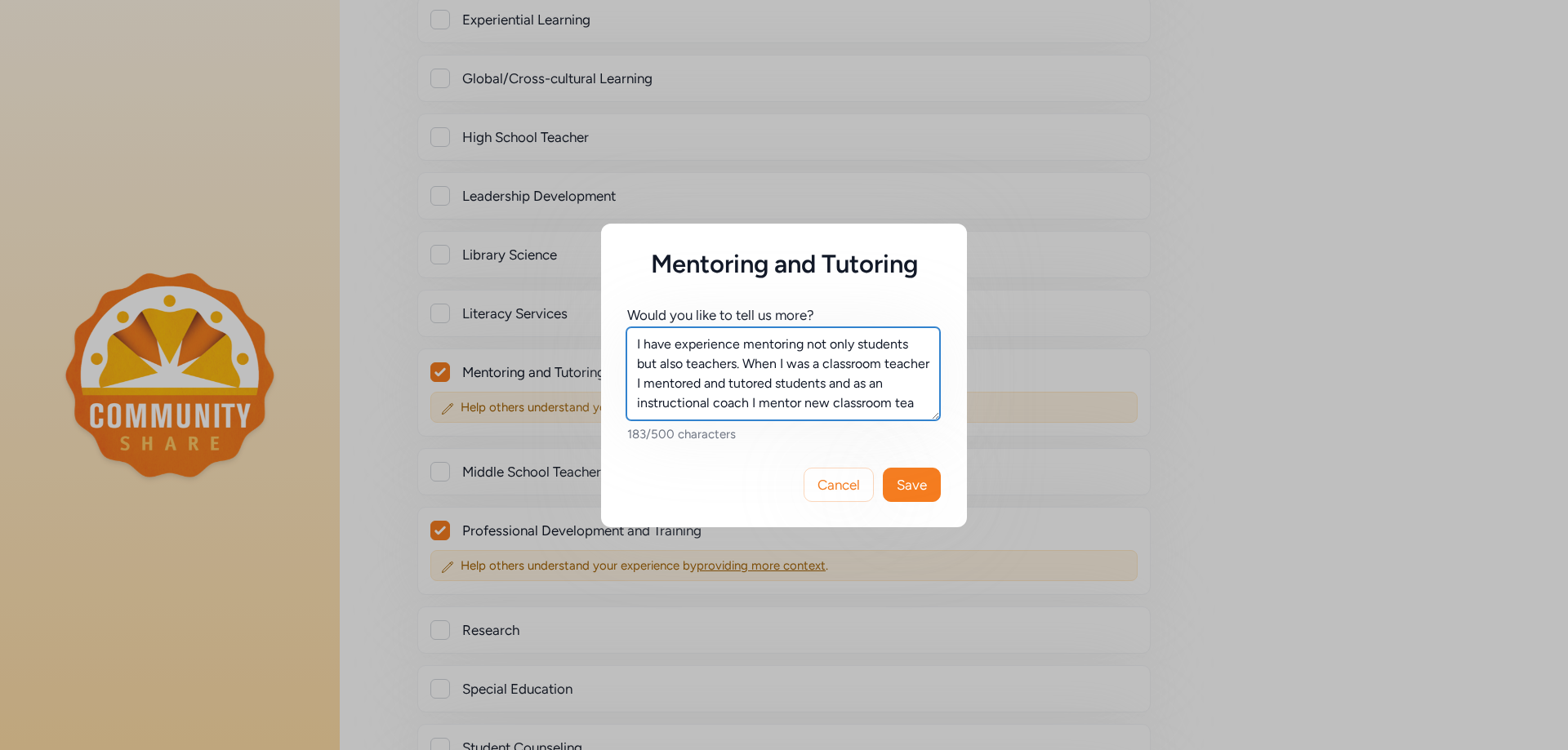
scroll to position [12, 0]
type textarea "I have experience mentoring not only students but also teachers. When I was a c…"
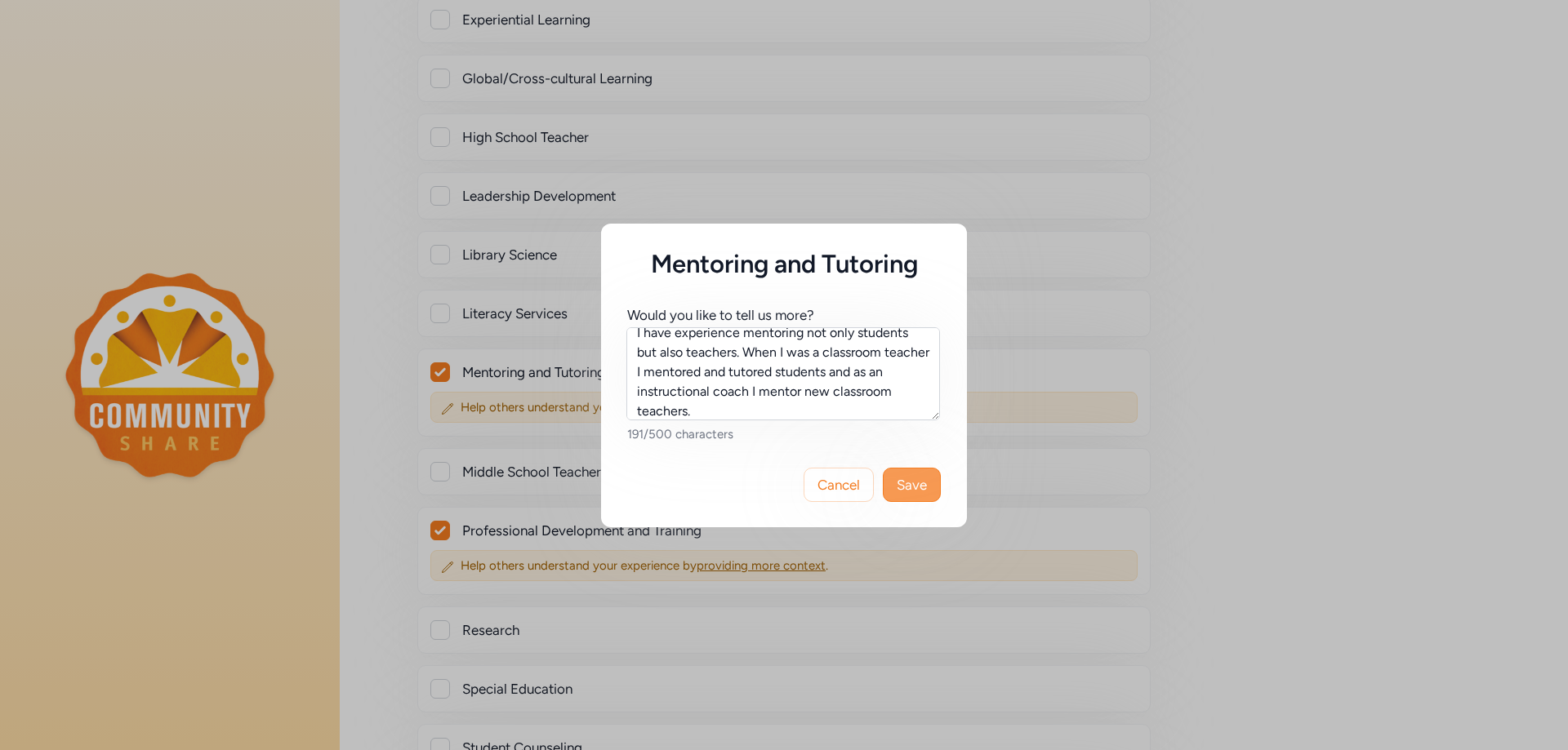
click at [916, 496] on button "Save" at bounding box center [911, 484] width 58 height 34
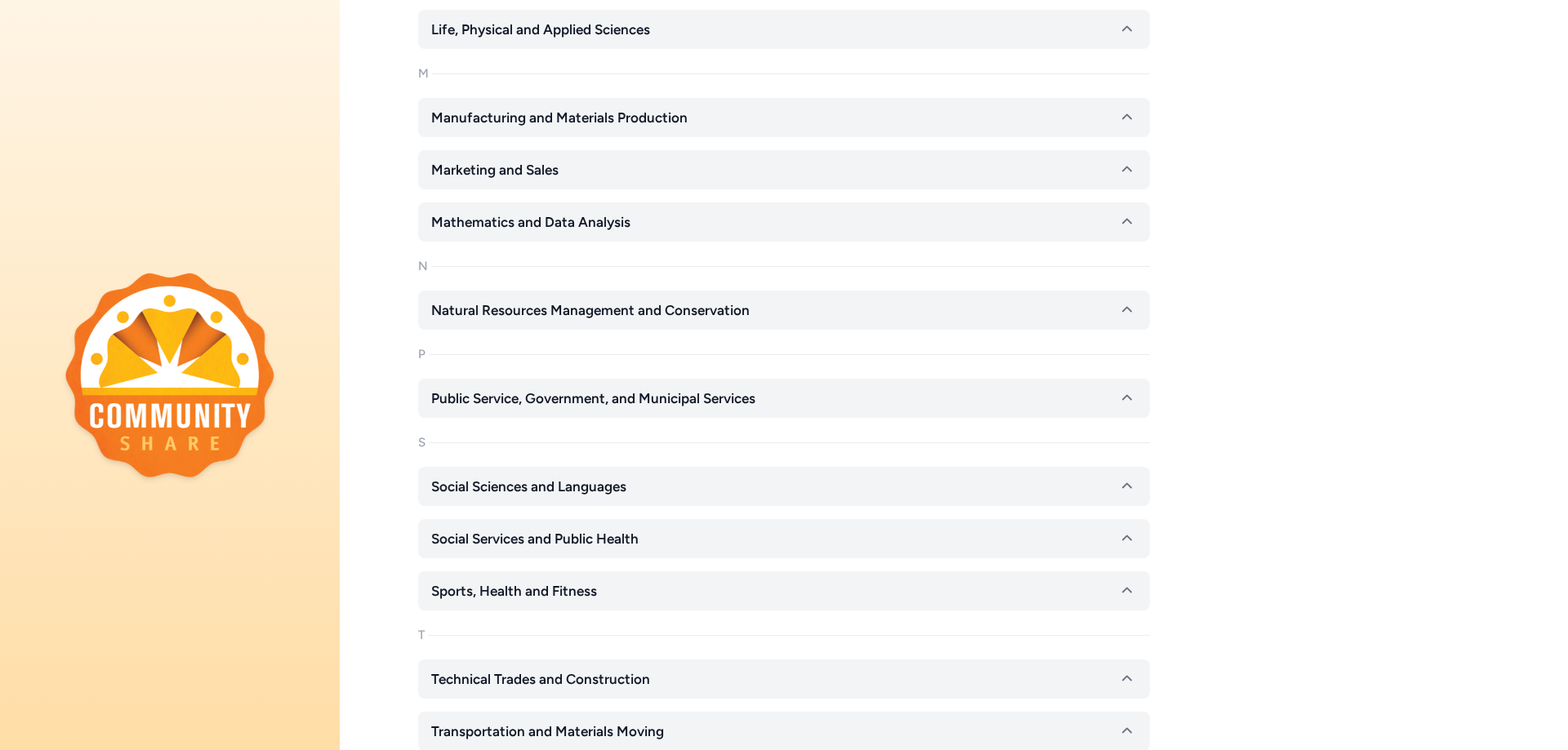
scroll to position [3004, 0]
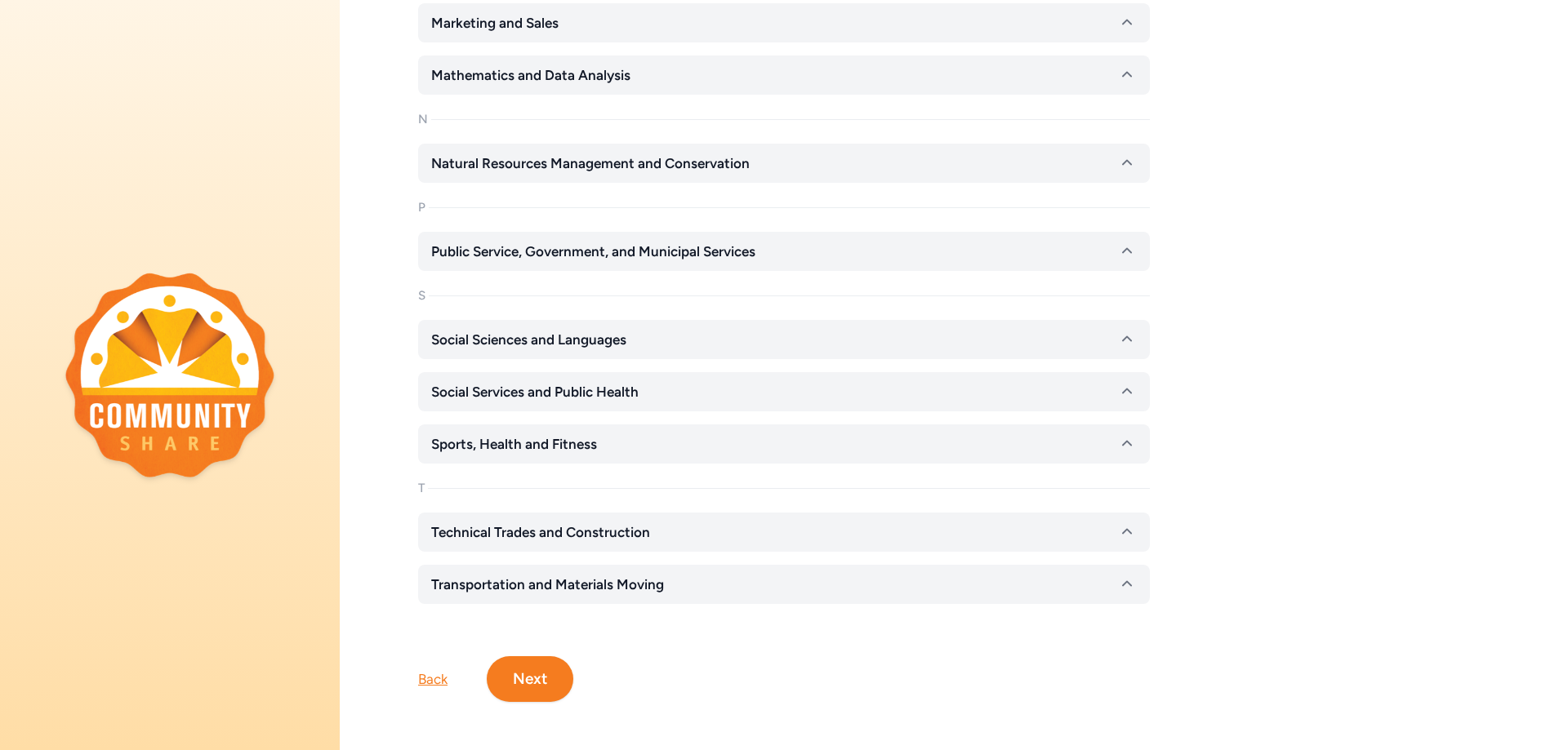
click at [521, 666] on button "Next" at bounding box center [530, 678] width 86 height 46
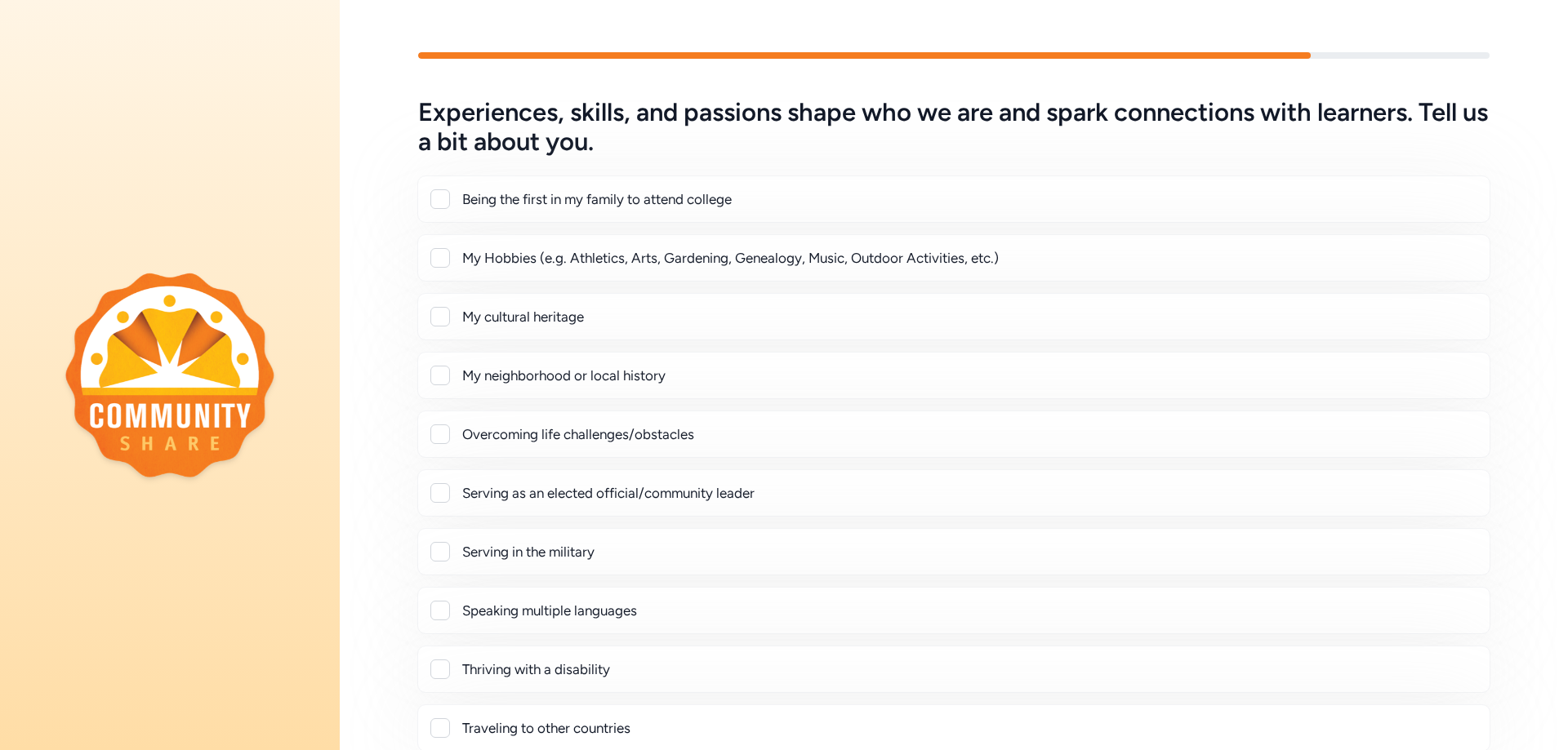
click at [438, 200] on div at bounding box center [440, 199] width 20 height 20
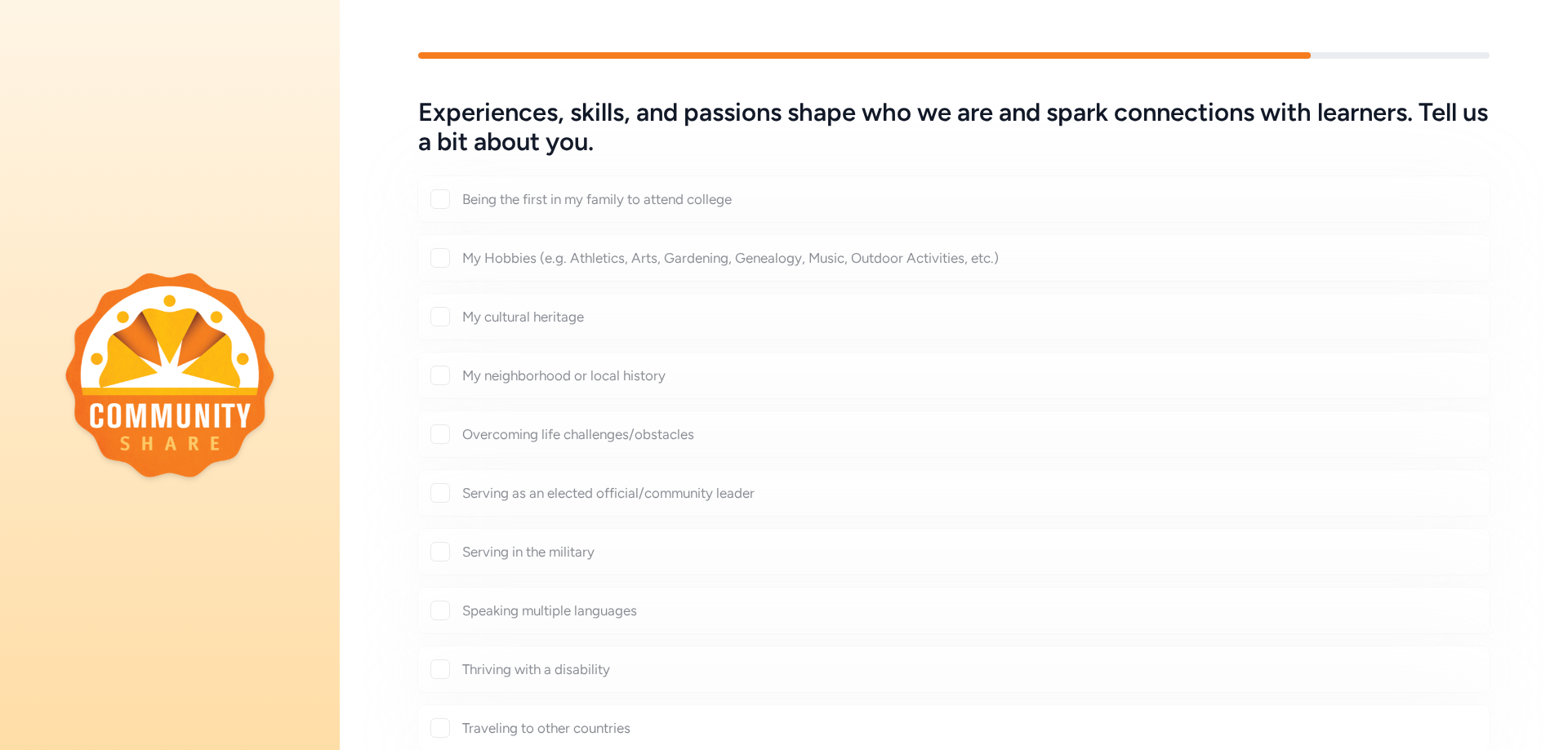
checkbox input "true"
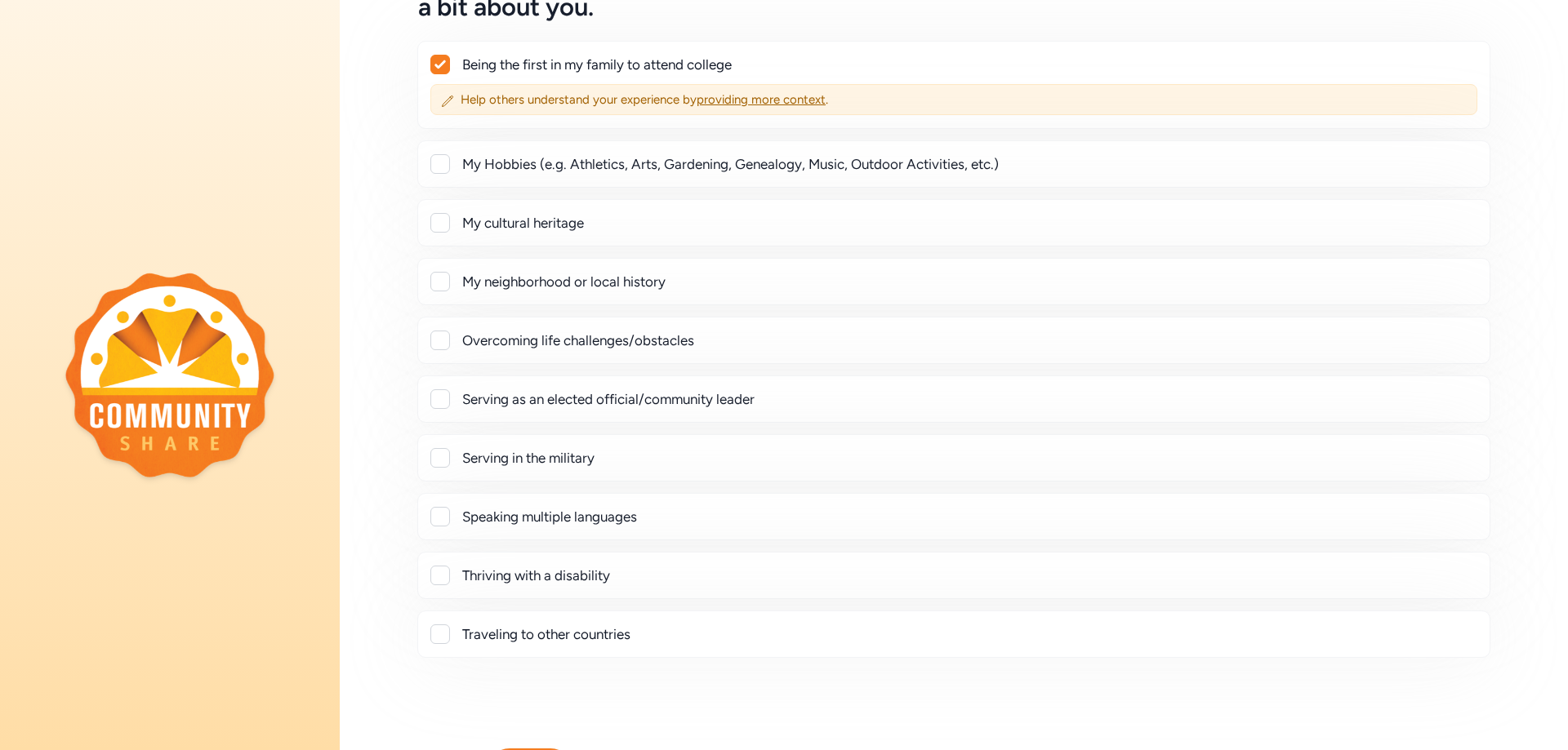
scroll to position [163, 0]
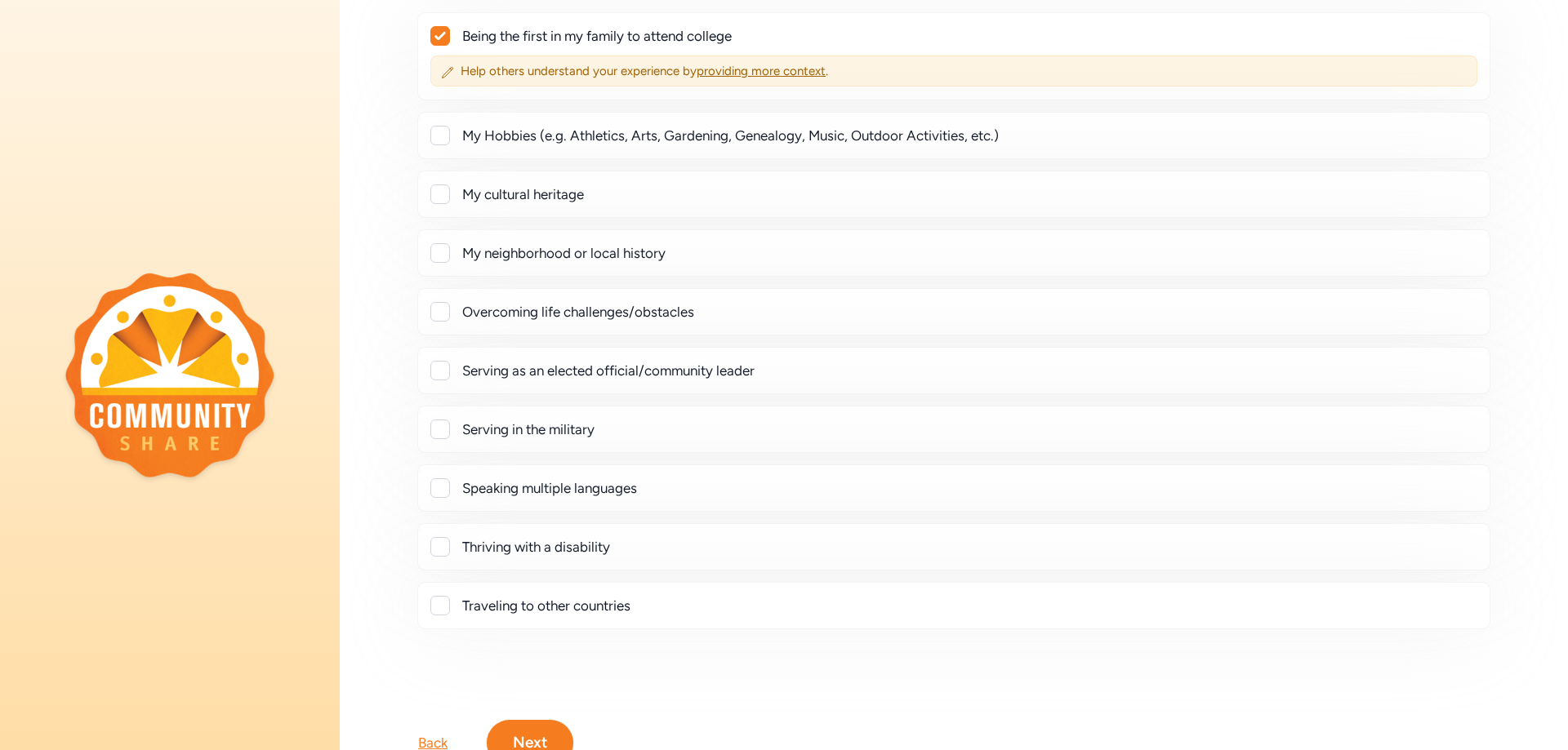
click at [442, 311] on div at bounding box center [440, 312] width 20 height 20
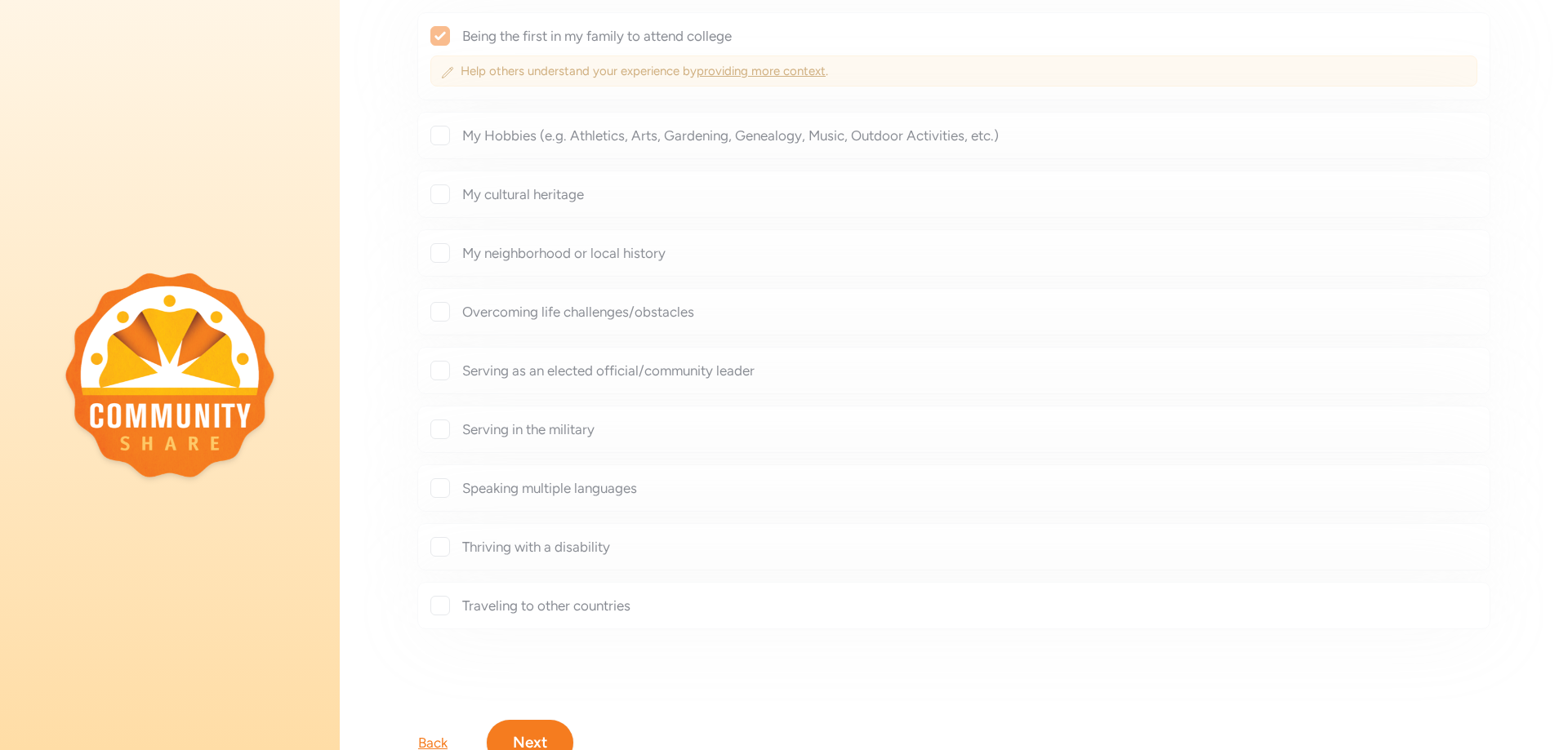
checkbox input "true"
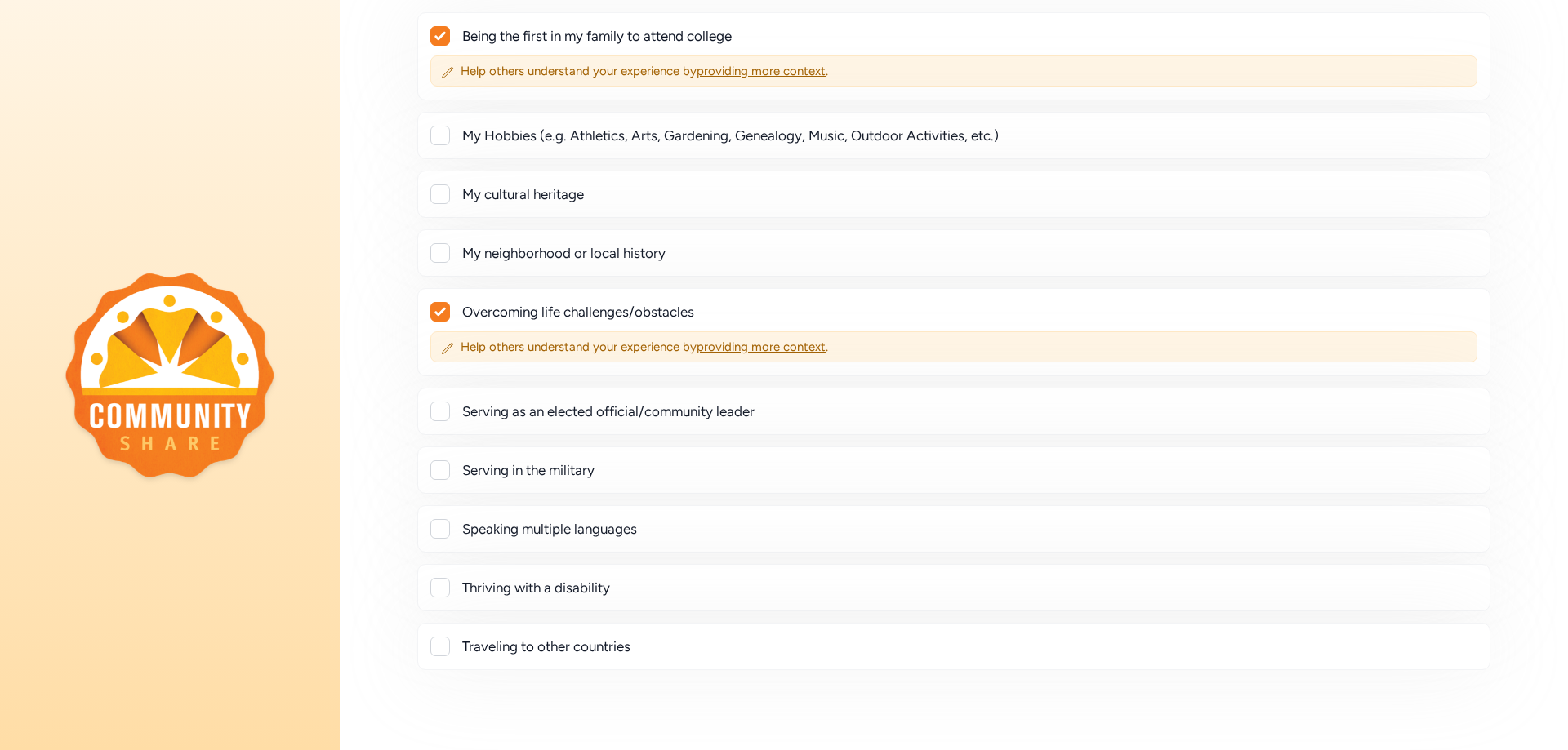
click at [436, 195] on div at bounding box center [440, 195] width 20 height 20
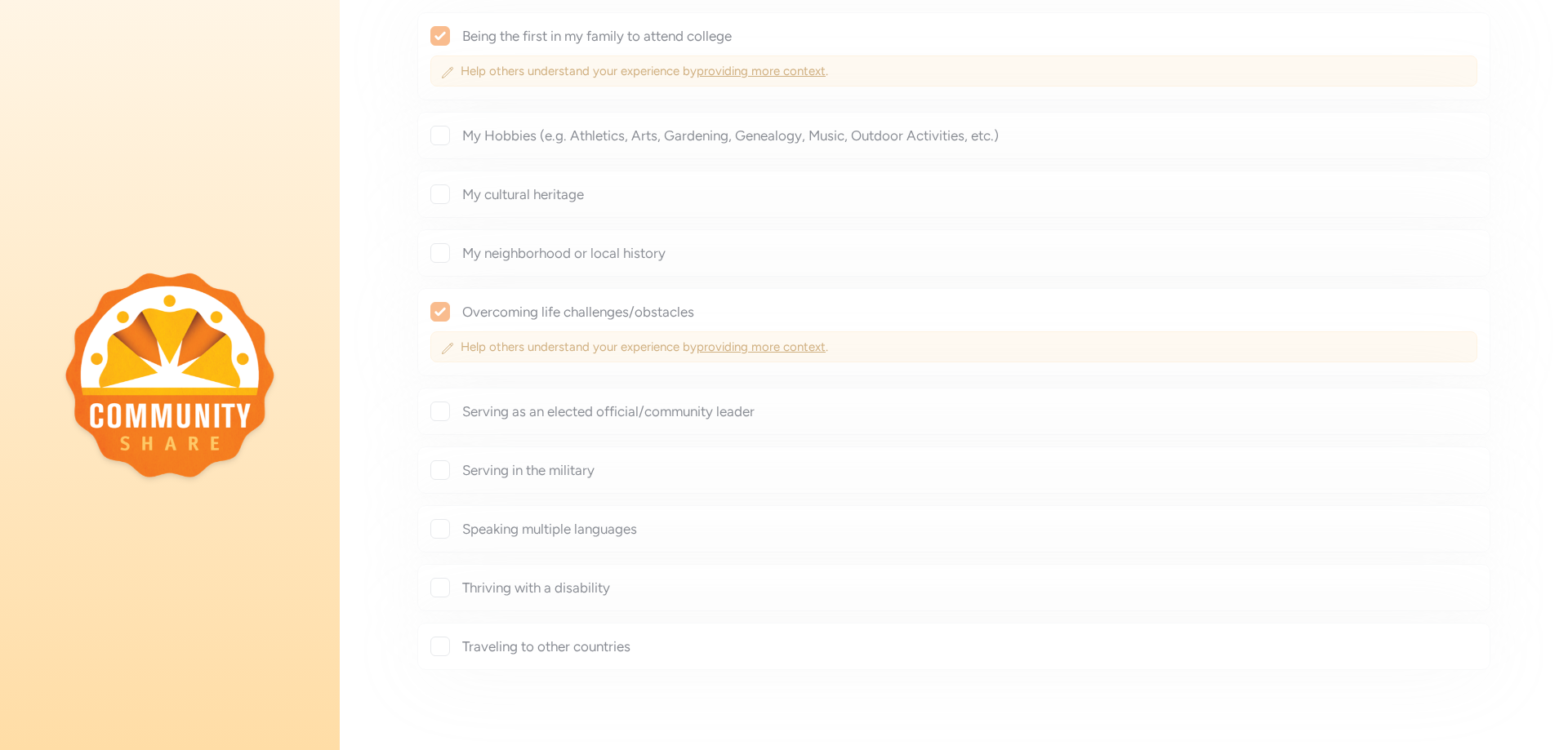
checkbox input "true"
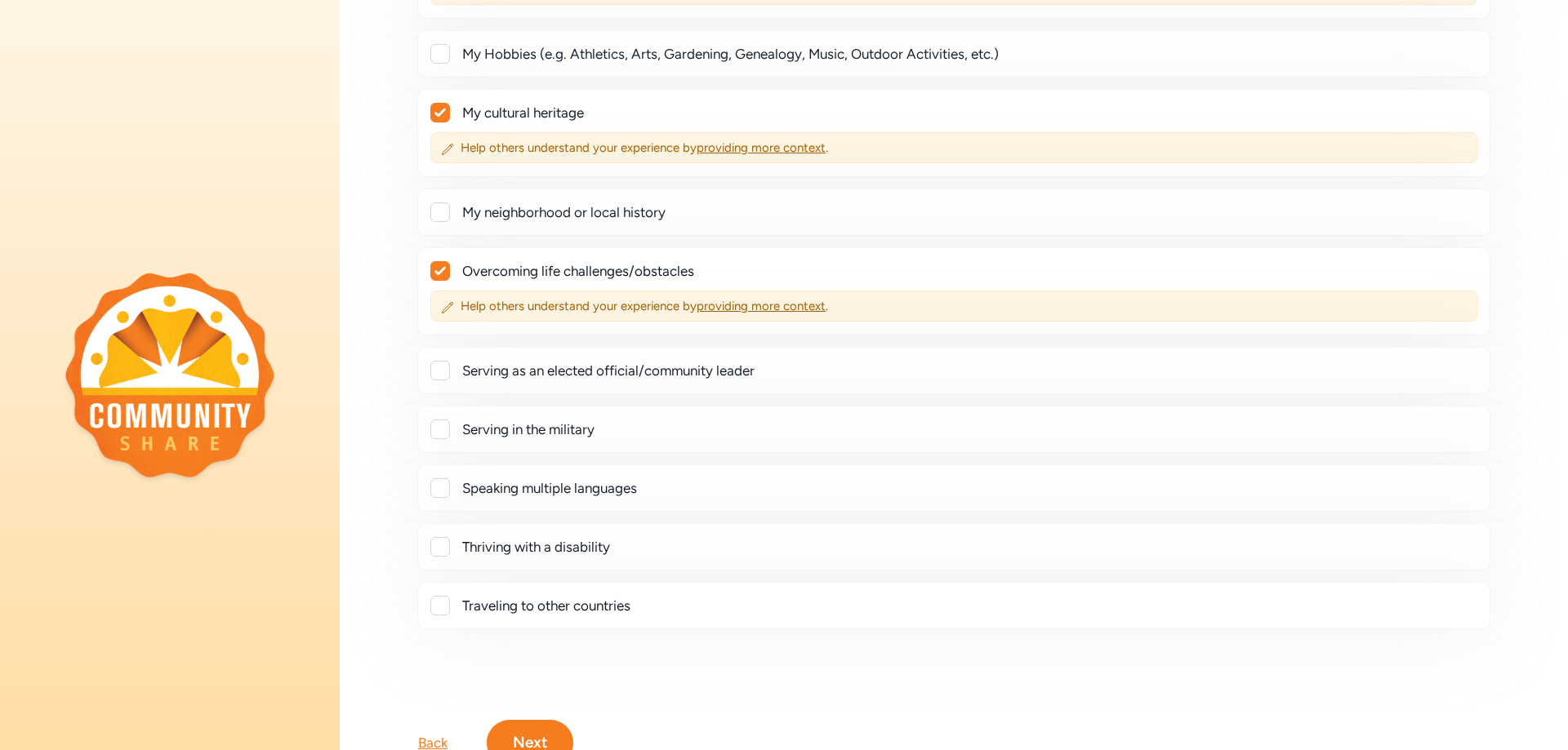
scroll to position [325, 0]
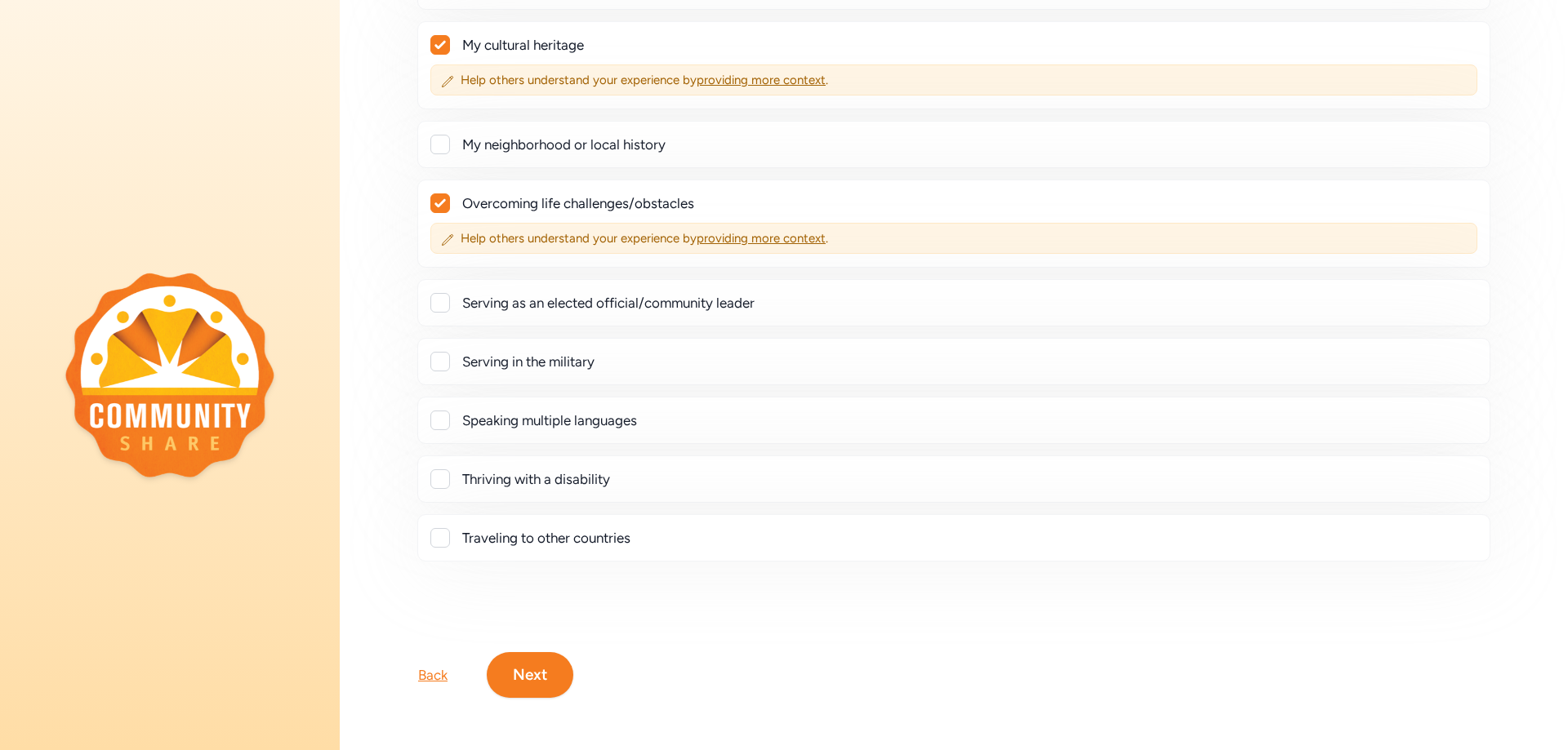
click at [436, 528] on div at bounding box center [440, 538] width 20 height 20
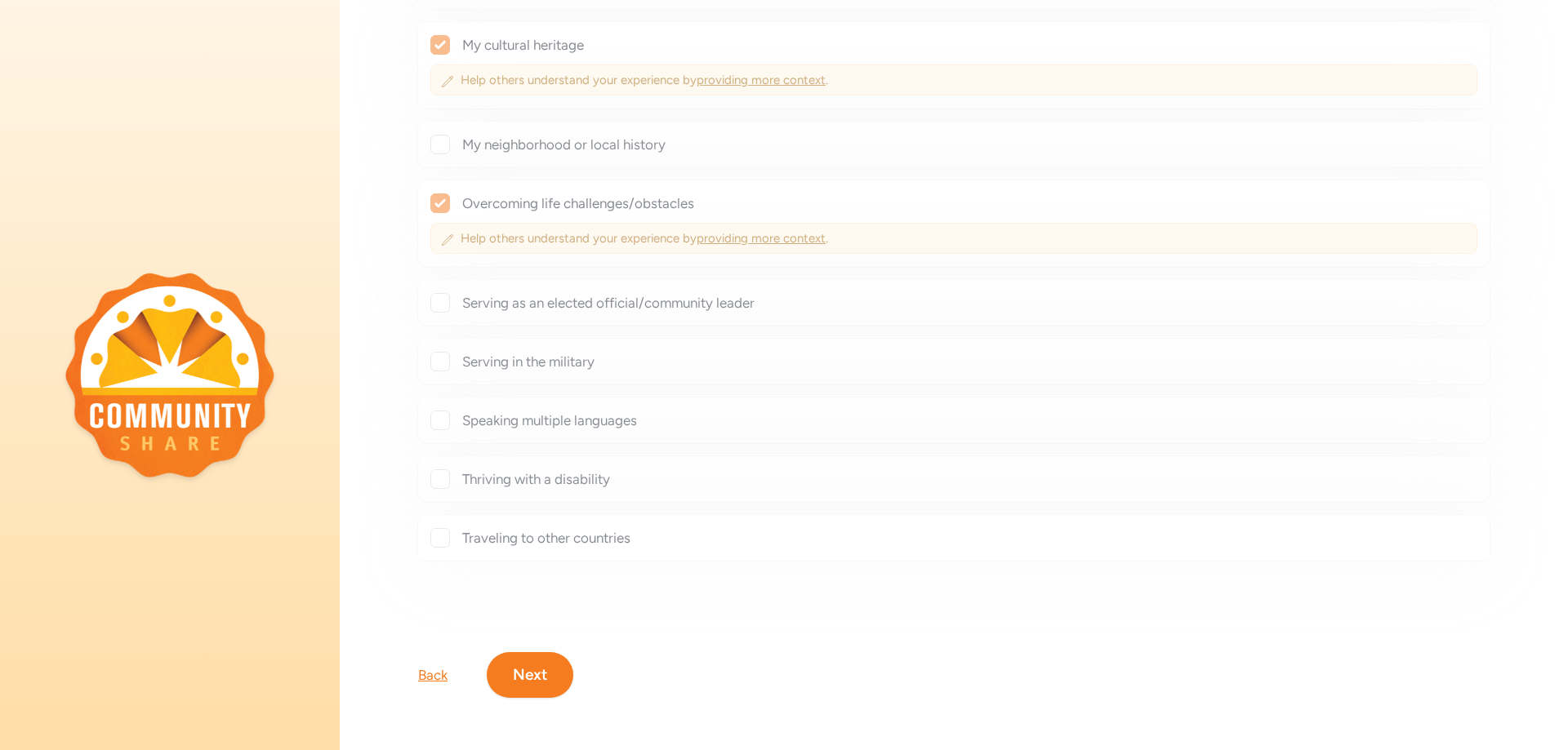
checkbox input "true"
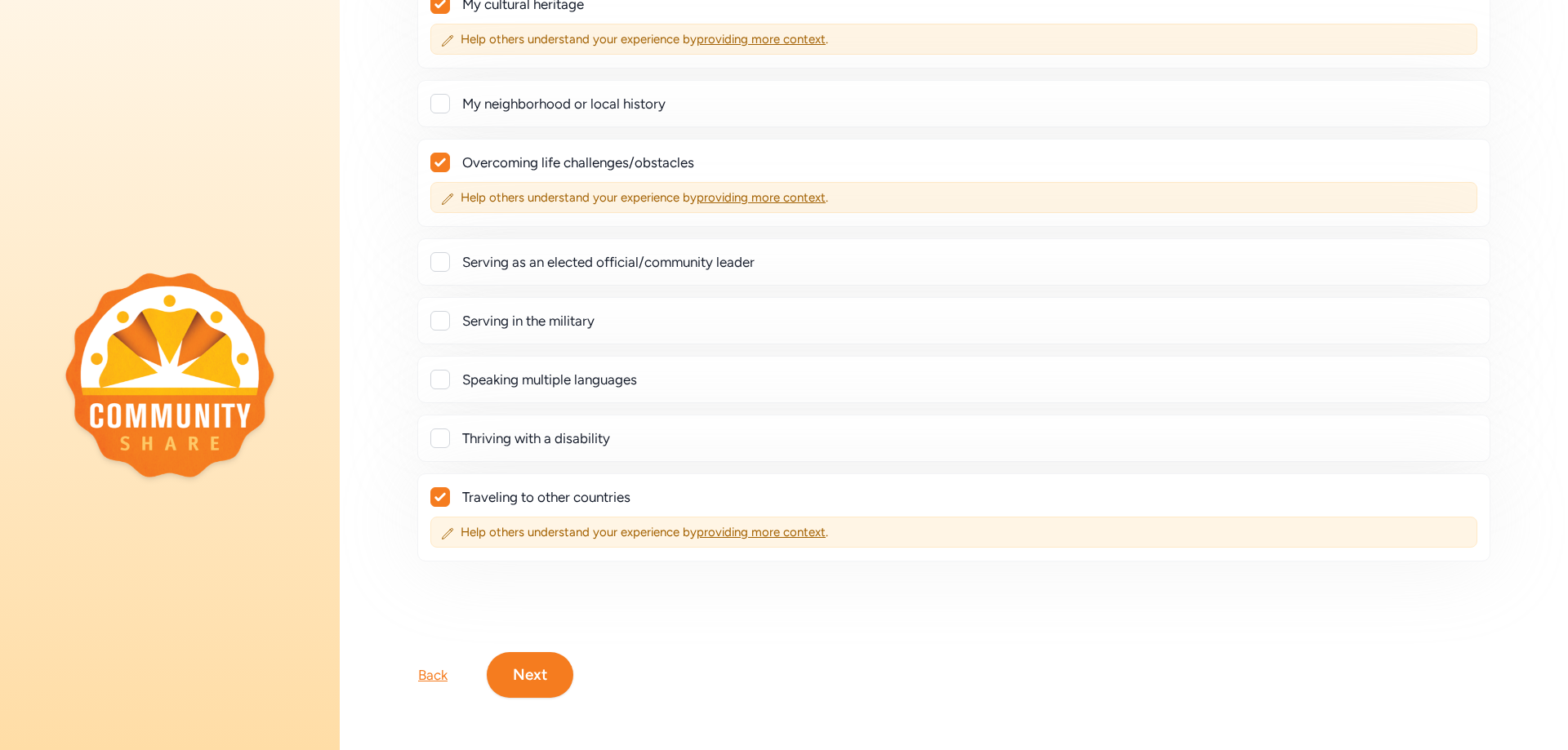
scroll to position [366, 0]
click at [508, 652] on button "Next" at bounding box center [530, 675] width 86 height 46
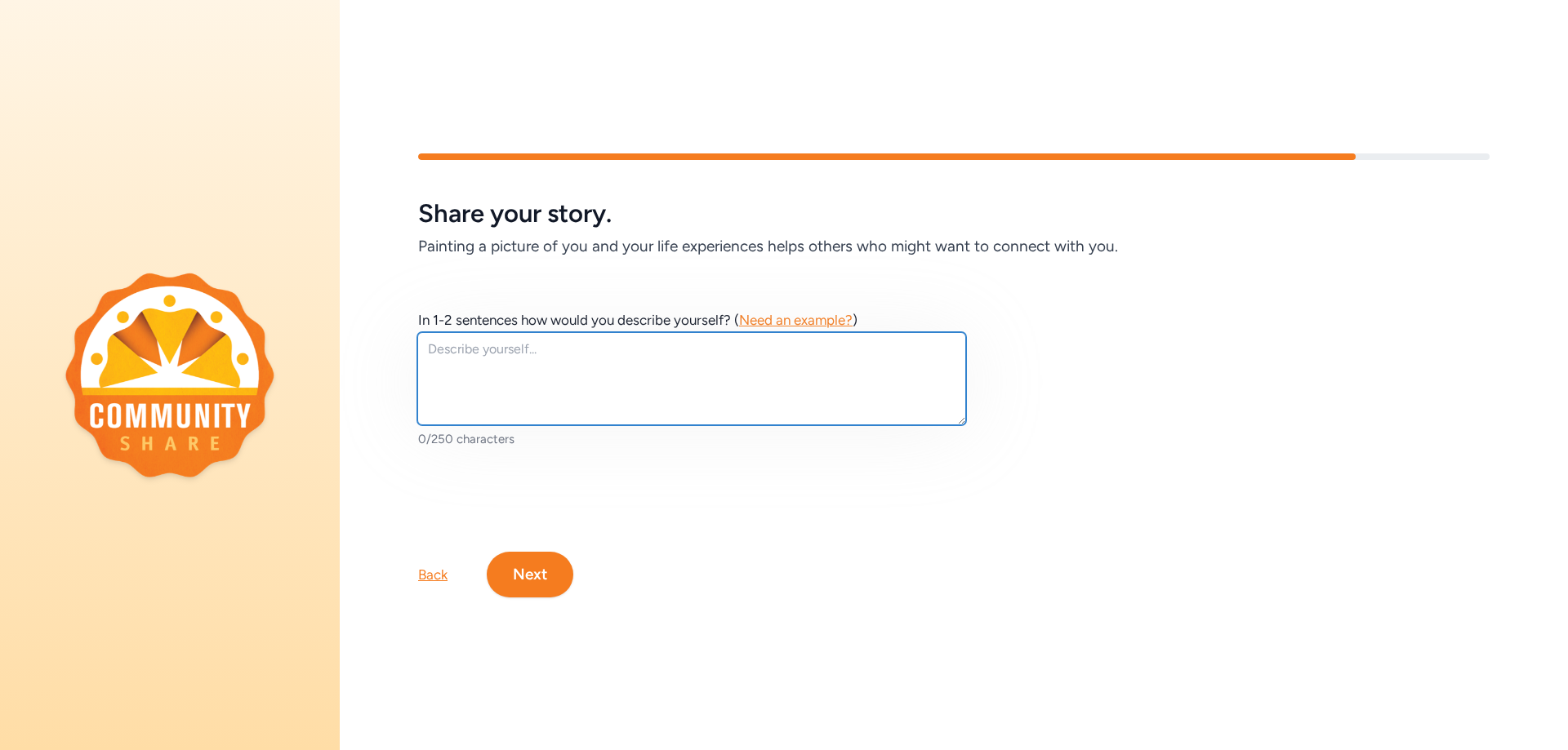
click at [501, 351] on textarea at bounding box center [691, 379] width 548 height 93
type textarea "I"
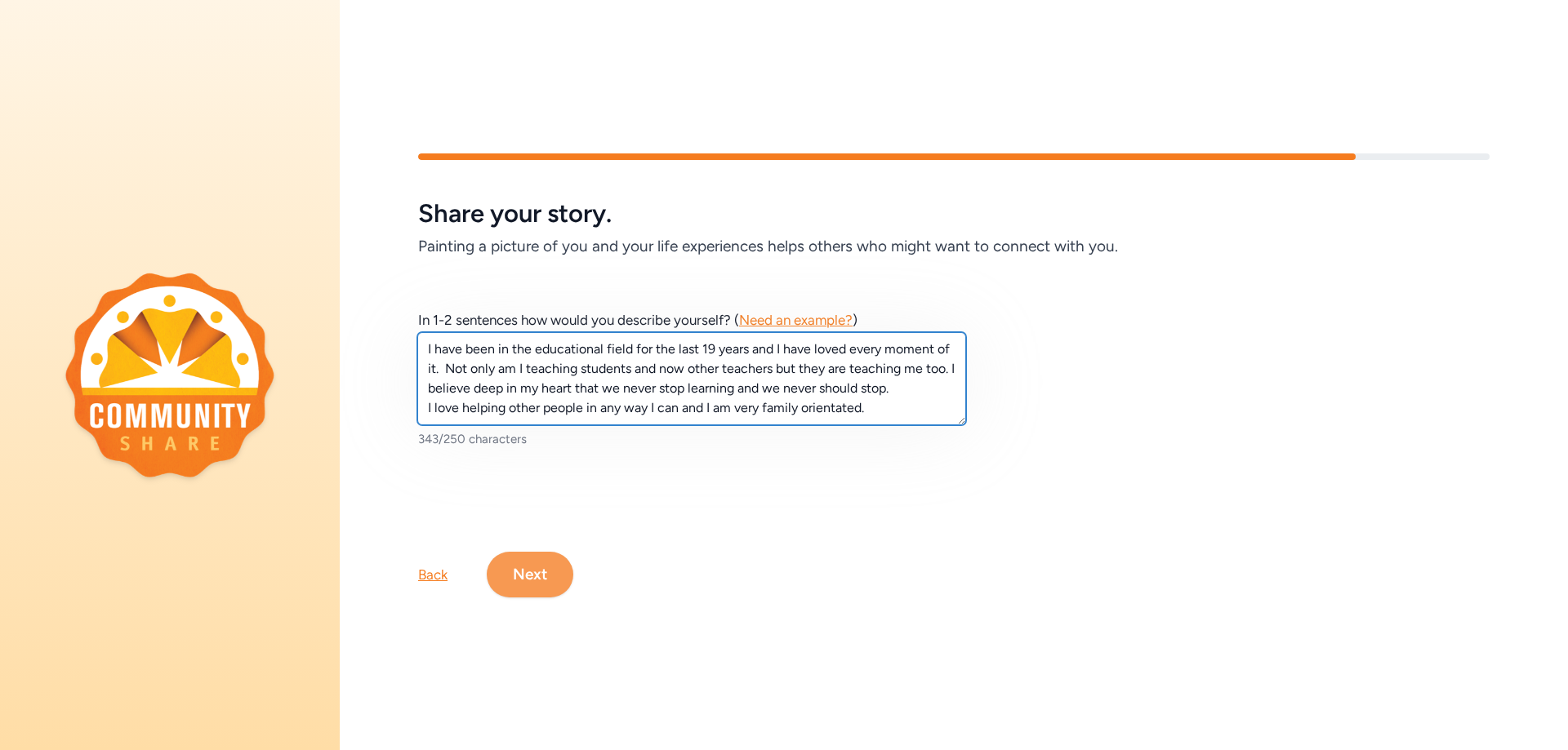
type textarea "I have been in the educational field for the last 19 years and I have loved eve…"
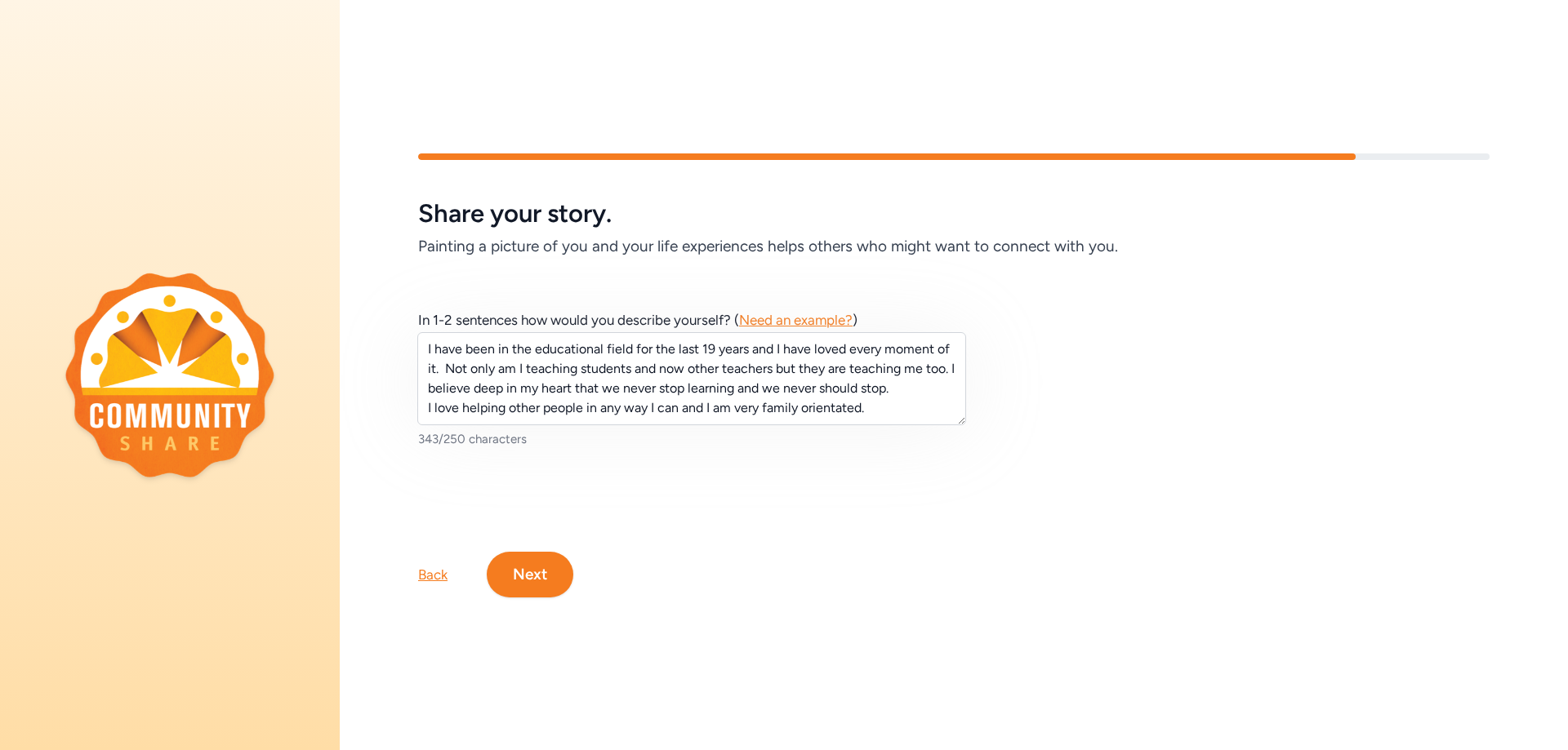
click at [544, 581] on button "Next" at bounding box center [530, 574] width 86 height 46
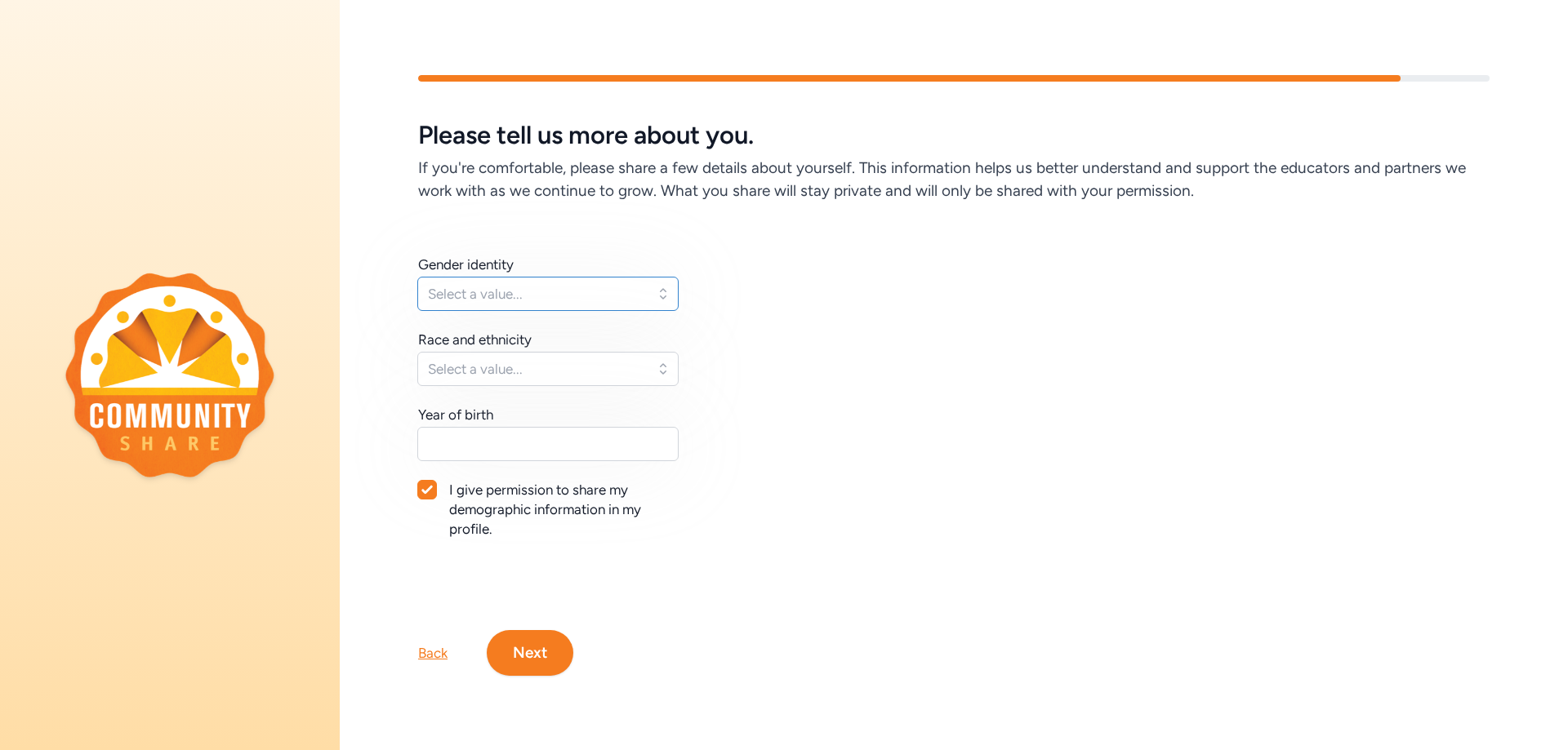
click at [618, 288] on span "Select a value..." at bounding box center [537, 294] width 217 height 20
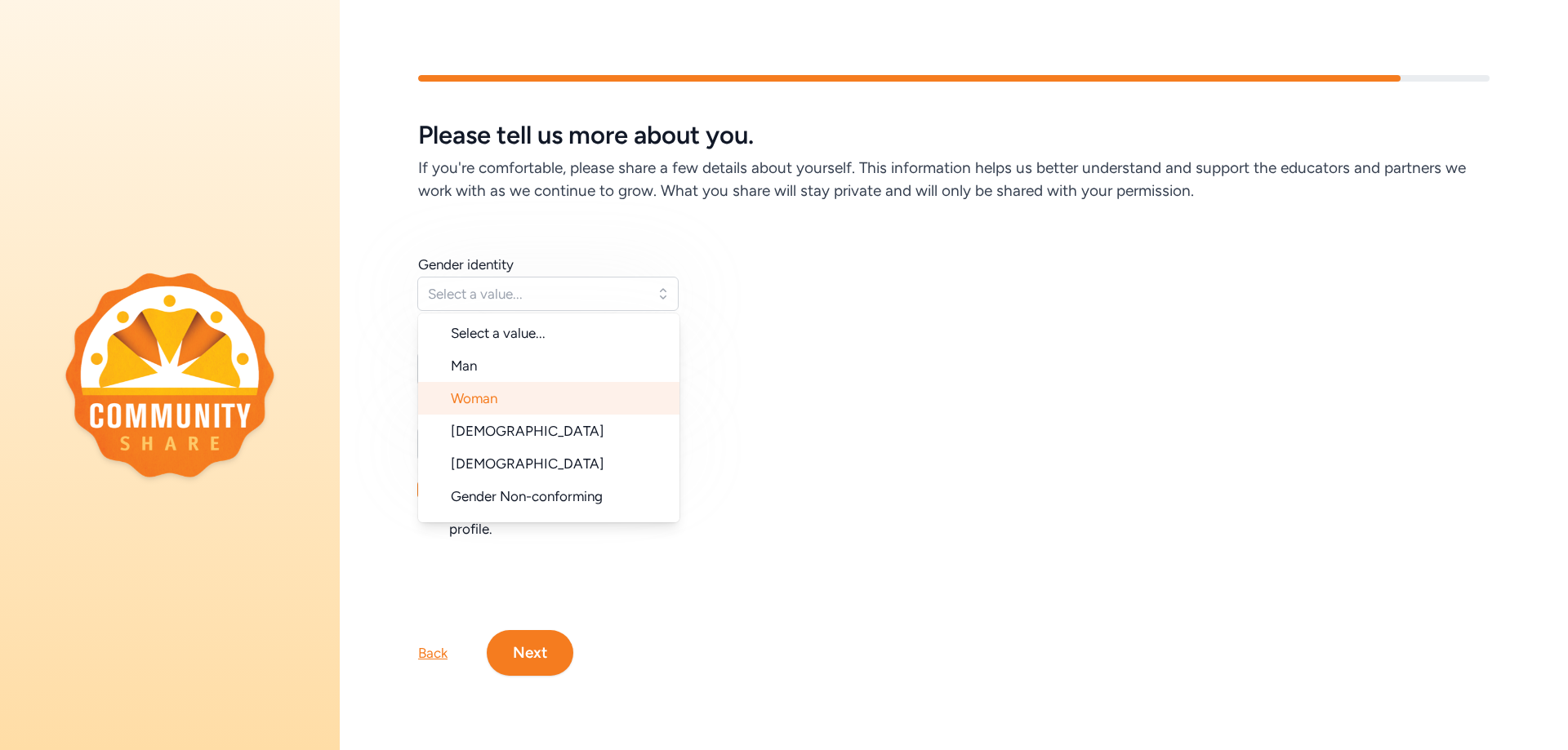
click at [538, 396] on li "Woman" at bounding box center [548, 398] width 261 height 32
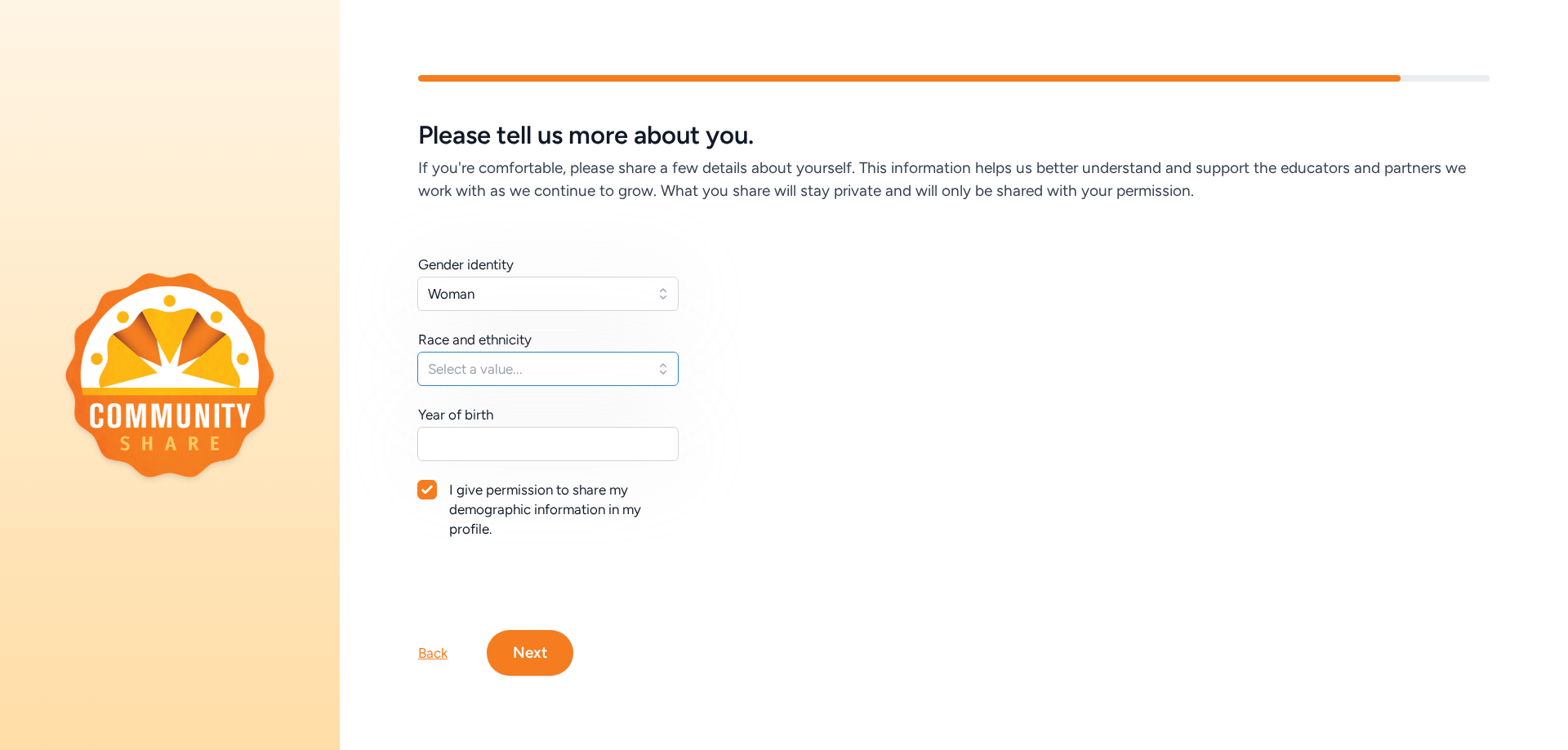
click at [572, 359] on span "Select a value..." at bounding box center [537, 369] width 217 height 20
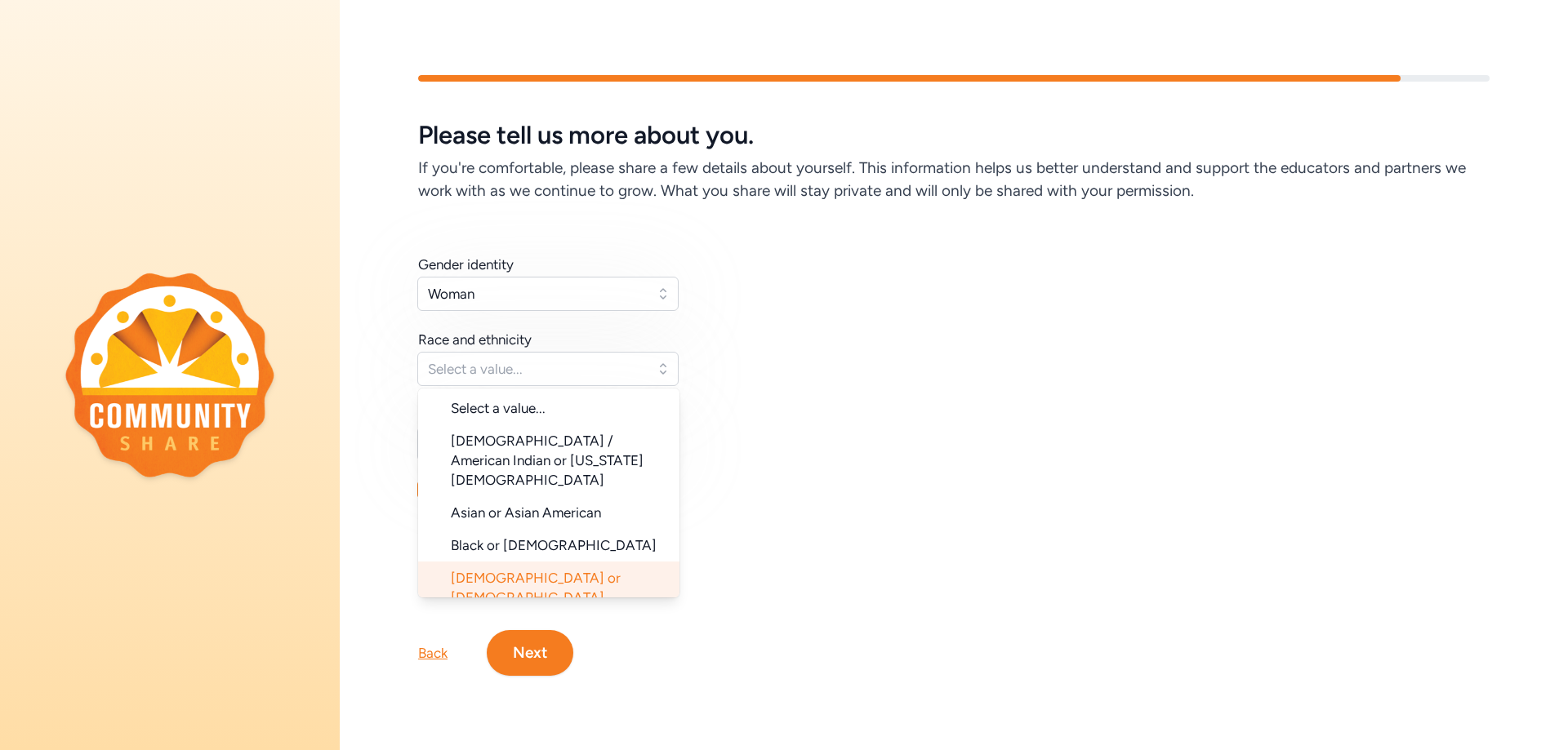
click at [553, 570] on span "[DEMOGRAPHIC_DATA] or [DEMOGRAPHIC_DATA]" at bounding box center [535, 588] width 170 height 36
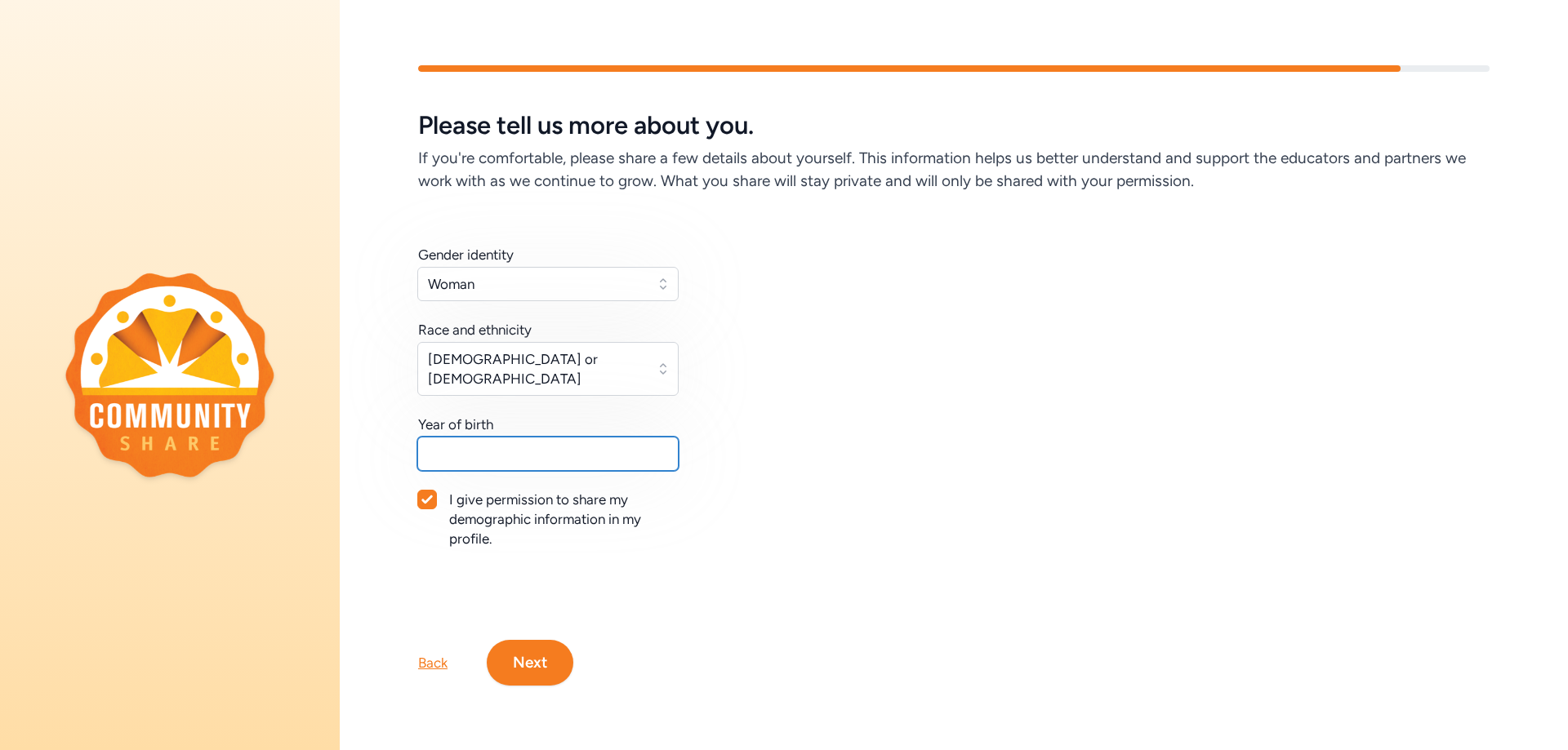
click at [543, 440] on input "text" at bounding box center [547, 454] width 261 height 34
type input "1975"
click at [543, 658] on button "Next" at bounding box center [530, 662] width 86 height 46
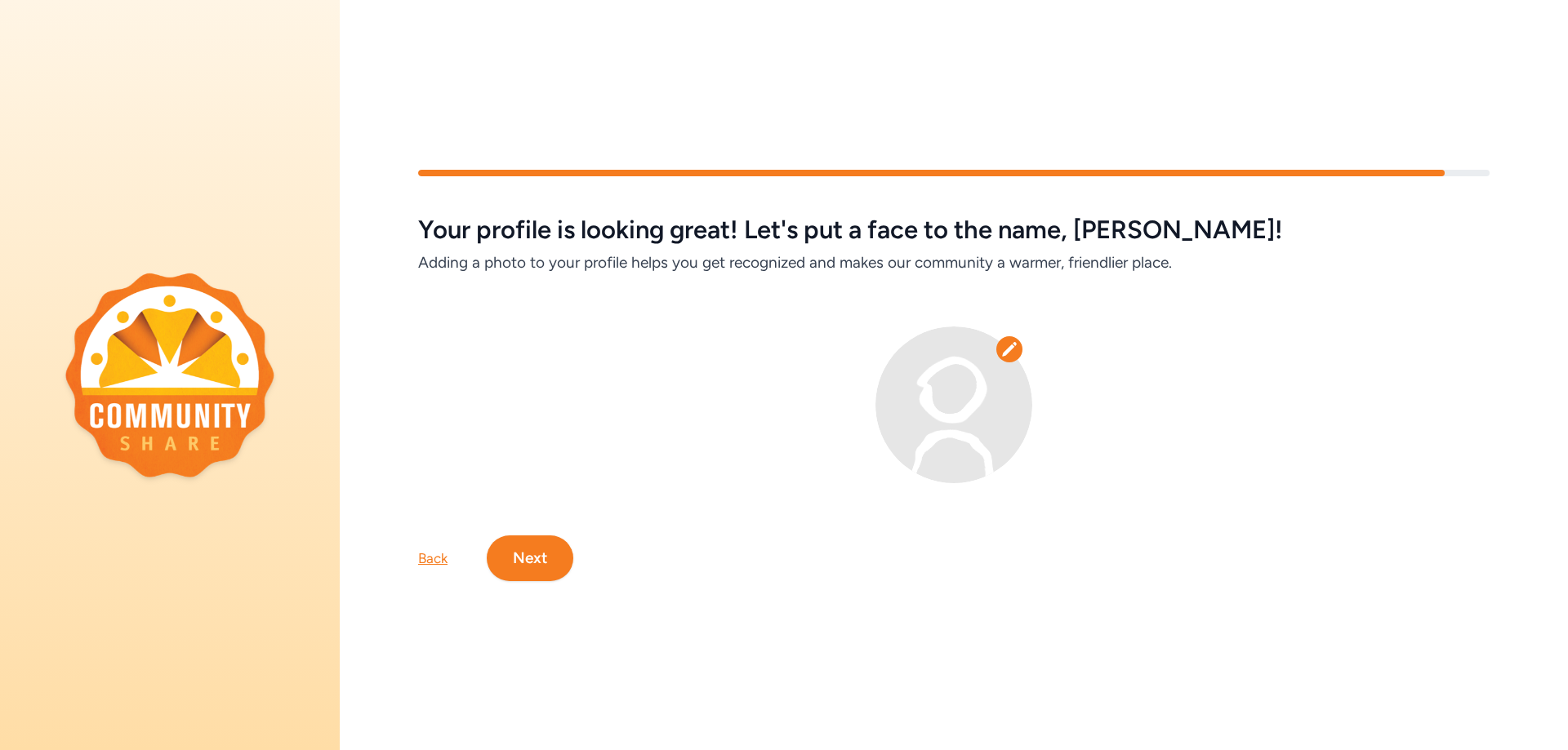
click at [1006, 343] on icon at bounding box center [1009, 349] width 16 height 16
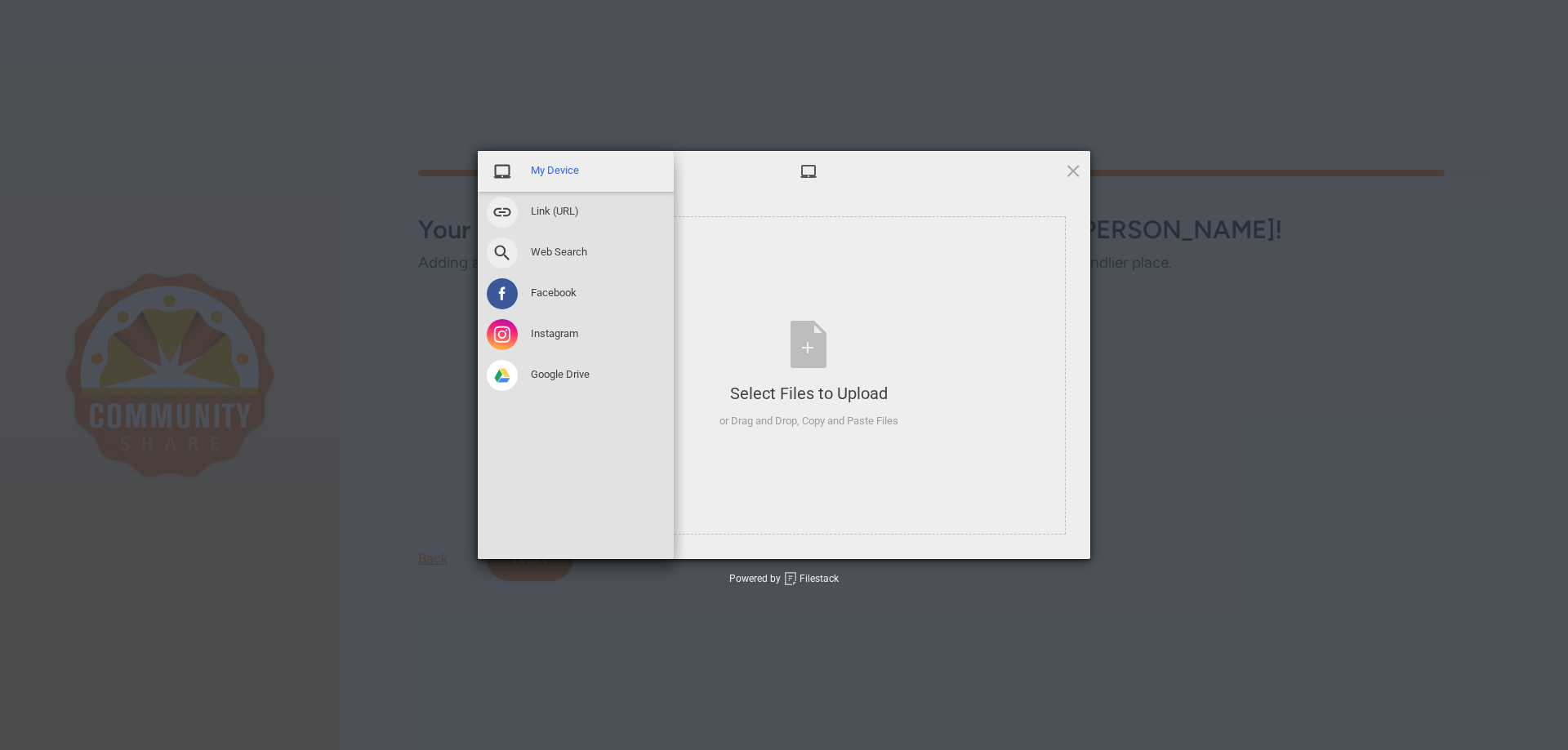
click at [556, 175] on span "My Device" at bounding box center [555, 170] width 48 height 14
click at [492, 173] on span at bounding box center [502, 171] width 31 height 31
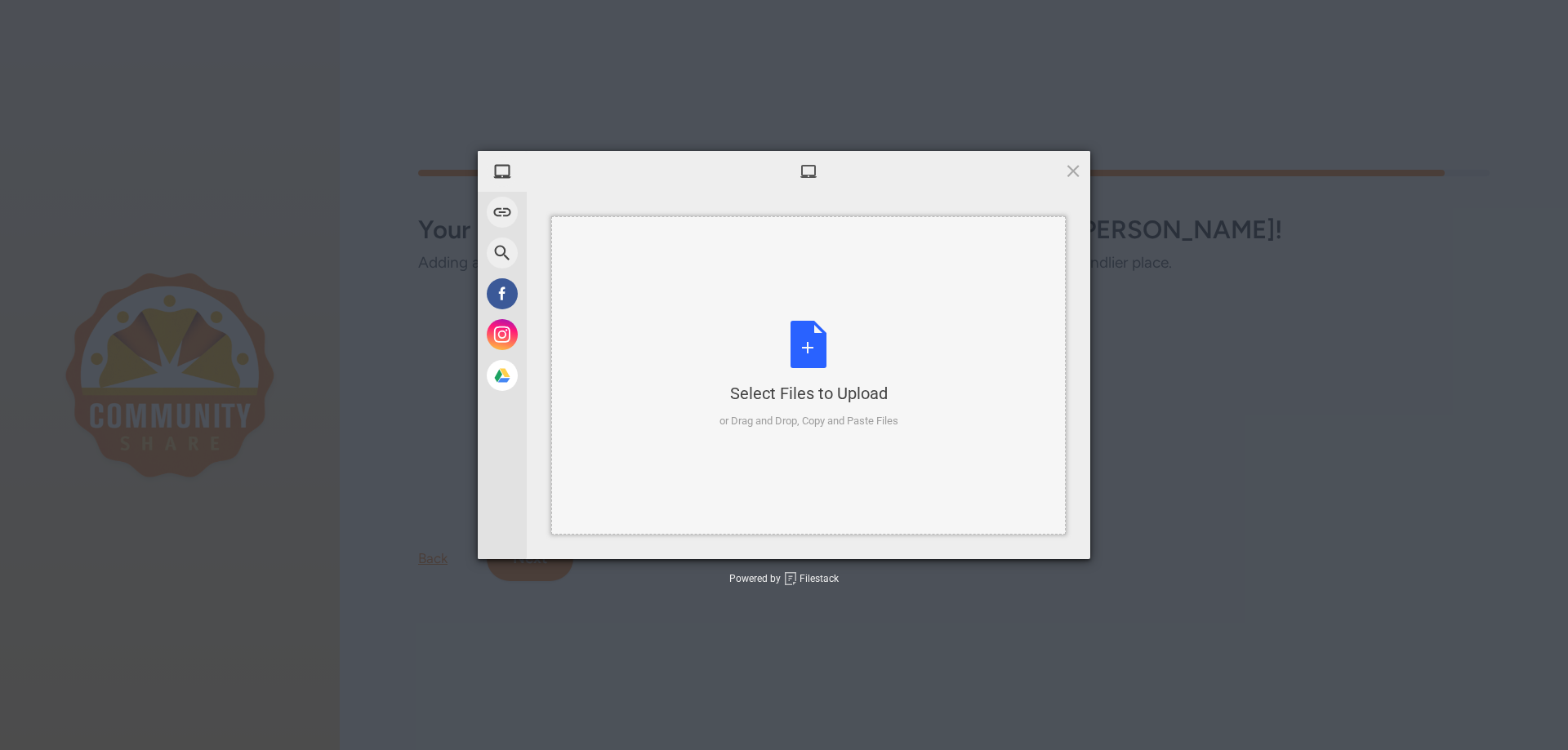
click at [815, 360] on div "Select Files to Upload or Drag and Drop, Copy and Paste Files" at bounding box center [808, 375] width 179 height 109
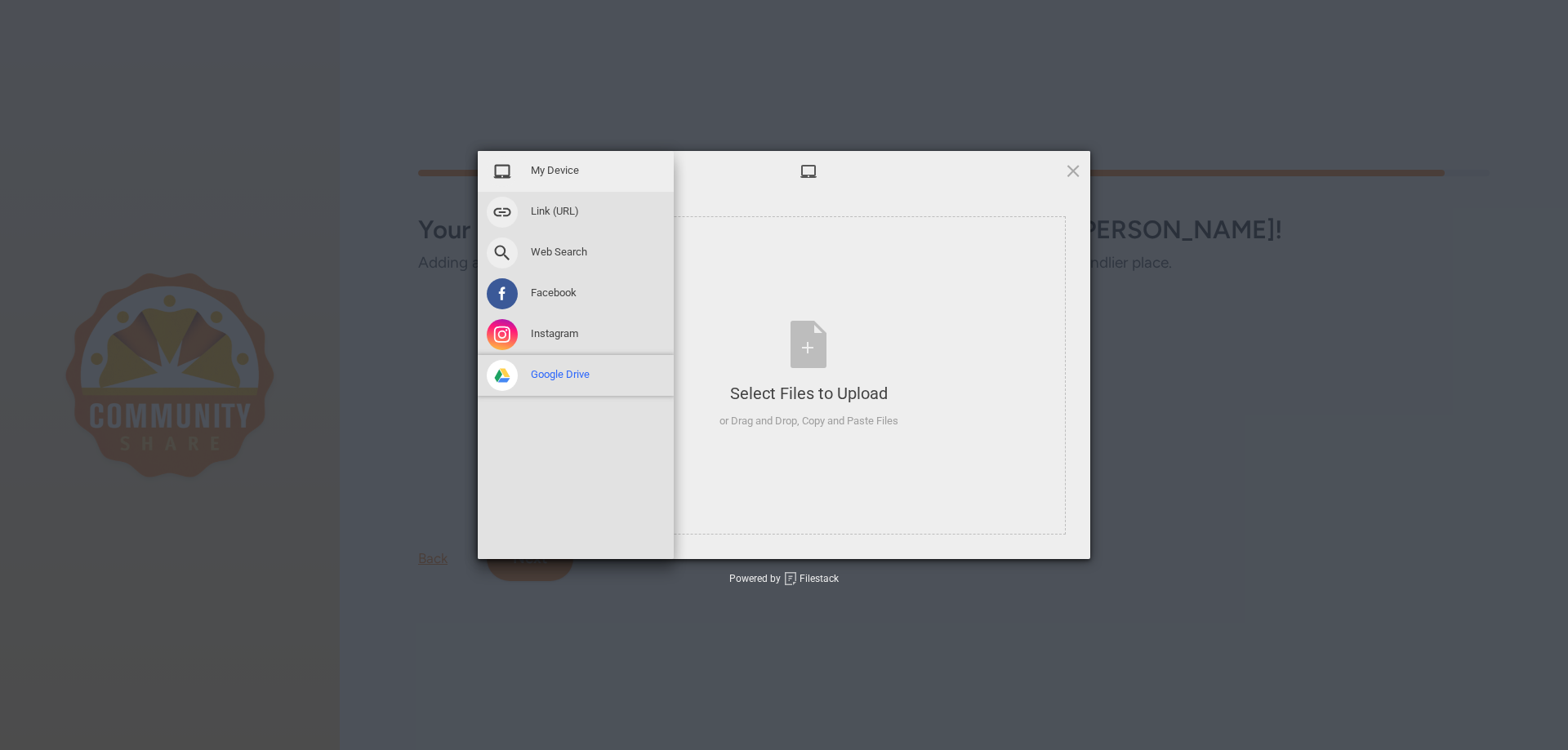
click at [559, 379] on span "Google Drive" at bounding box center [559, 374] width 58 height 14
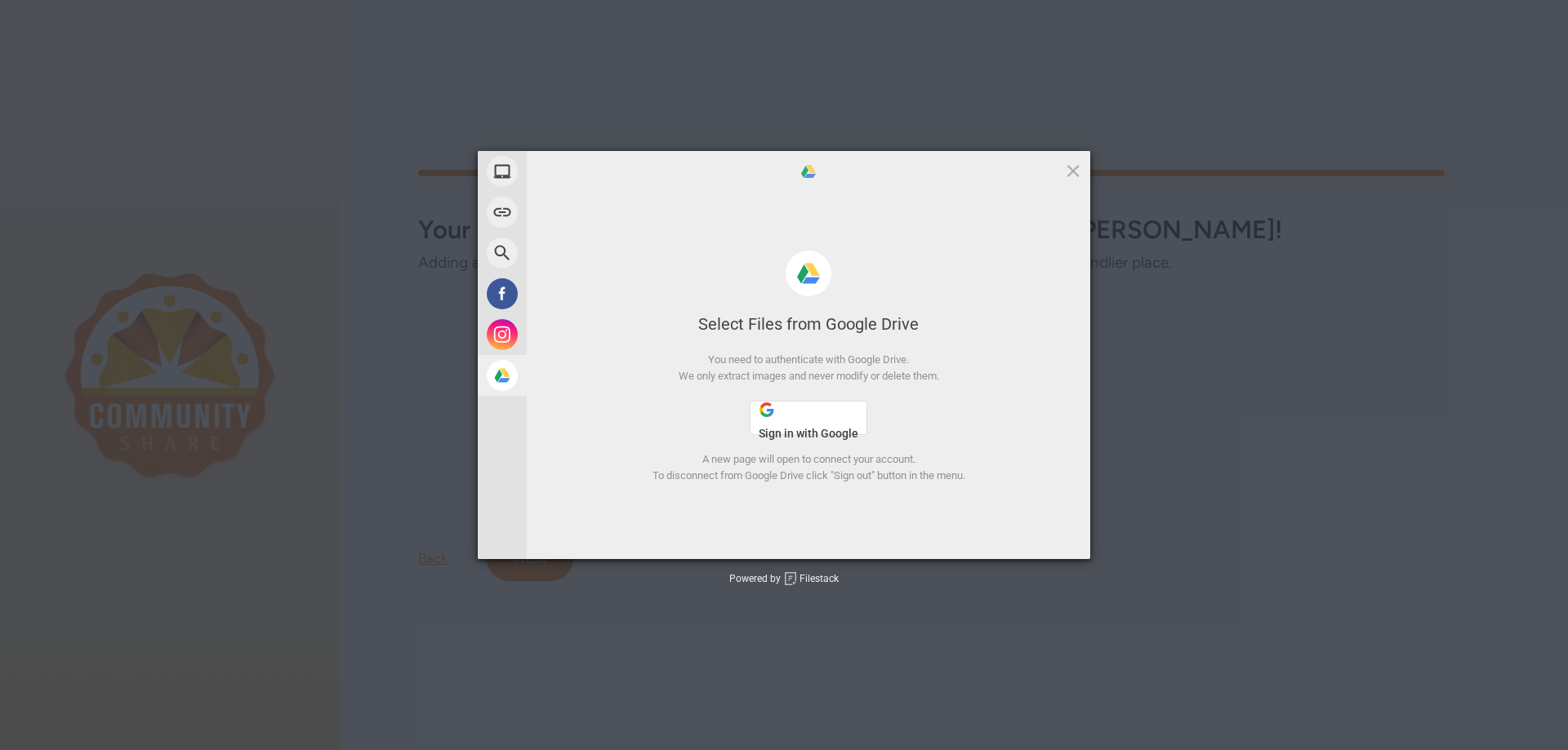
click at [793, 416] on button "Sign in with Google" at bounding box center [808, 418] width 118 height 34
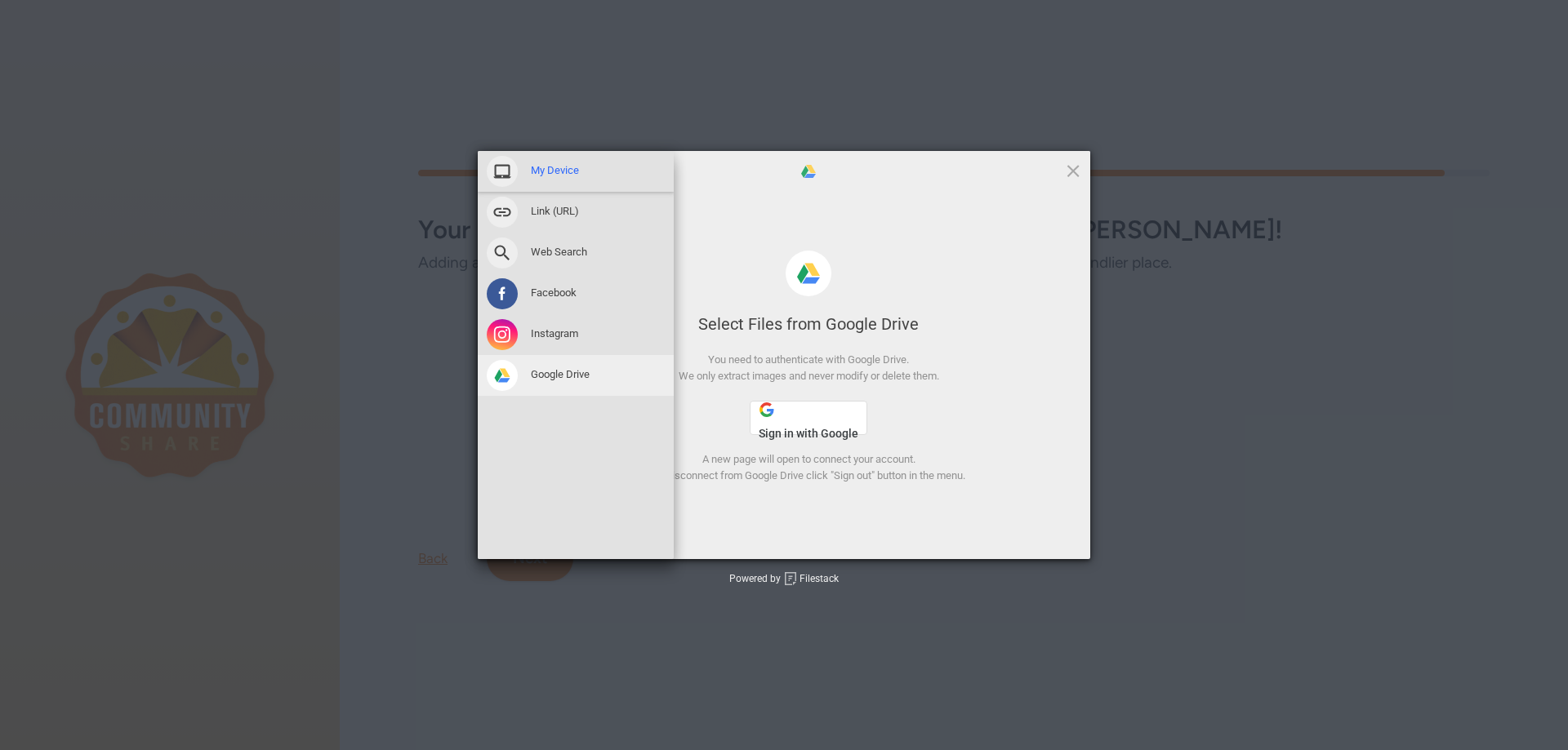
click at [496, 182] on span at bounding box center [502, 171] width 31 height 31
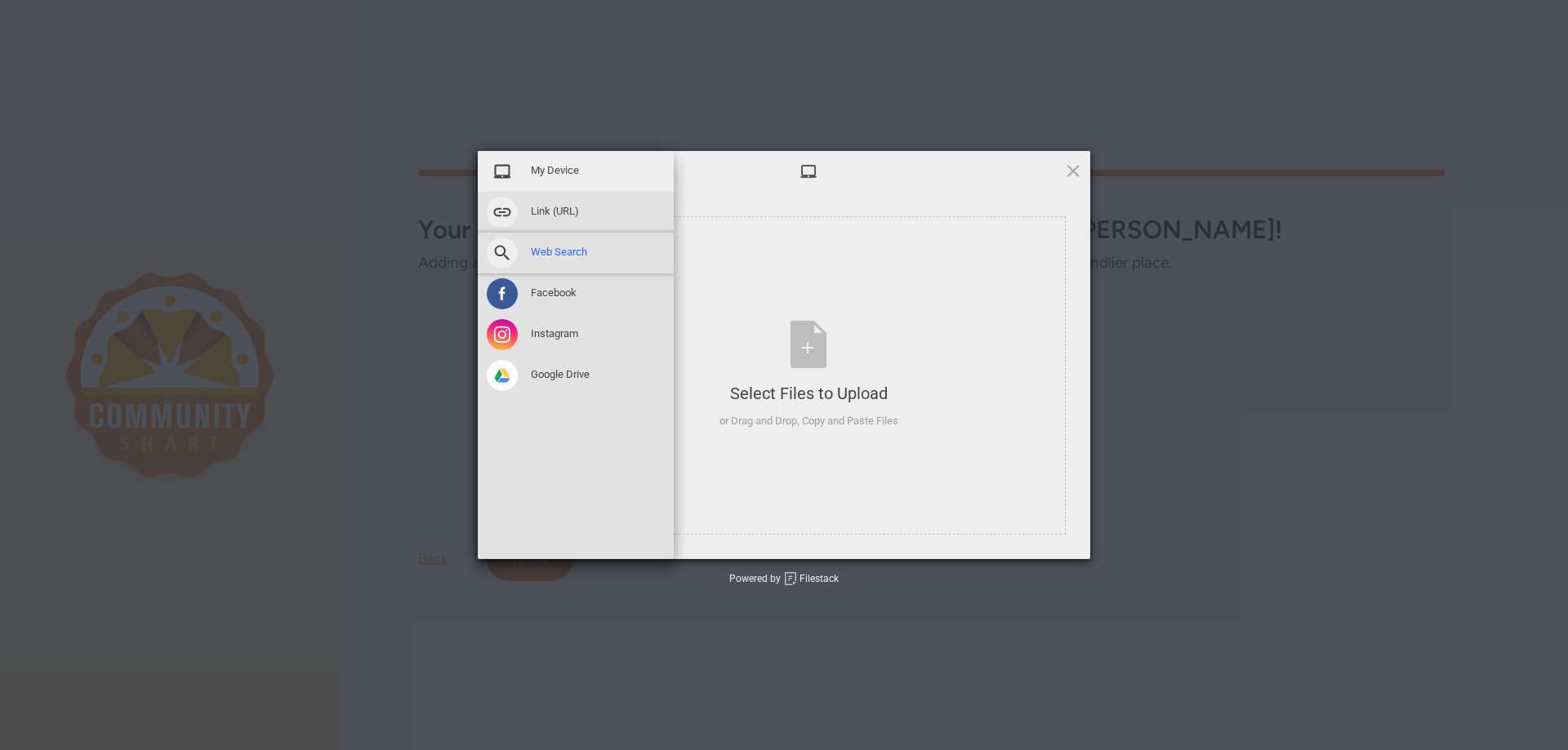
click at [536, 249] on span "Web Search" at bounding box center [558, 252] width 57 height 14
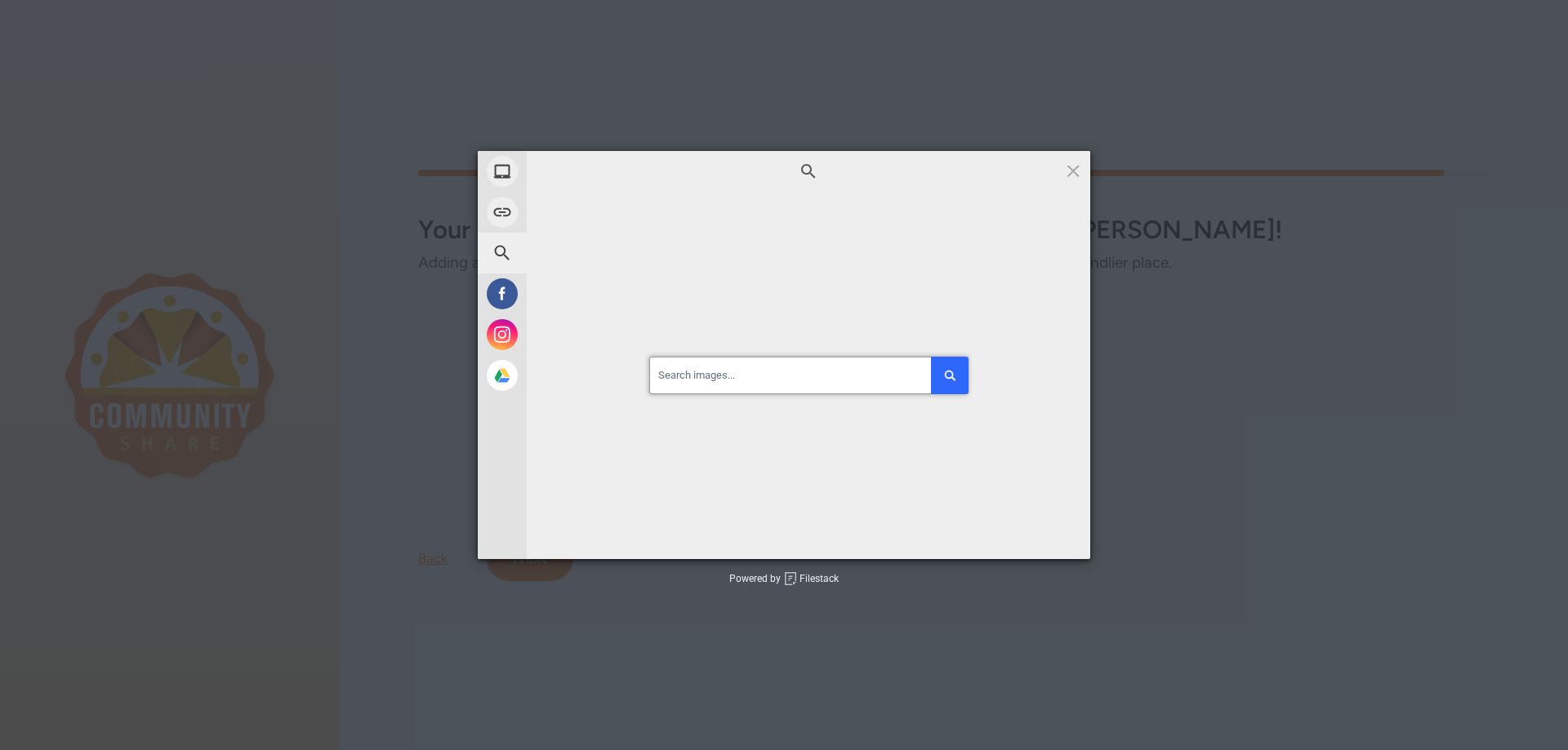
click at [723, 379] on input at bounding box center [808, 376] width 319 height 38
type input "o"
type input "[PERSON_NAME]"
click at [942, 388] on button "submit" at bounding box center [950, 376] width 38 height 38
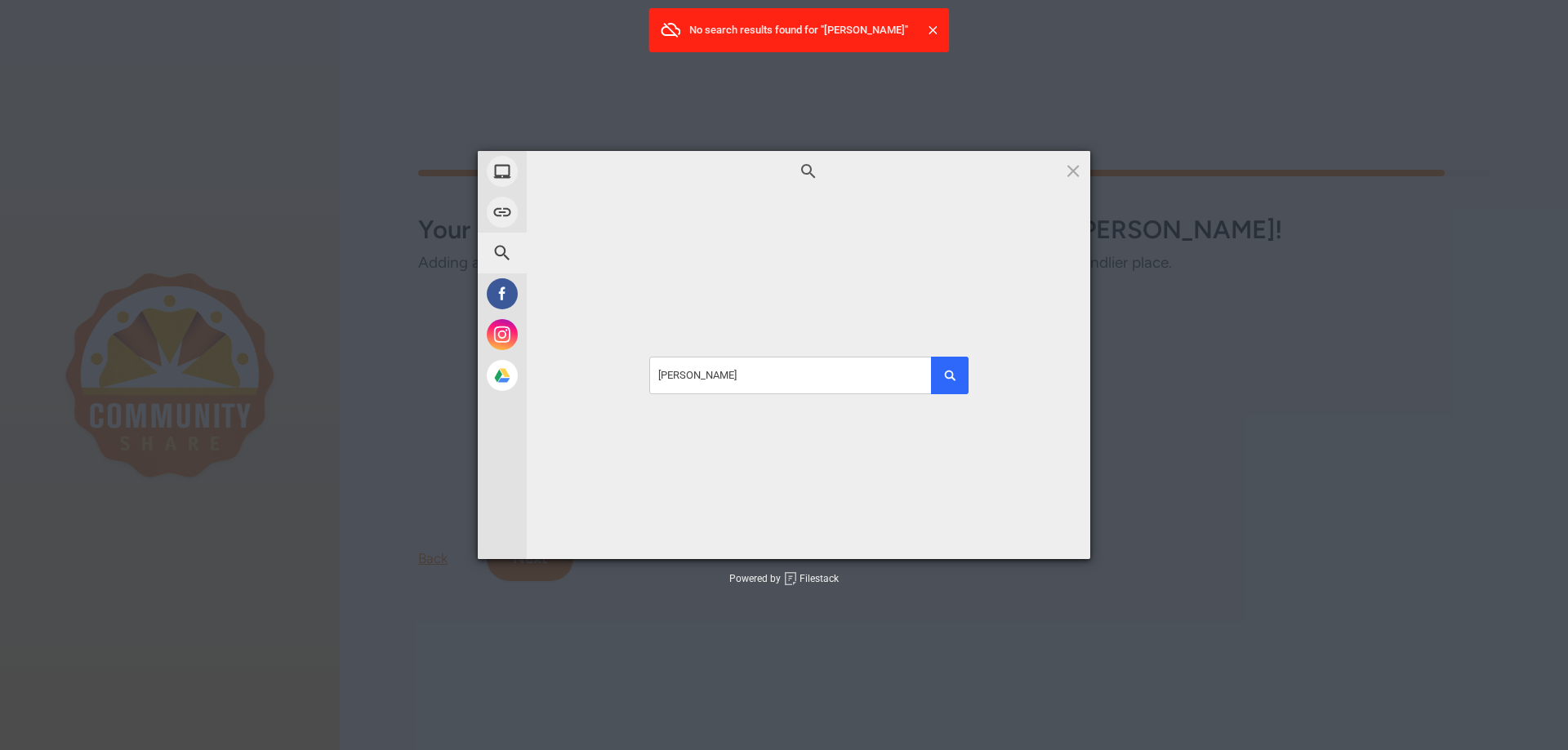
click at [935, 22] on div "No search results found for "[PERSON_NAME]"" at bounding box center [798, 30] width 301 height 44
click at [1073, 173] on span at bounding box center [1073, 170] width 18 height 18
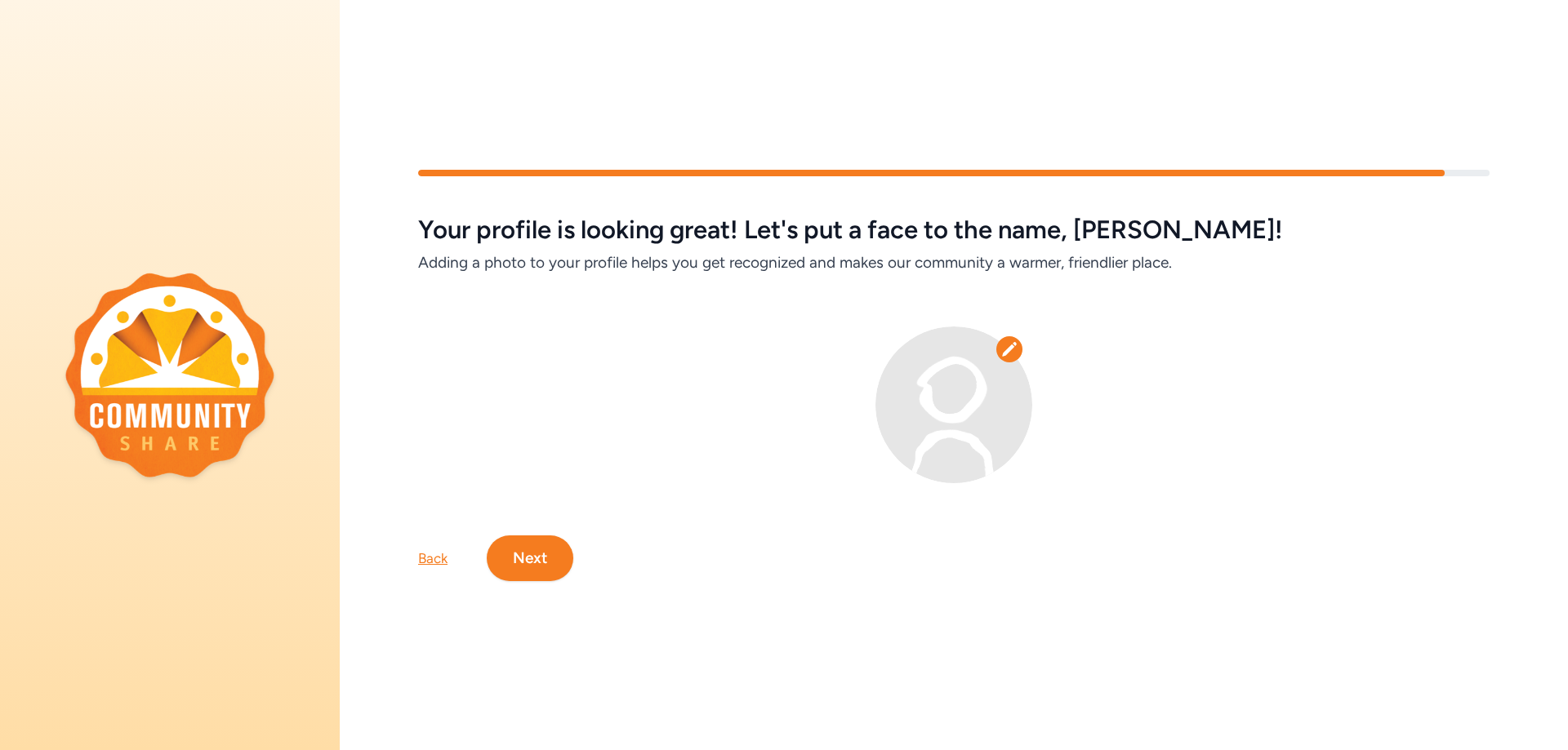
click at [524, 555] on button "Next" at bounding box center [530, 558] width 86 height 46
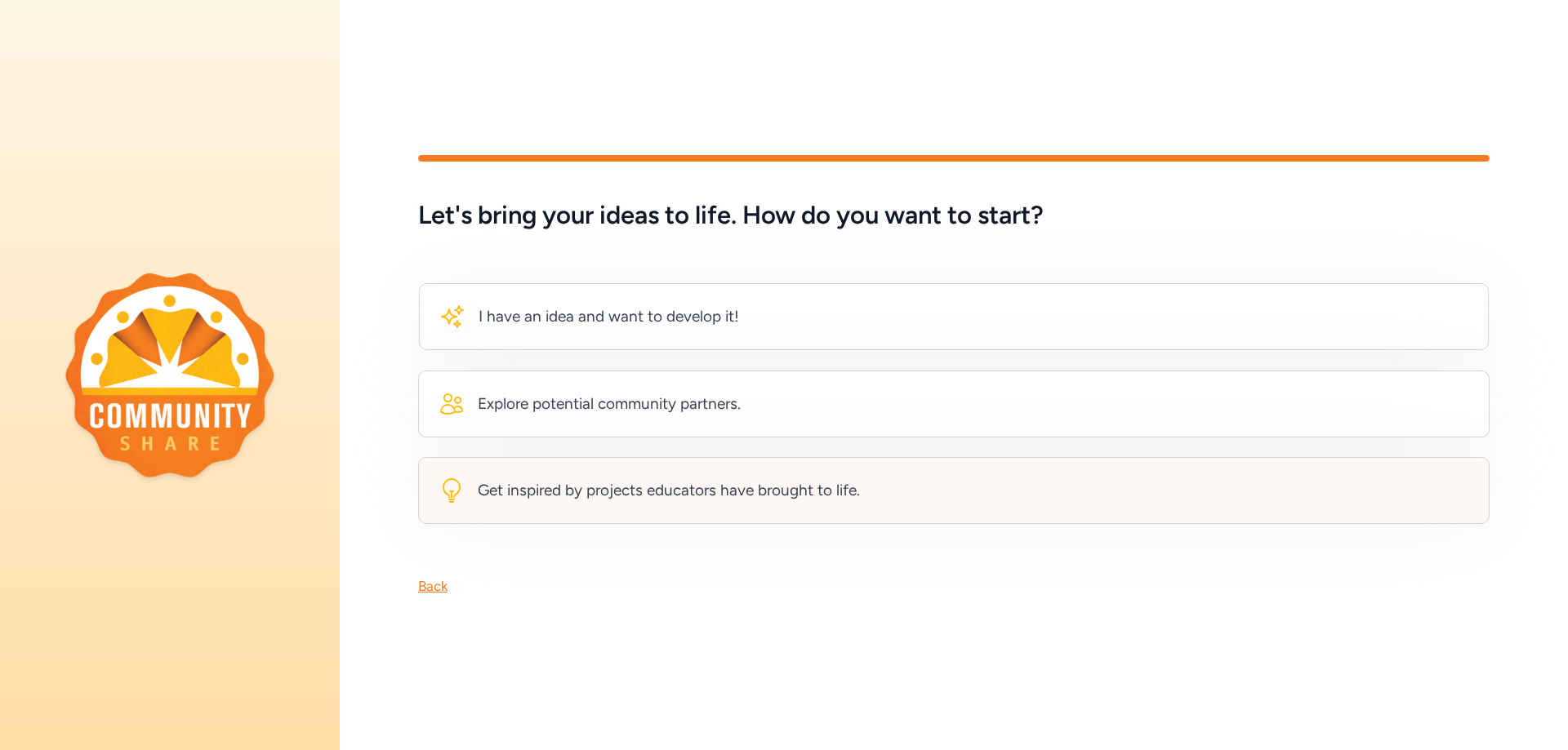
click at [567, 491] on div "Get inspired by projects educators have brought to life." at bounding box center [669, 490] width 382 height 22
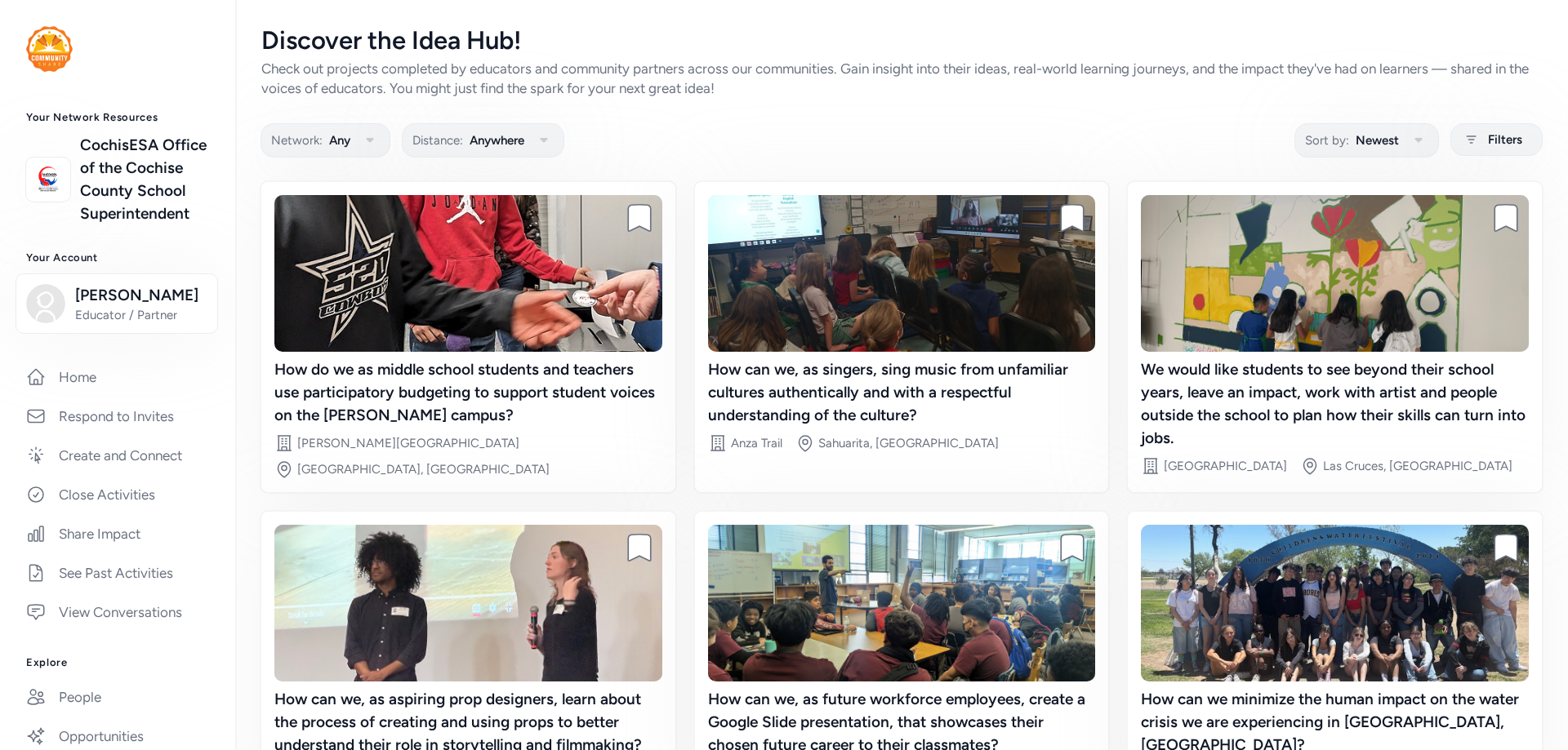
drag, startPoint x: 1463, startPoint y: 1, endPoint x: 1052, endPoint y: 130, distance: 430.8
click at [1052, 130] on div "Network: Any Distance: Anywhere Sort by: Newest Filters" at bounding box center [901, 139] width 1280 height 31
